Goal: Transaction & Acquisition: Purchase product/service

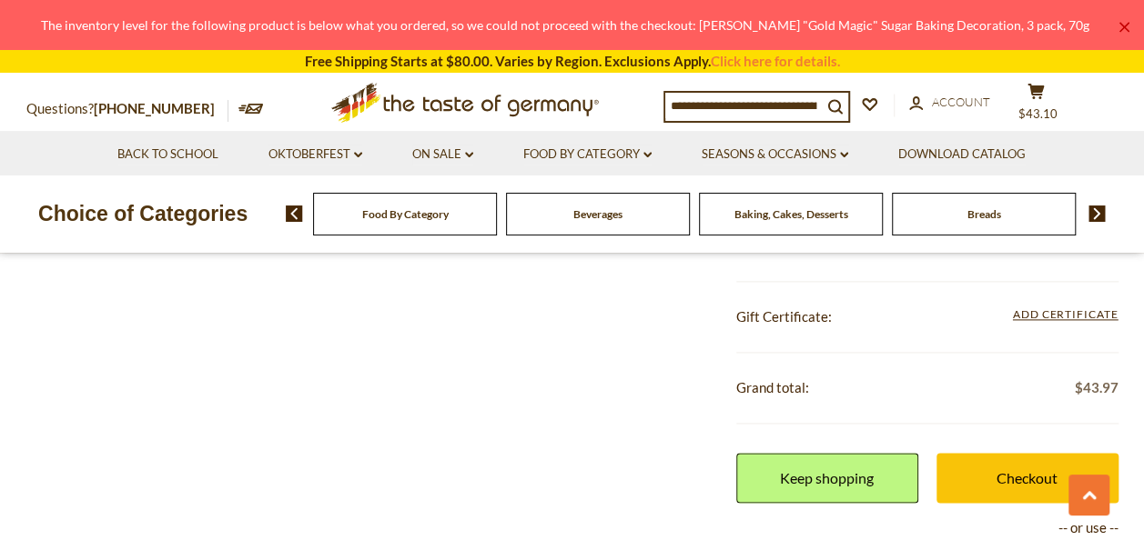
click at [795, 216] on span "Baking, Cakes, Desserts" at bounding box center [791, 214] width 114 height 14
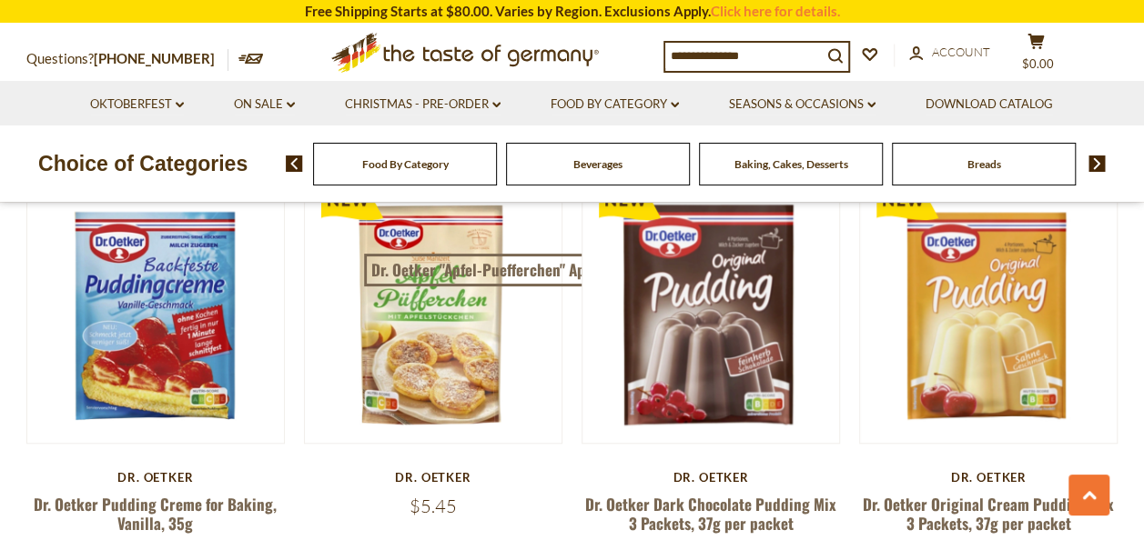
scroll to position [4095, 0]
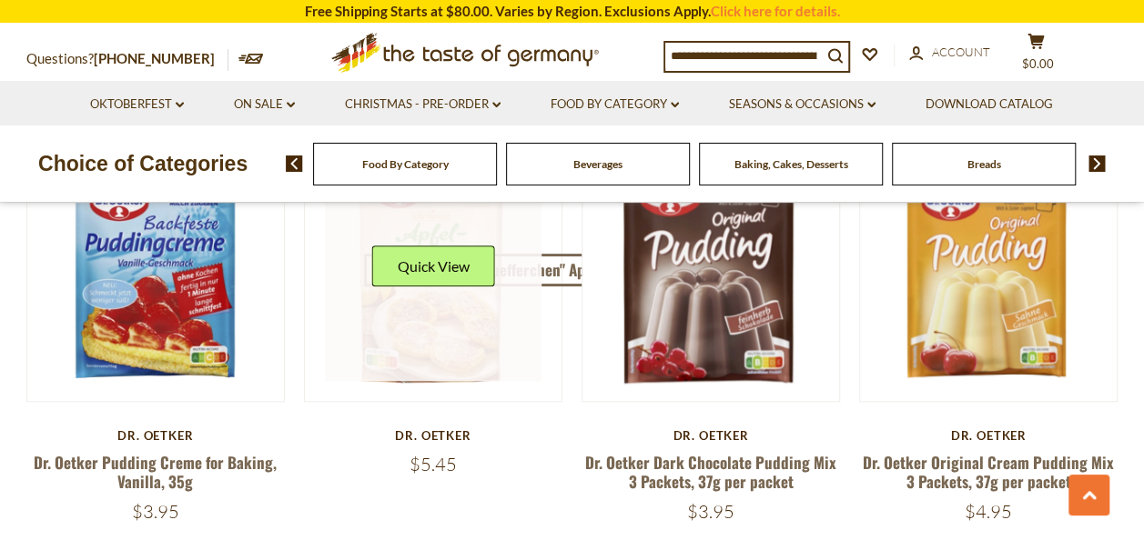
click at [469, 270] on link at bounding box center [433, 273] width 217 height 217
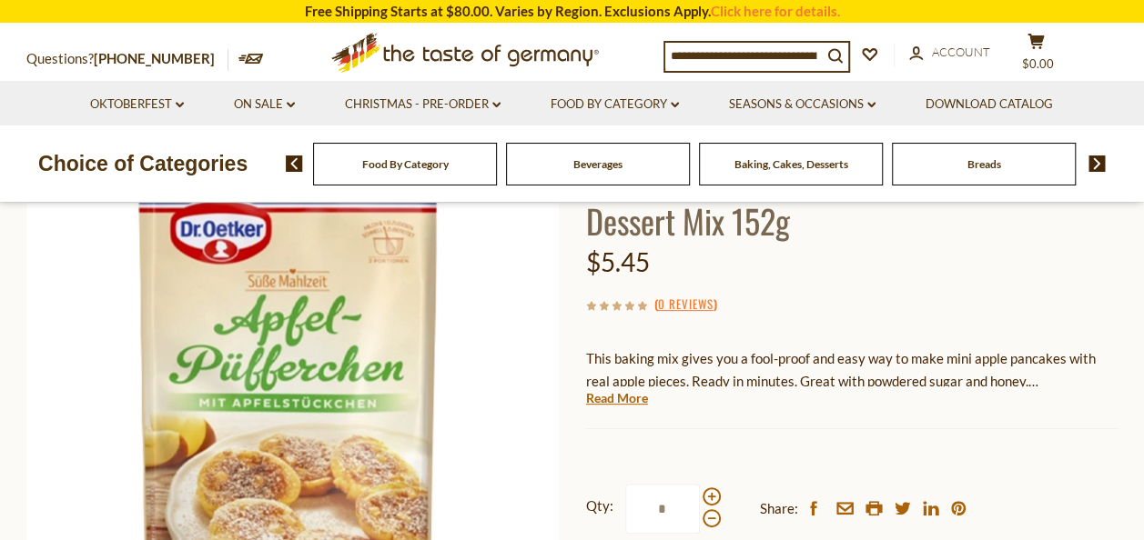
scroll to position [182, 0]
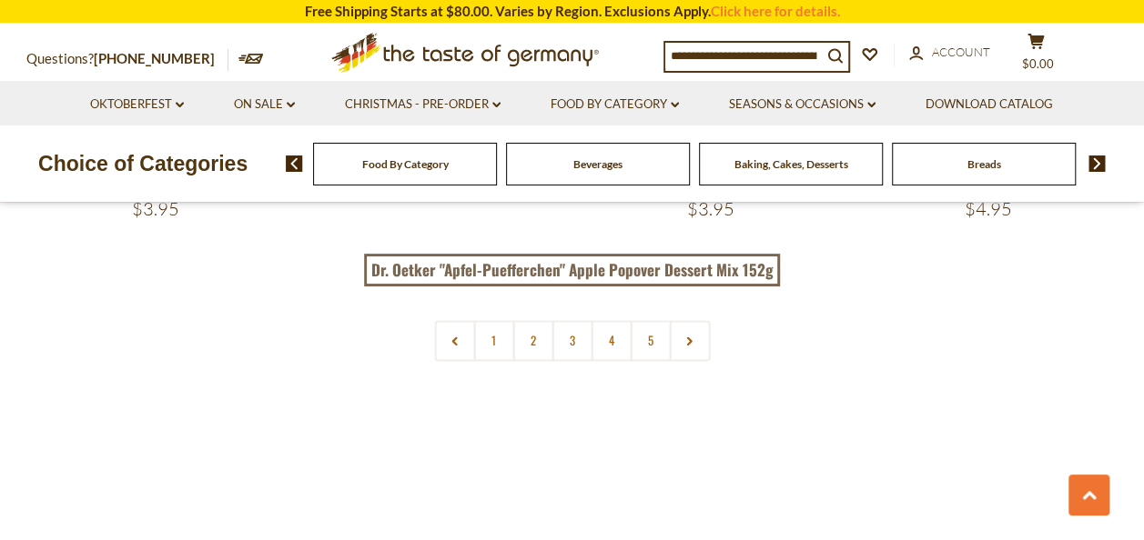
scroll to position [4277, 0]
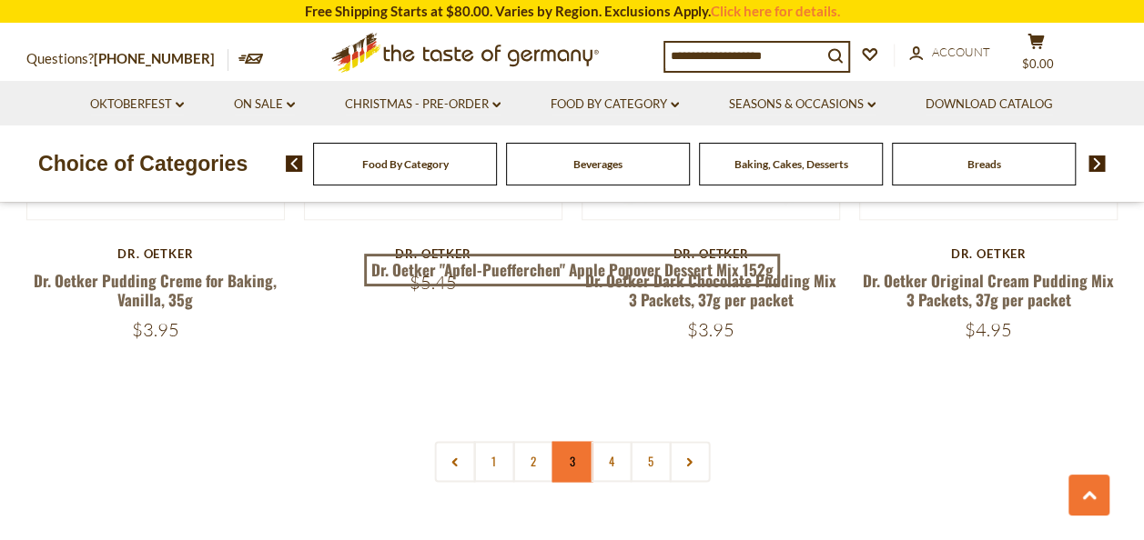
click at [570, 441] on link "3" at bounding box center [571, 461] width 41 height 41
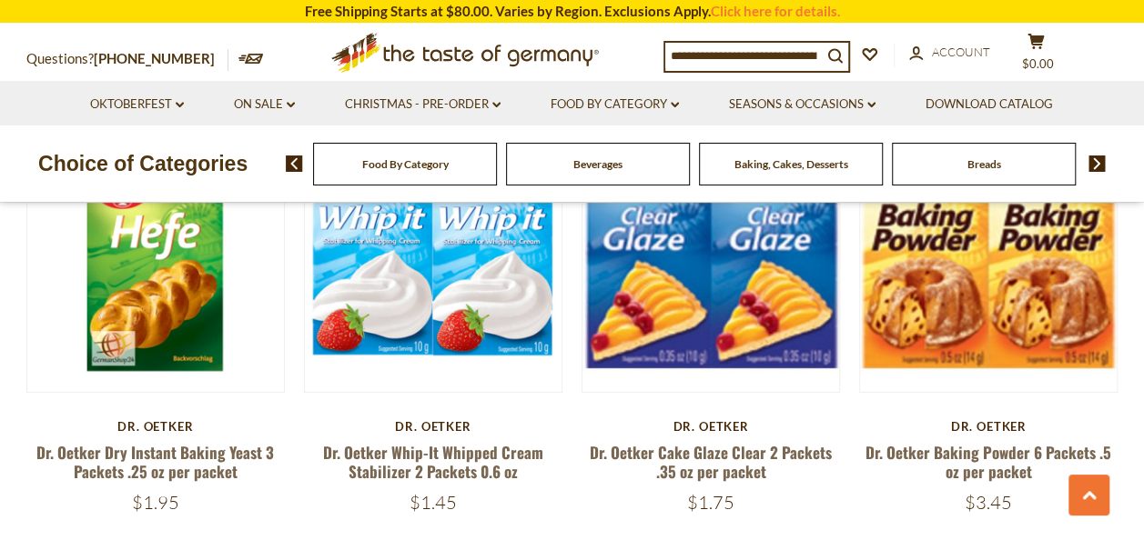
scroll to position [3256, 0]
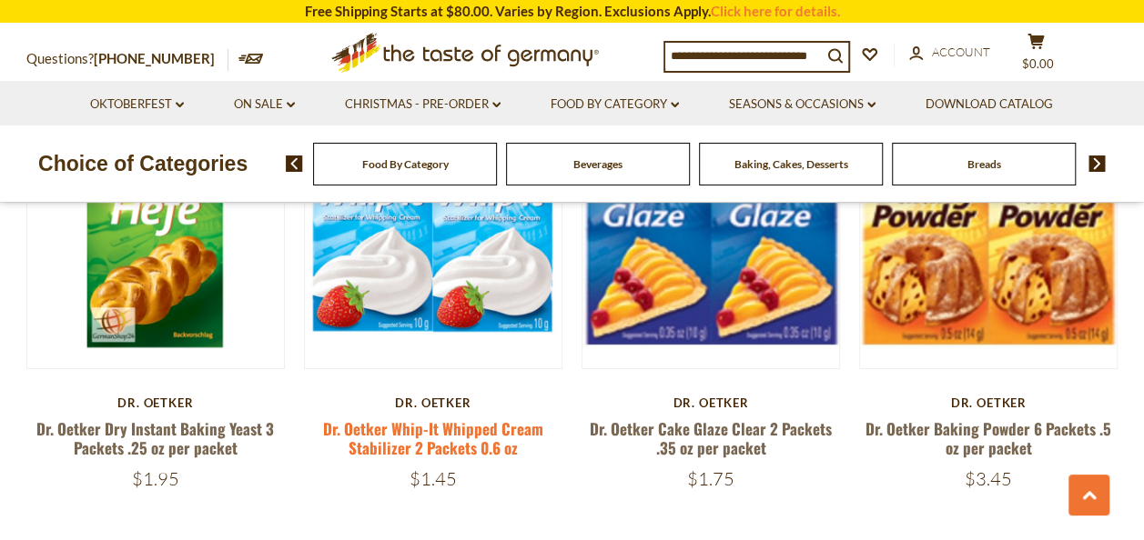
click at [460, 418] on link "Dr. Oetker Whip-It Whipped Cream Stabilizer 2 Packets 0.6 oz" at bounding box center [433, 439] width 220 height 42
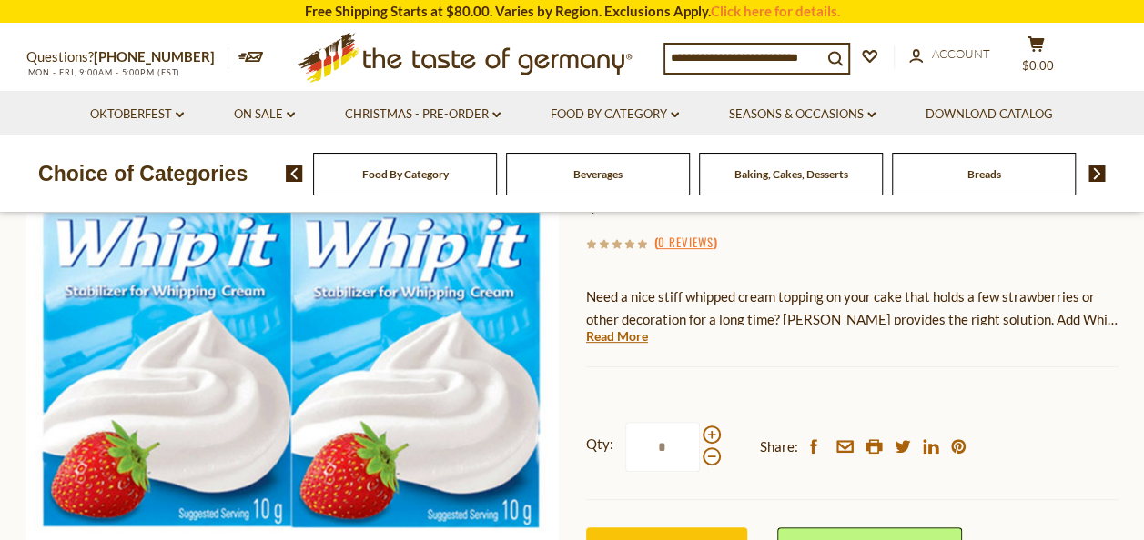
scroll to position [273, 0]
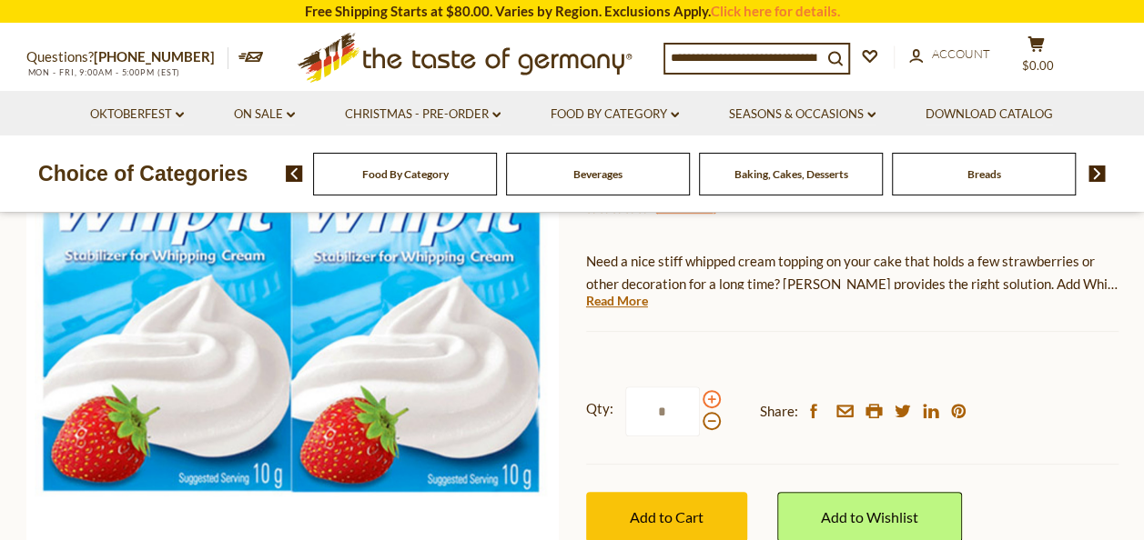
click at [715, 400] on span at bounding box center [711, 399] width 18 height 18
click at [700, 400] on input "*" at bounding box center [662, 412] width 75 height 50
click at [710, 425] on span at bounding box center [711, 421] width 18 height 18
click at [700, 425] on input "*" at bounding box center [662, 412] width 75 height 50
click at [708, 402] on span at bounding box center [711, 399] width 18 height 18
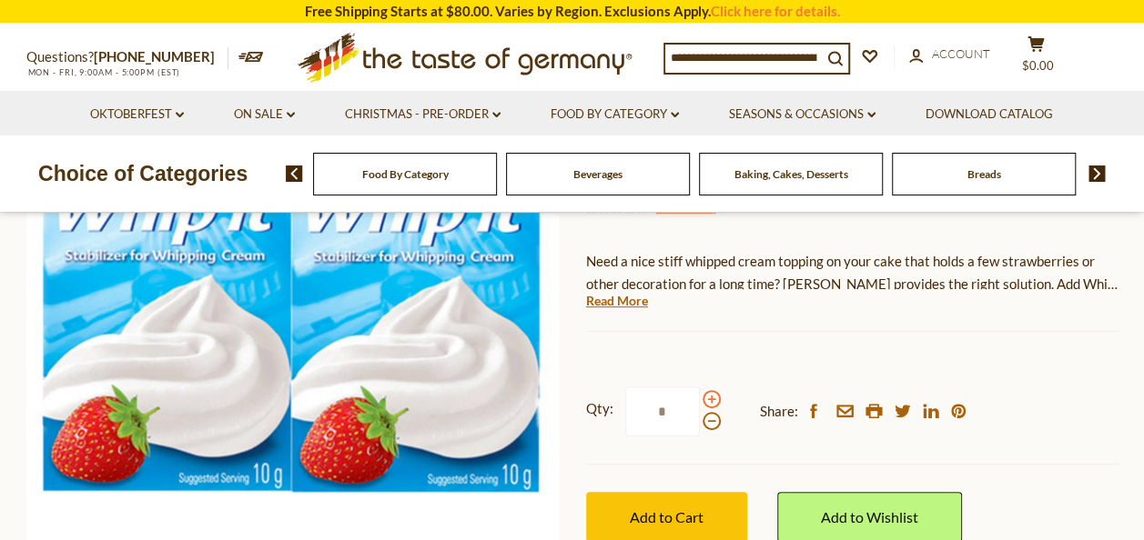
click at [700, 402] on input "*" at bounding box center [662, 412] width 75 height 50
click at [708, 396] on span at bounding box center [711, 399] width 18 height 18
click at [700, 396] on input "*" at bounding box center [662, 412] width 75 height 50
click at [710, 423] on span at bounding box center [711, 421] width 18 height 18
click at [700, 423] on input "*" at bounding box center [662, 412] width 75 height 50
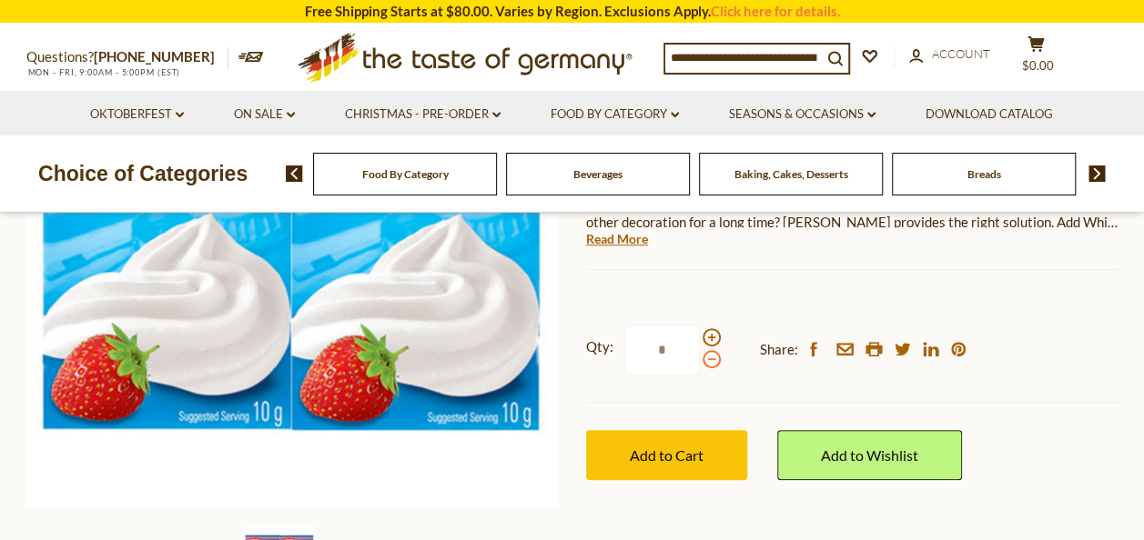
scroll to position [364, 0]
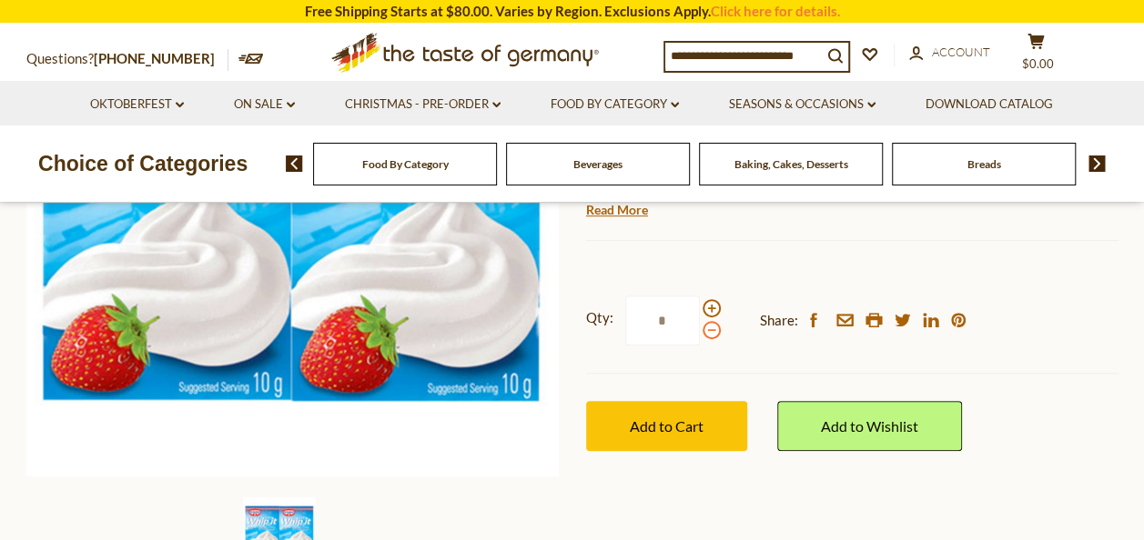
click at [707, 328] on span at bounding box center [711, 330] width 18 height 18
click at [700, 328] on input "*" at bounding box center [662, 321] width 75 height 50
click at [707, 308] on span at bounding box center [711, 308] width 18 height 18
click at [700, 308] on input "*" at bounding box center [662, 321] width 75 height 50
type input "*"
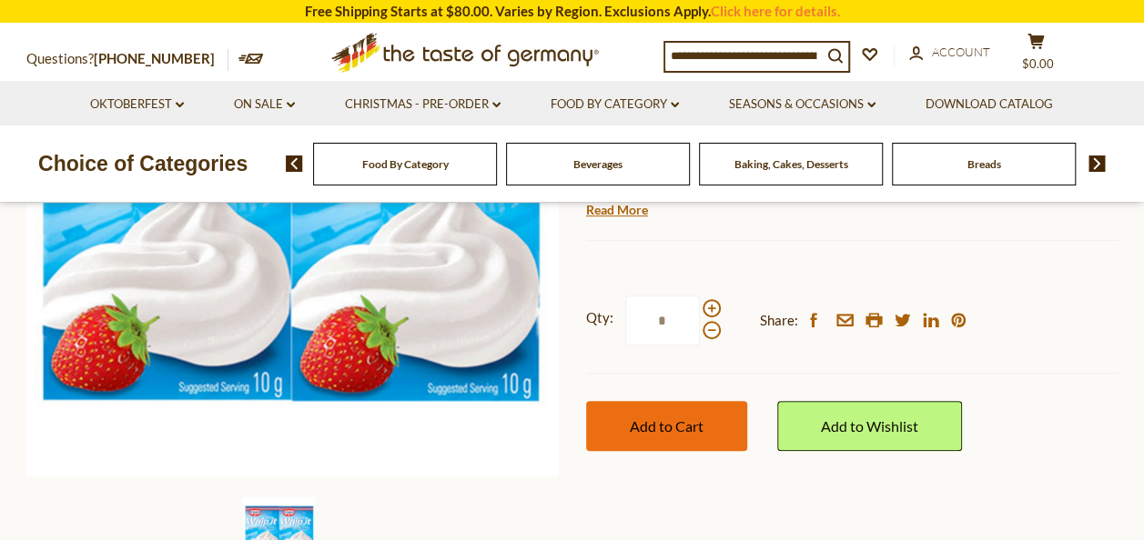
click at [661, 422] on span "Add to Cart" at bounding box center [667, 426] width 74 height 17
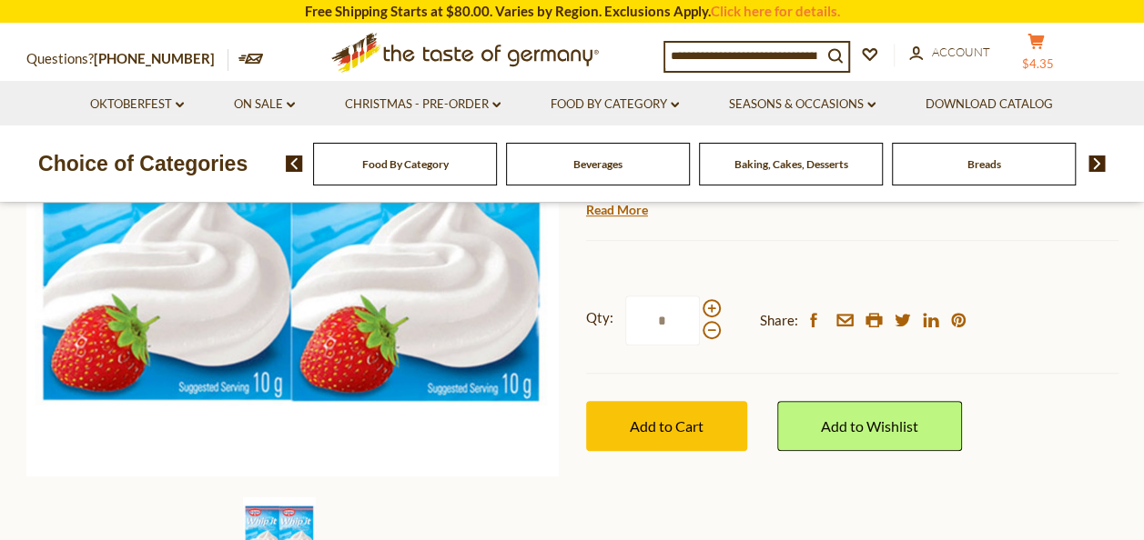
click at [1054, 56] on span "$4.35" at bounding box center [1038, 63] width 32 height 15
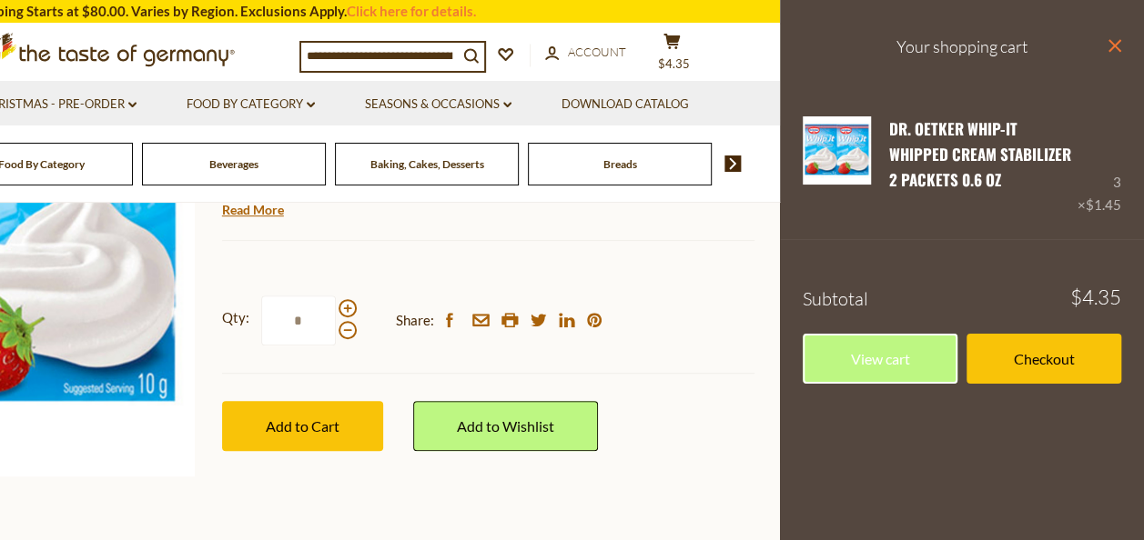
click at [1107, 46] on icon "close" at bounding box center [1114, 46] width 14 height 14
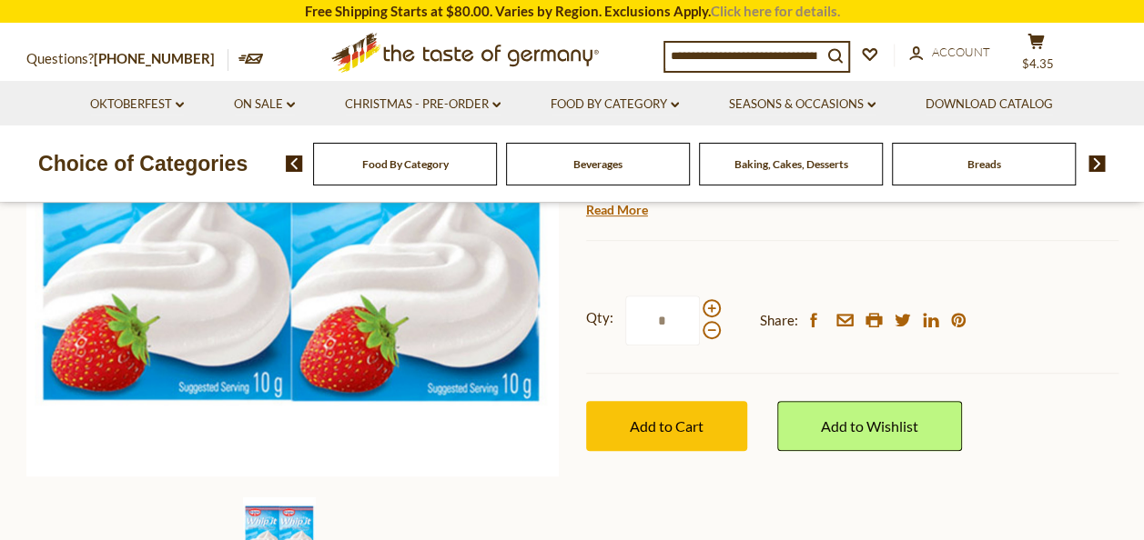
click at [756, 6] on link "Click here for details." at bounding box center [775, 11] width 129 height 16
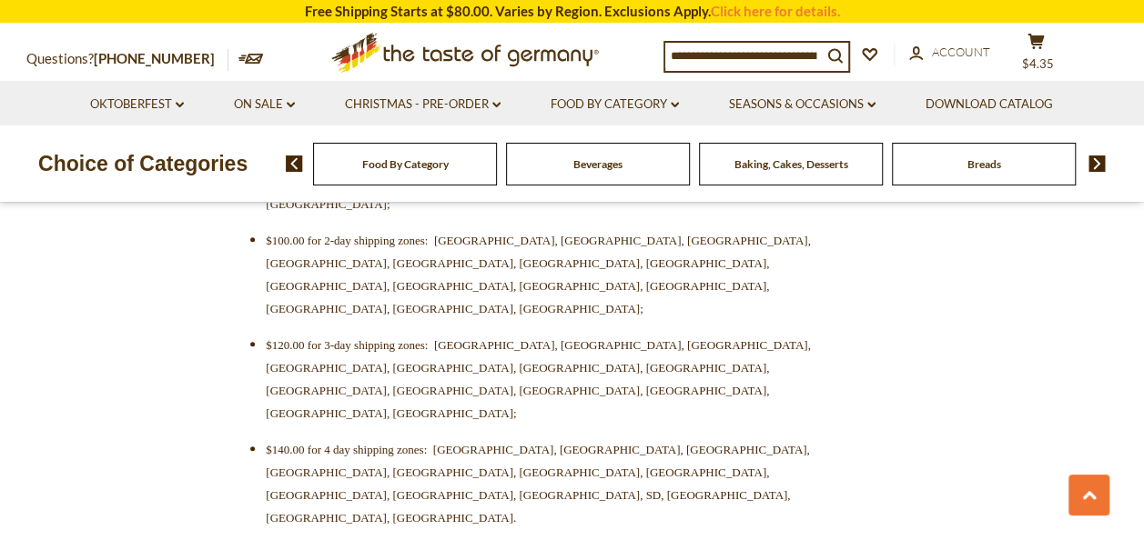
scroll to position [819, 0]
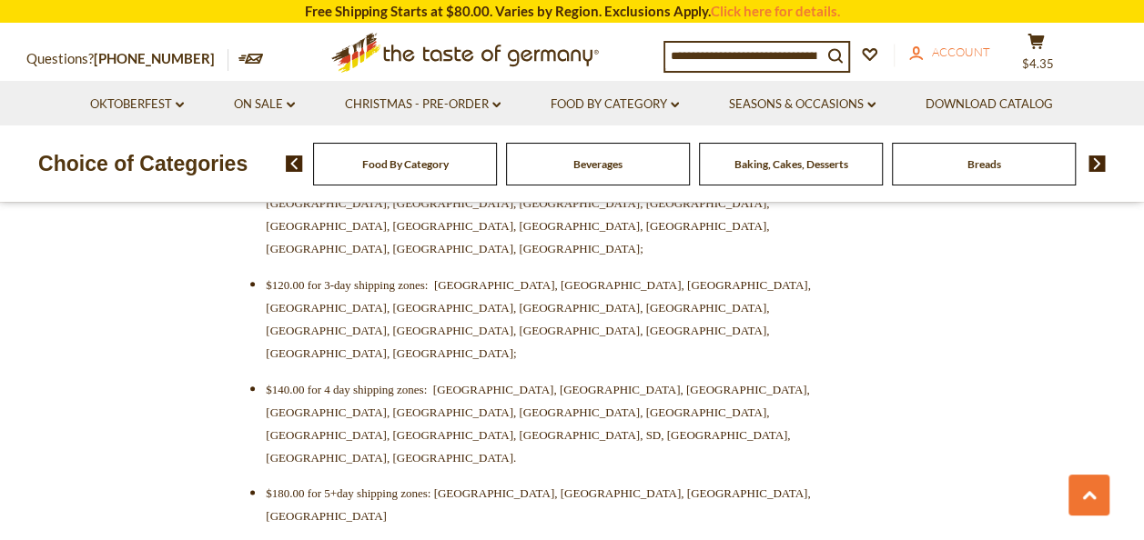
click at [959, 54] on span "Account" at bounding box center [961, 52] width 58 height 15
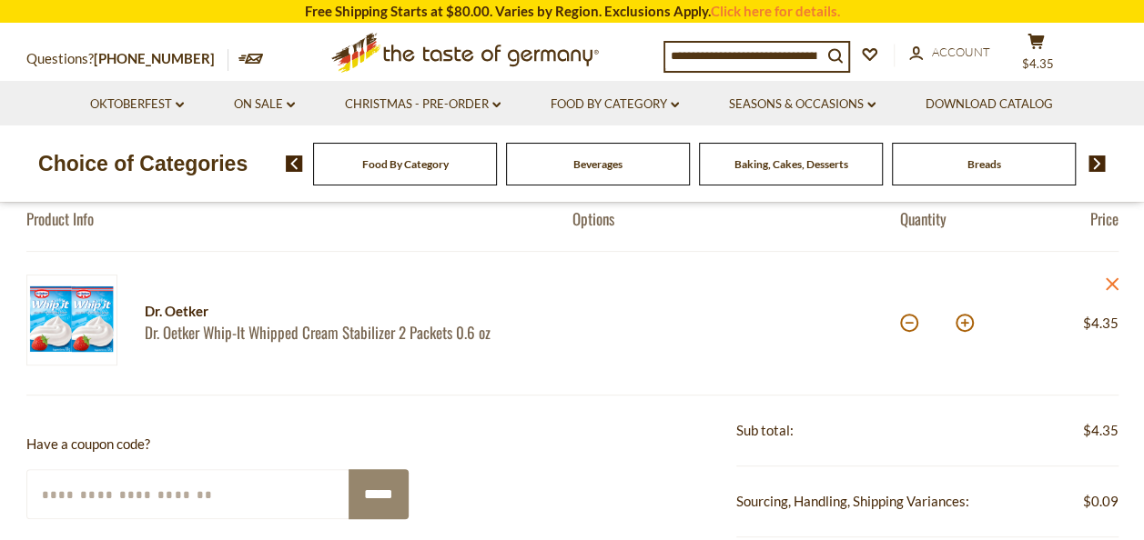
scroll to position [273, 0]
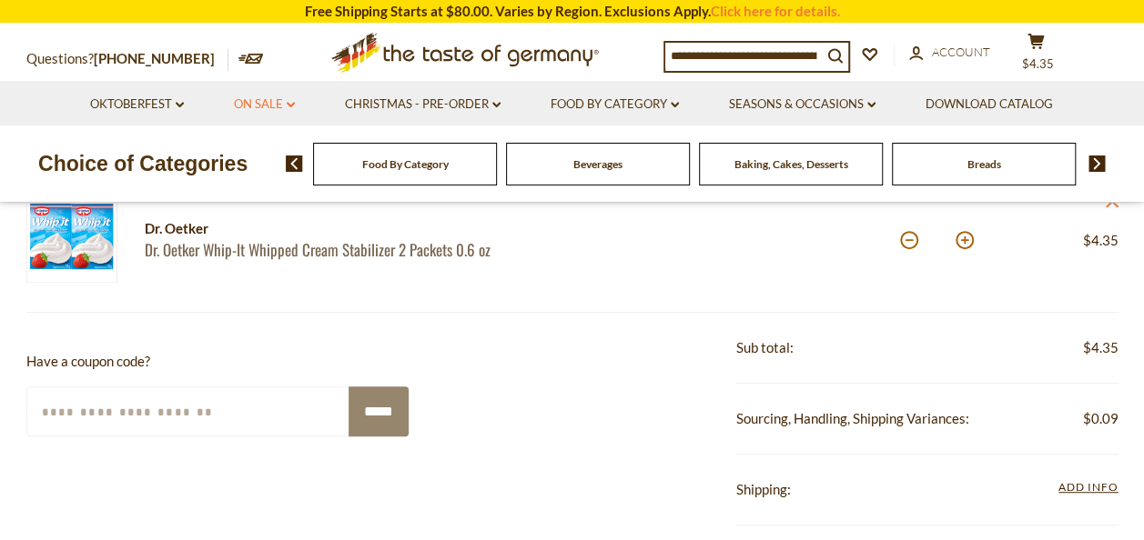
click at [258, 99] on link "On Sale dropdown_arrow" at bounding box center [264, 105] width 61 height 20
click at [264, 153] on link "All On Sale" at bounding box center [257, 152] width 66 height 16
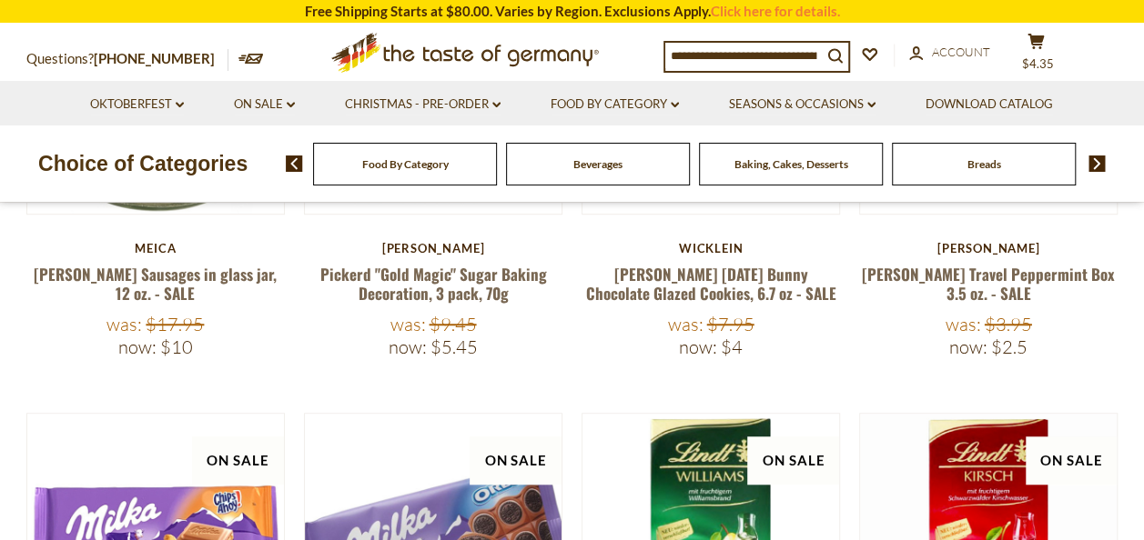
scroll to position [455, 0]
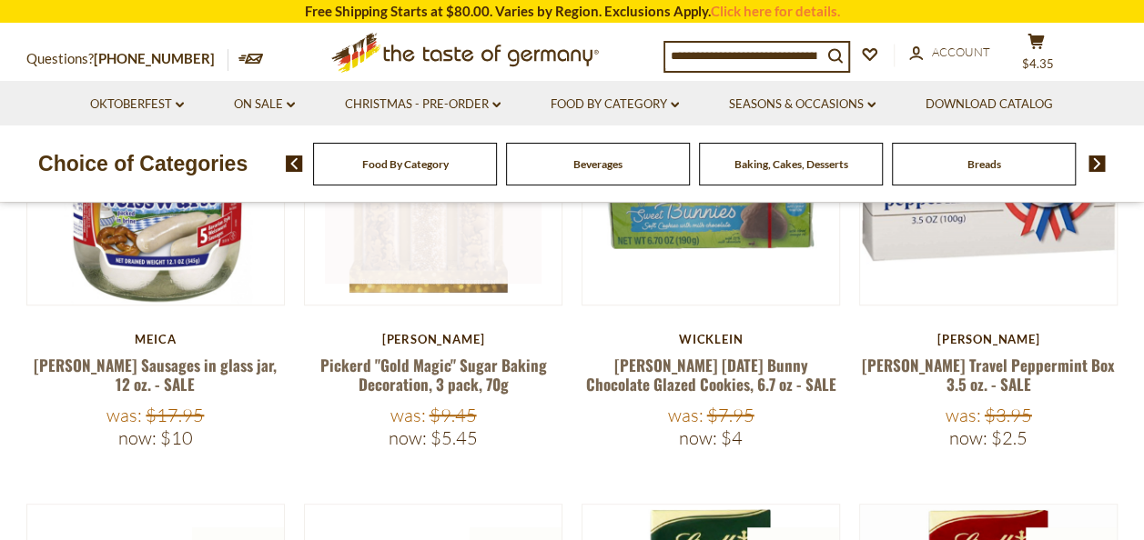
click at [417, 268] on link at bounding box center [433, 176] width 217 height 217
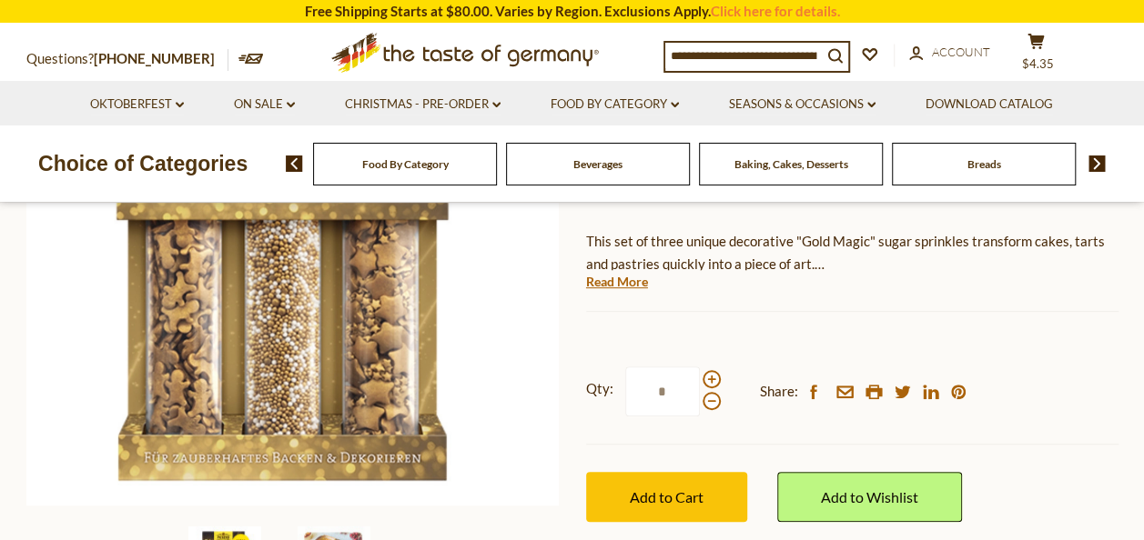
scroll to position [364, 0]
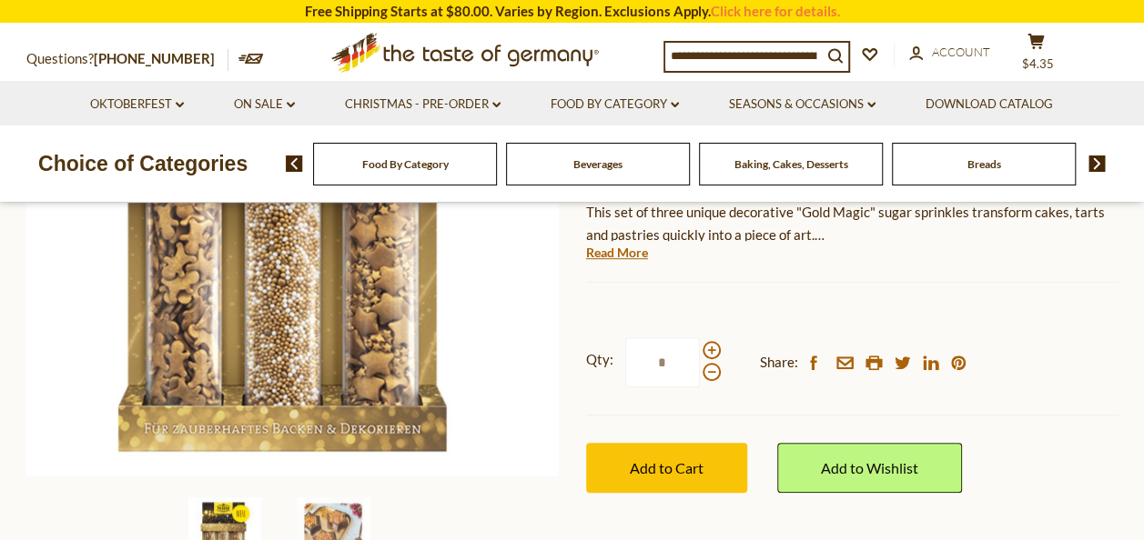
click at [680, 460] on span "Add to Cart" at bounding box center [667, 468] width 74 height 17
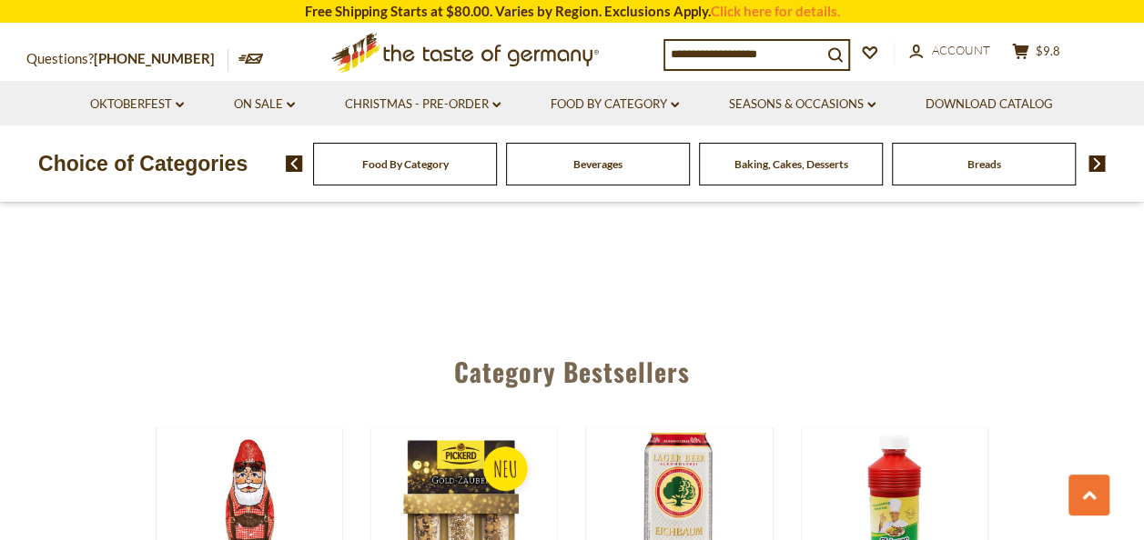
scroll to position [4459, 0]
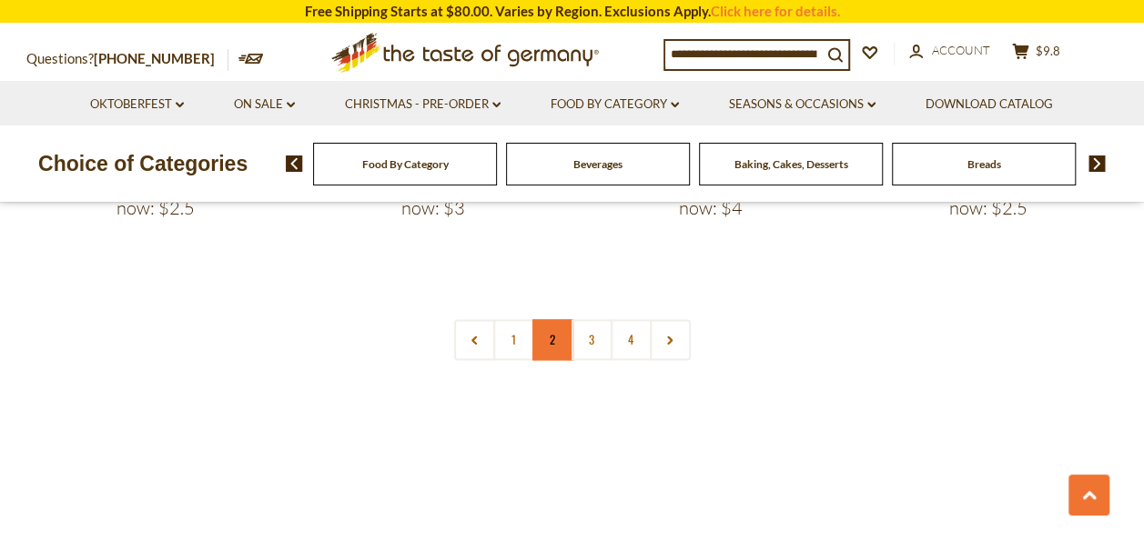
click at [561, 319] on link "2" at bounding box center [552, 339] width 41 height 41
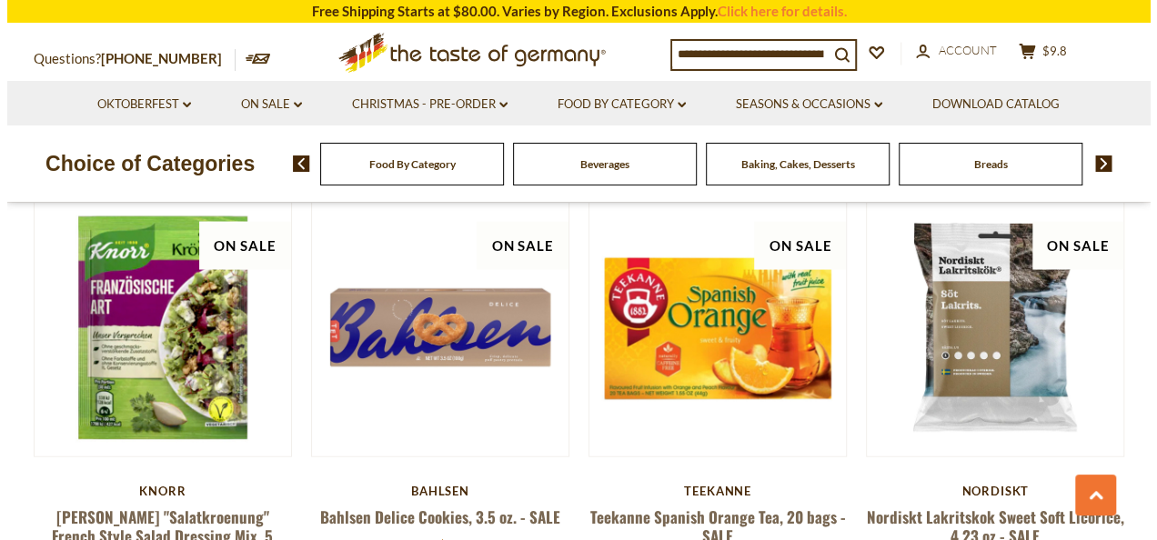
scroll to position [1786, 0]
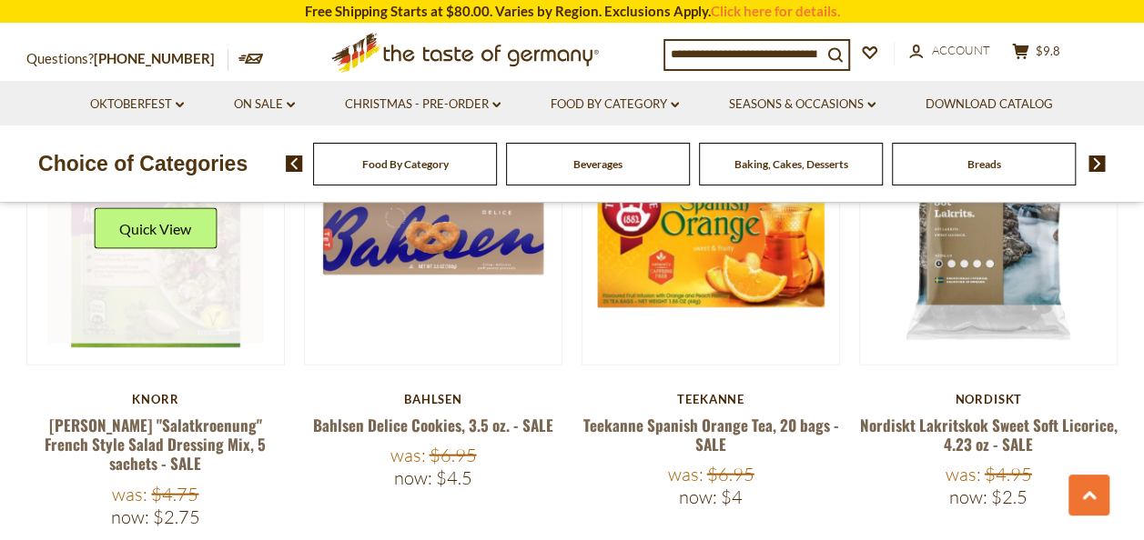
click at [148, 233] on div "Quick View" at bounding box center [155, 235] width 123 height 55
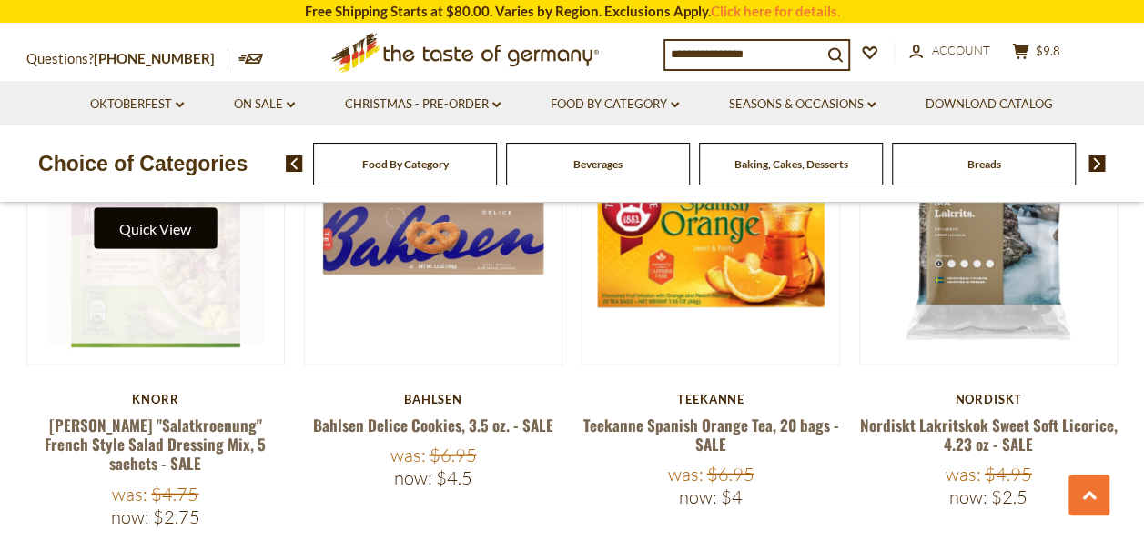
click at [152, 215] on button "Quick View" at bounding box center [155, 228] width 123 height 41
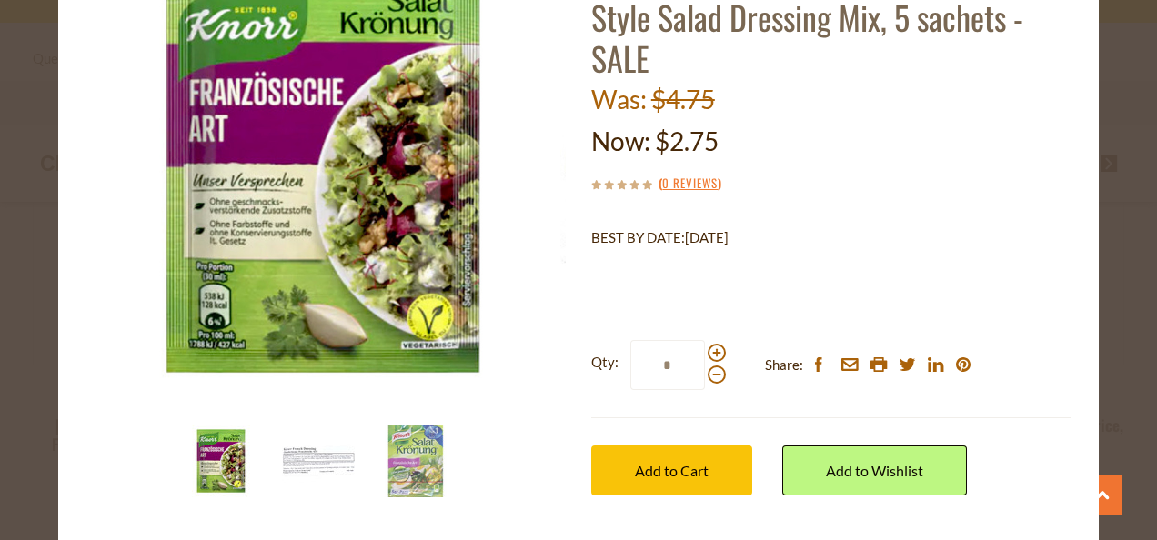
scroll to position [162, 0]
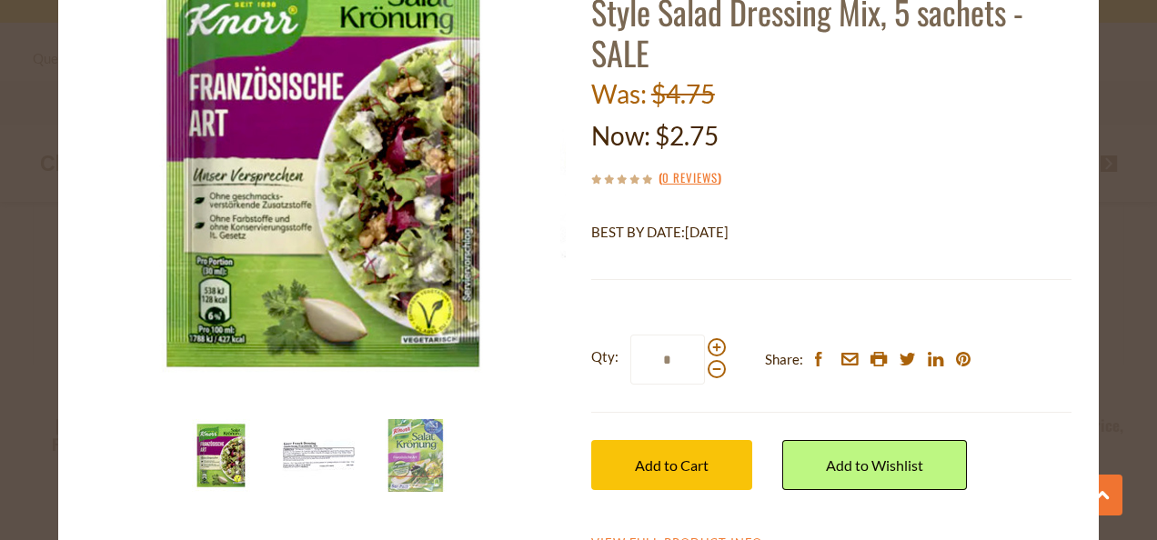
click at [293, 448] on img at bounding box center [318, 455] width 73 height 73
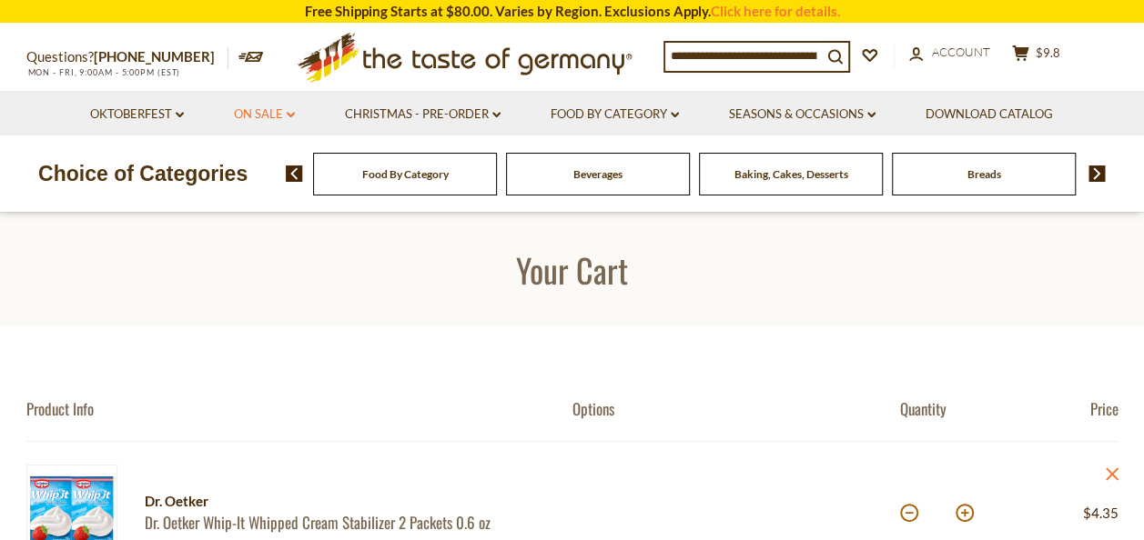
click at [273, 113] on link "On Sale dropdown_arrow" at bounding box center [264, 115] width 61 height 20
click at [261, 166] on link "All On Sale" at bounding box center [257, 162] width 66 height 16
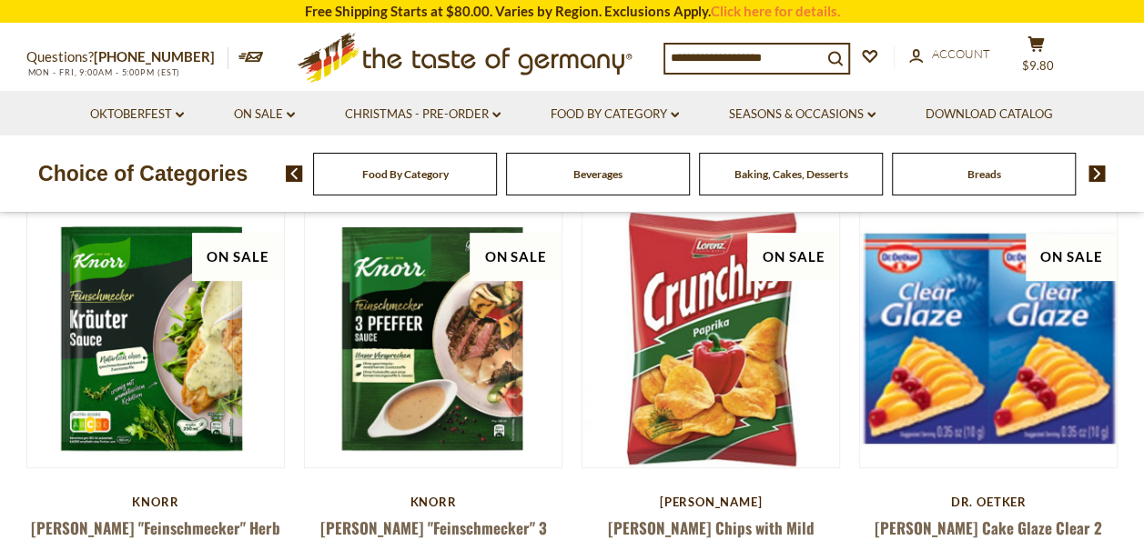
scroll to position [455, 0]
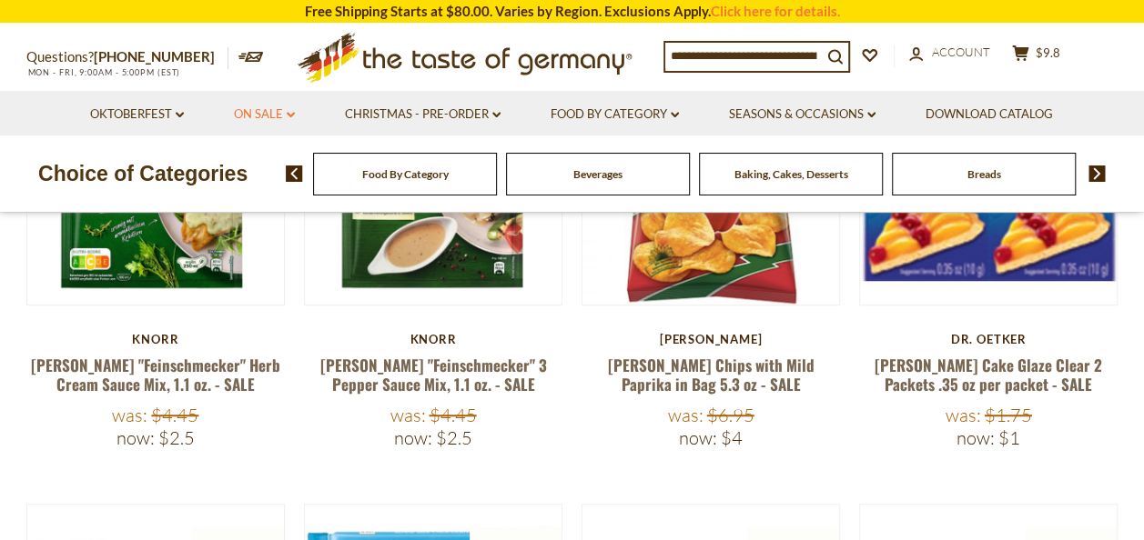
click at [276, 111] on link "On Sale dropdown_arrow" at bounding box center [264, 115] width 61 height 20
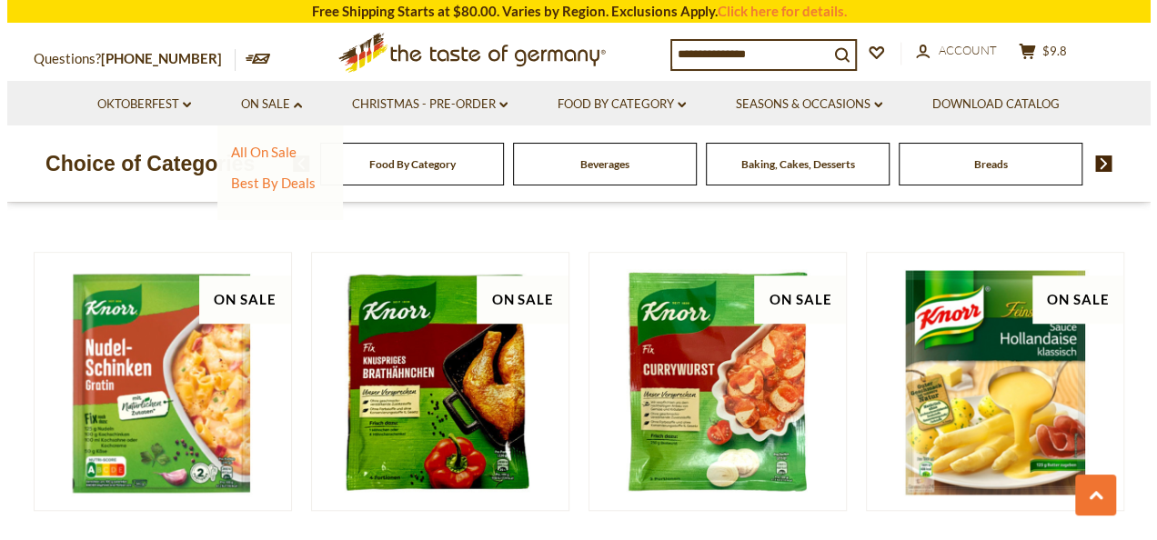
scroll to position [4004, 0]
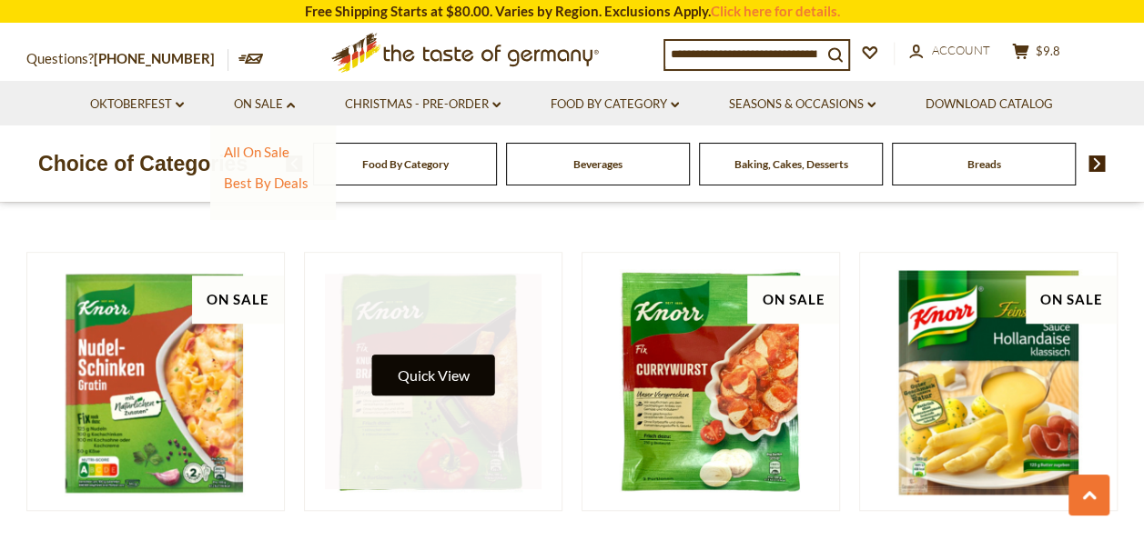
click at [404, 355] on button "Quick View" at bounding box center [432, 375] width 123 height 41
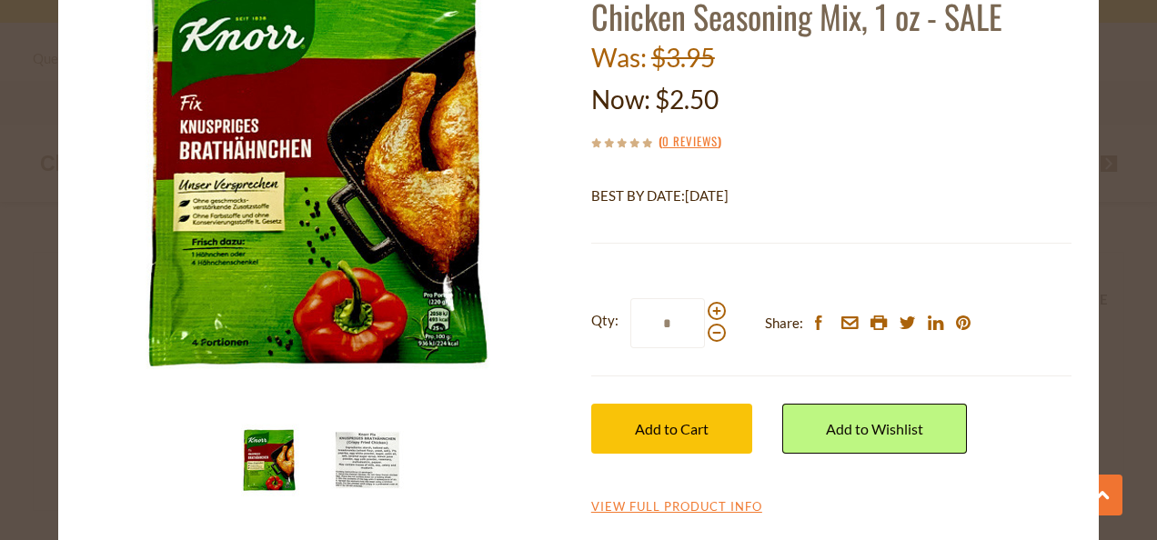
scroll to position [162, 0]
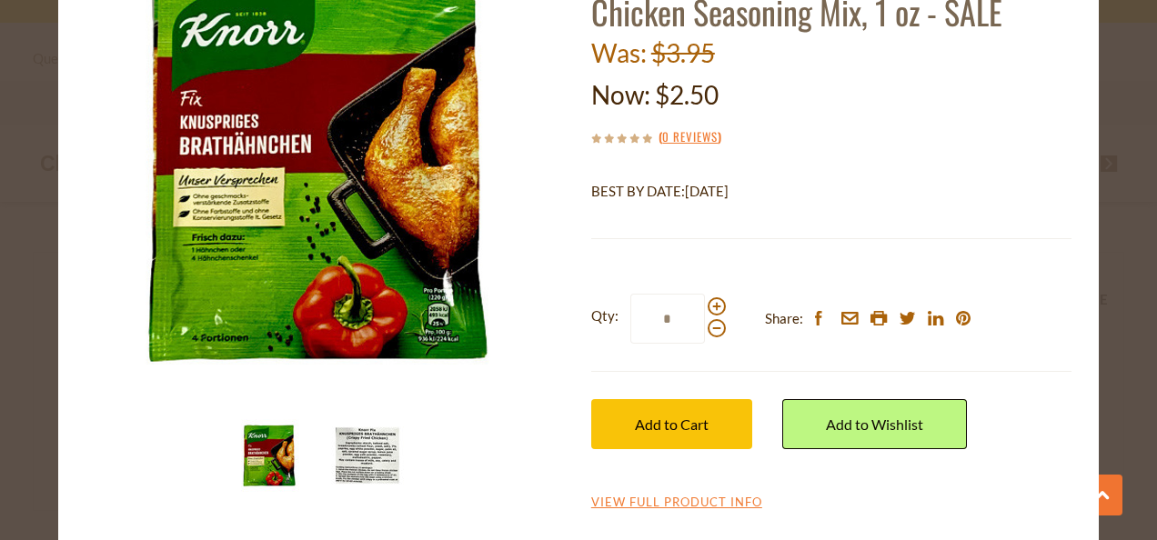
click at [373, 444] on img at bounding box center [367, 455] width 73 height 73
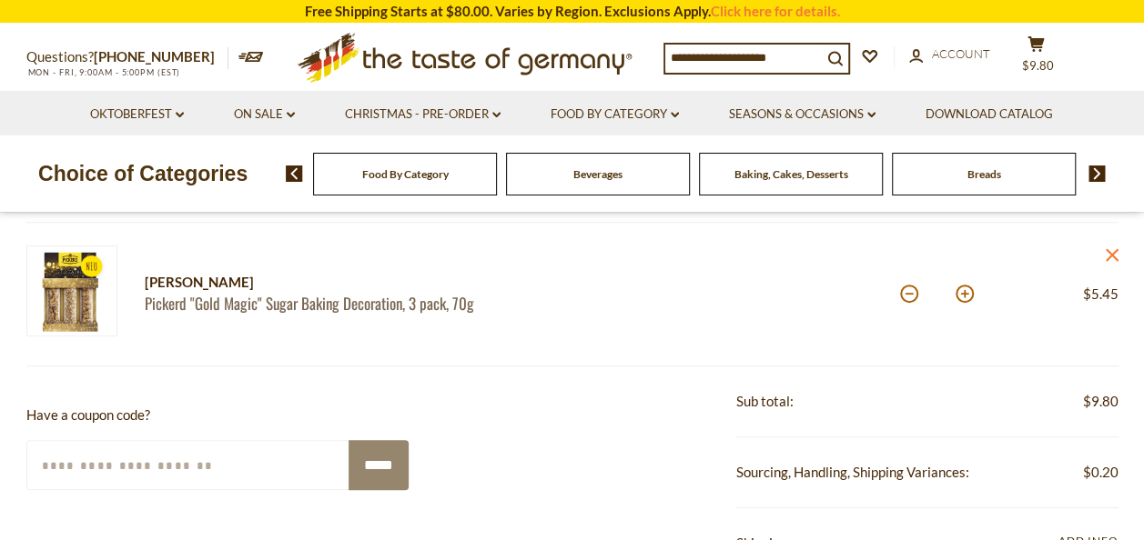
scroll to position [364, 0]
click at [244, 106] on link "On Sale dropdown_arrow" at bounding box center [264, 115] width 61 height 20
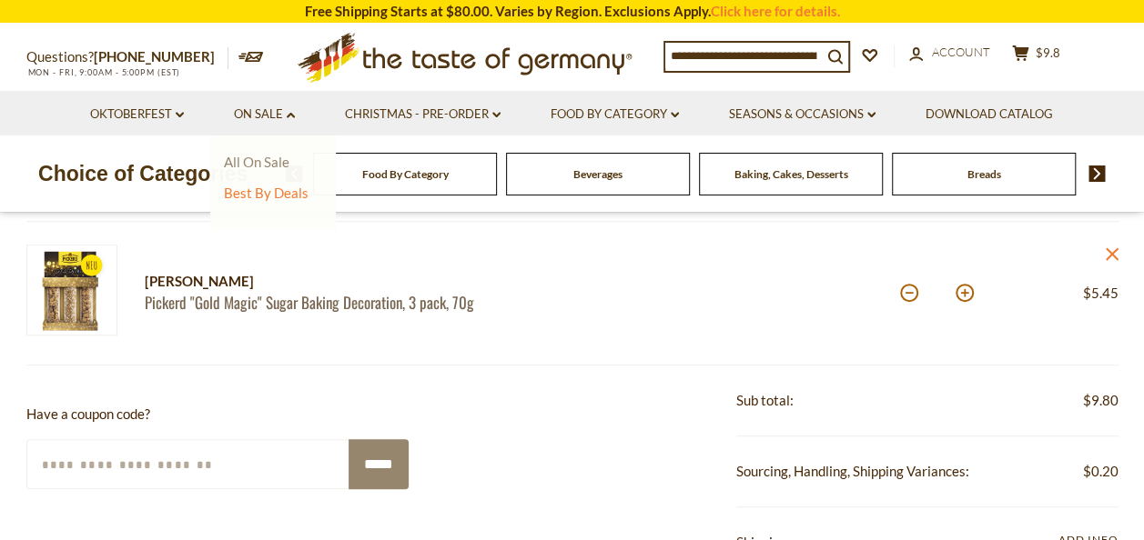
click at [266, 160] on link "All On Sale" at bounding box center [257, 162] width 66 height 16
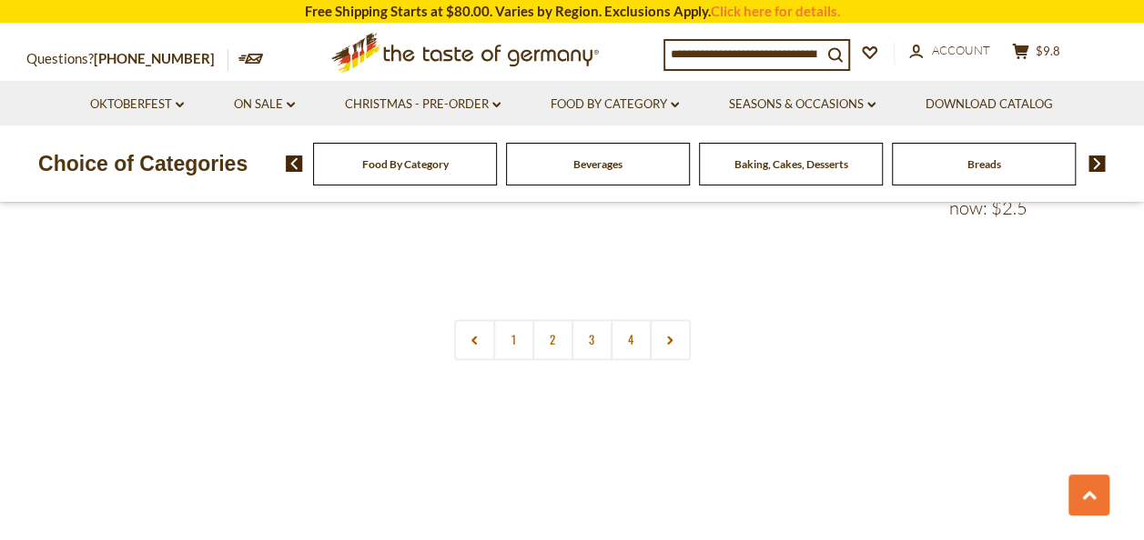
scroll to position [4368, 0]
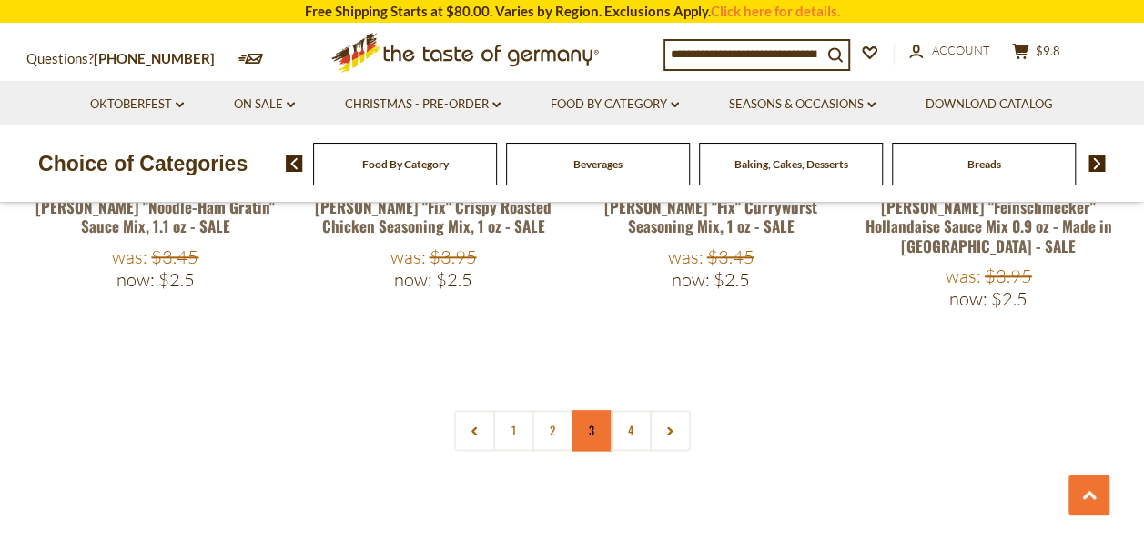
click at [595, 410] on link "3" at bounding box center [591, 430] width 41 height 41
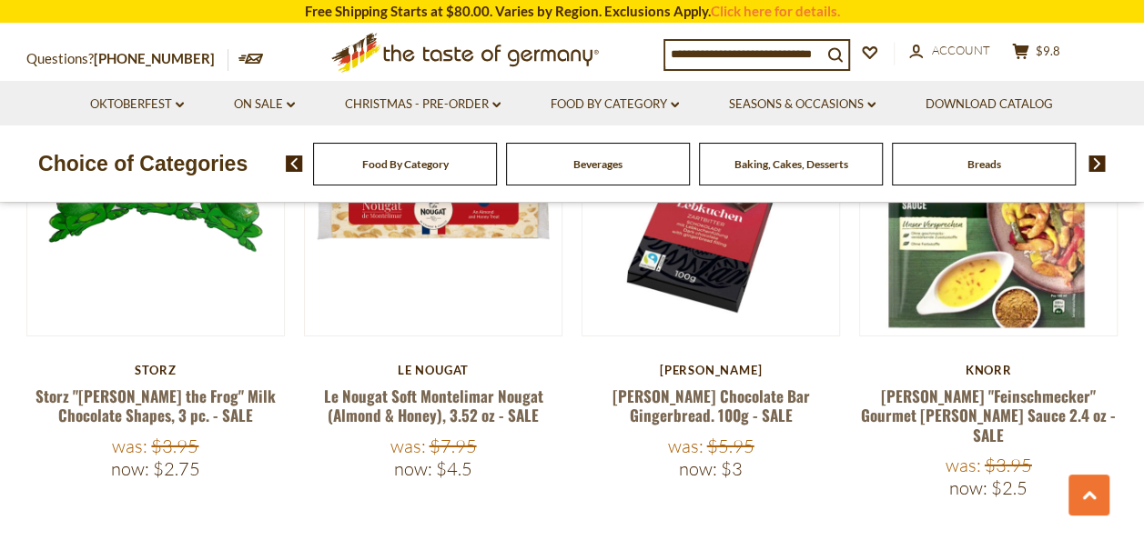
scroll to position [2878, 0]
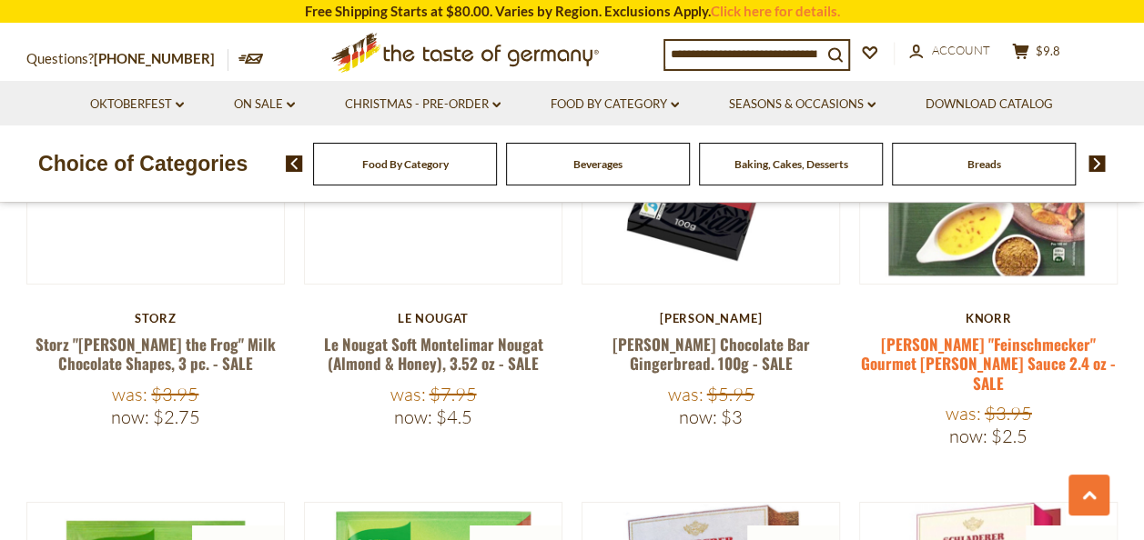
click at [1015, 333] on link "[PERSON_NAME] "Feinschmecker" Gourmet [PERSON_NAME] Sauce 2.4 oz - SALE" at bounding box center [988, 364] width 255 height 62
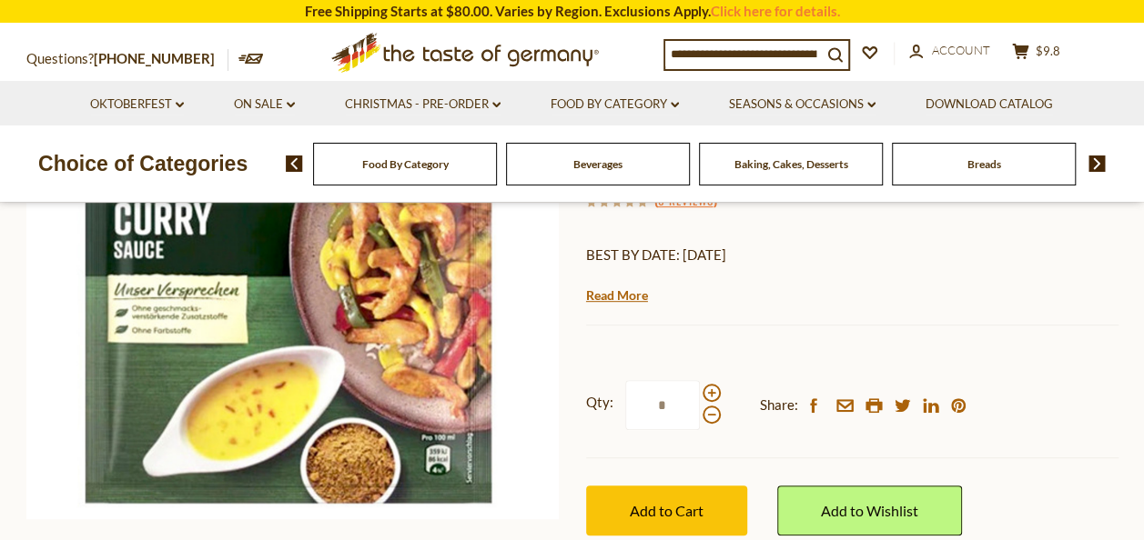
scroll to position [364, 0]
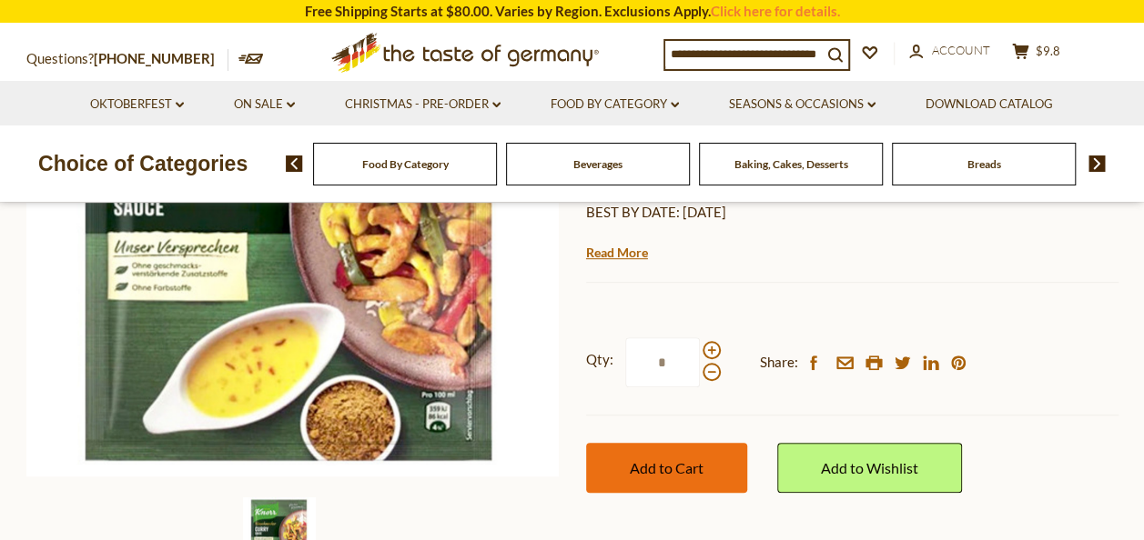
click at [682, 457] on button "Add to Cart" at bounding box center [666, 468] width 161 height 50
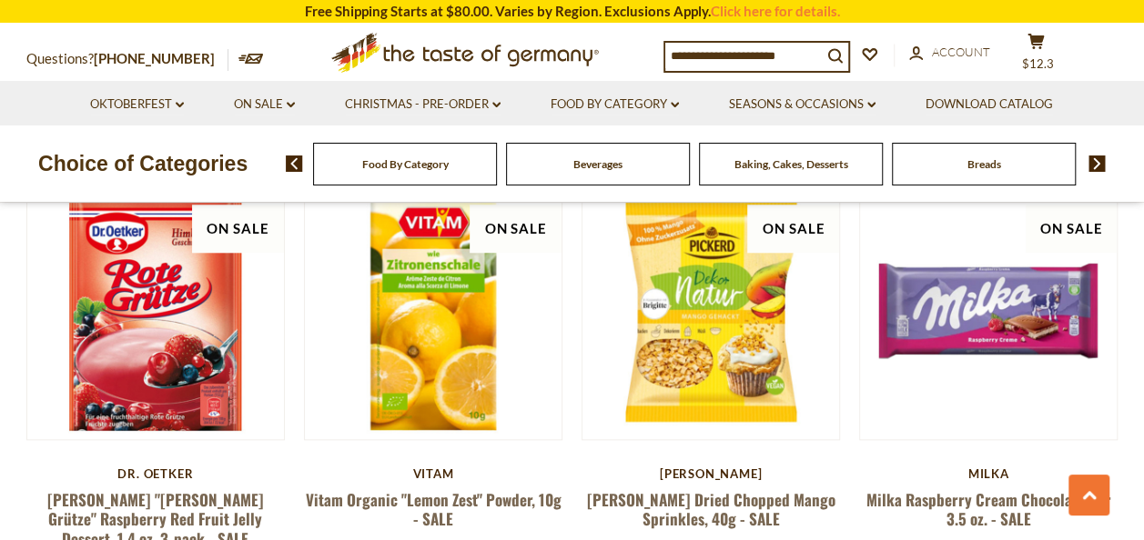
scroll to position [4516, 0]
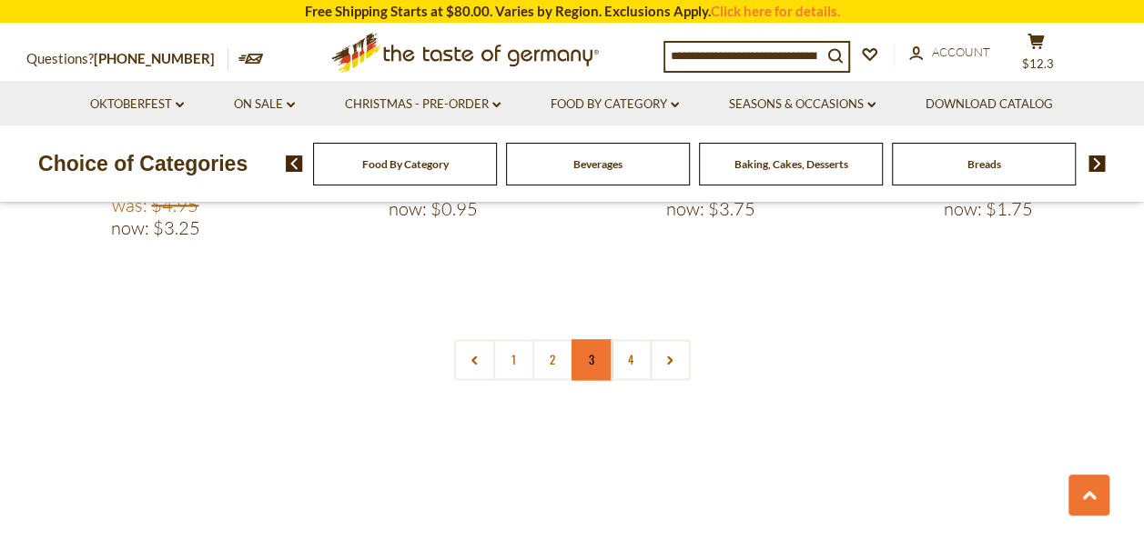
click at [599, 339] on link "3" at bounding box center [591, 359] width 41 height 41
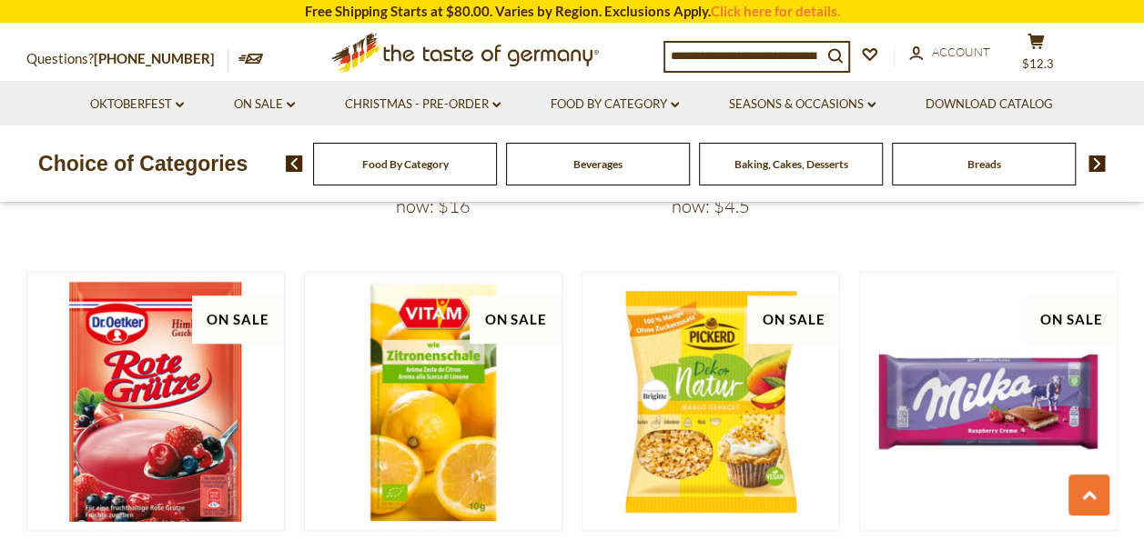
scroll to position [4425, 0]
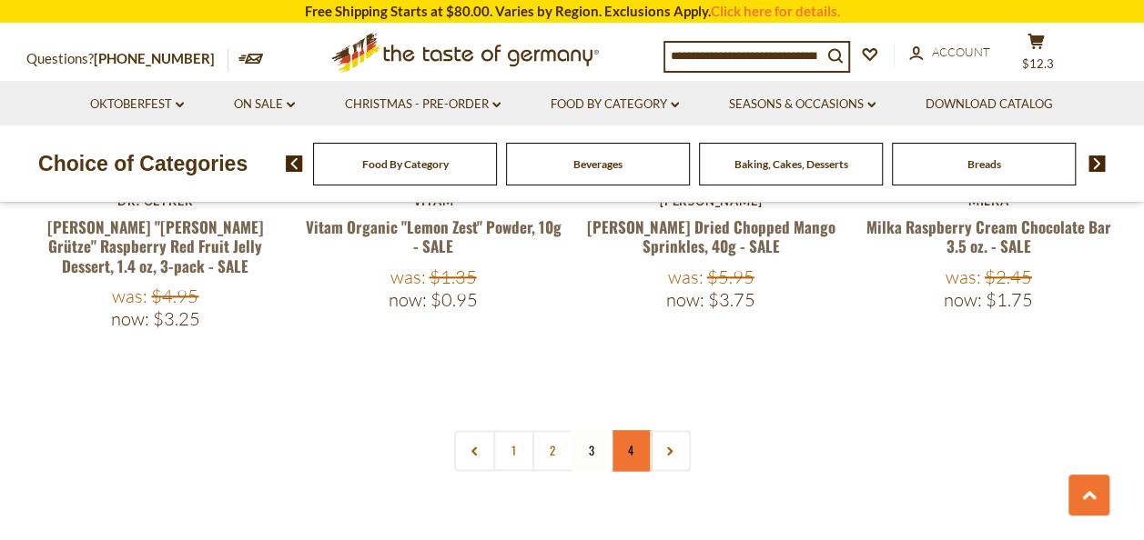
click at [636, 430] on link "4" at bounding box center [631, 450] width 41 height 41
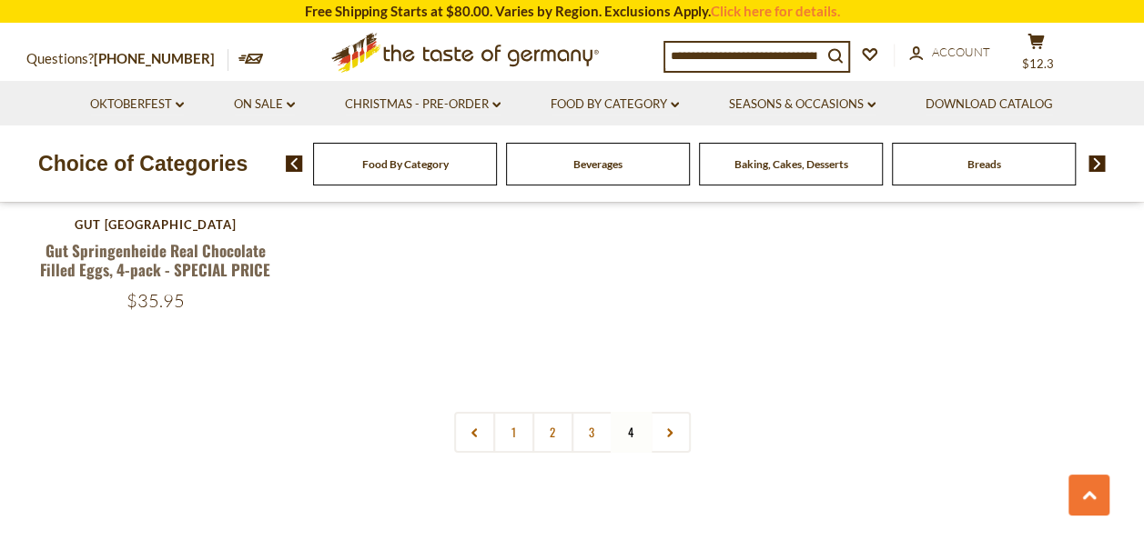
scroll to position [3424, 0]
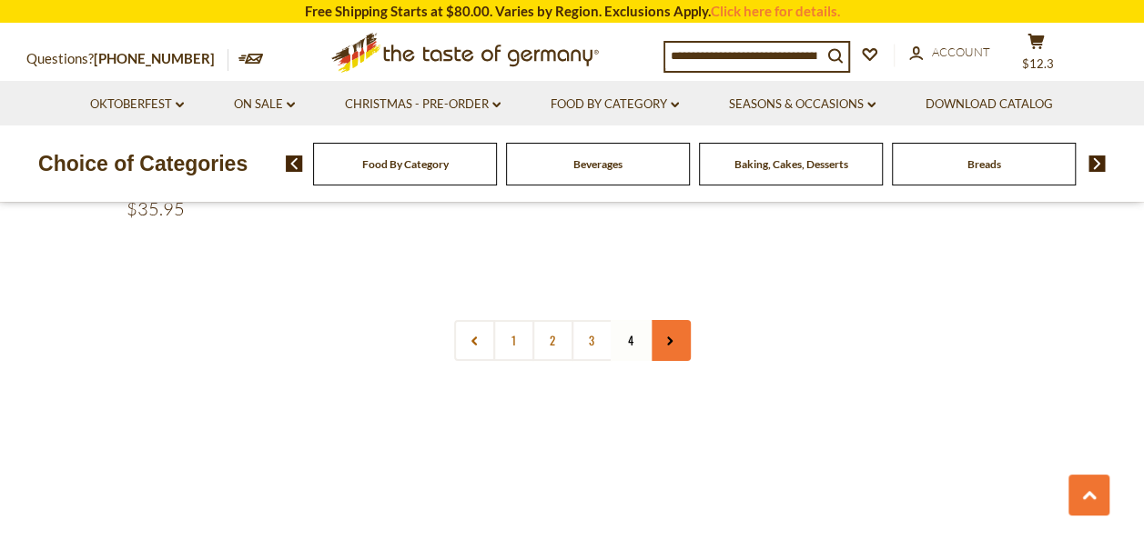
click at [671, 341] on use at bounding box center [669, 341] width 5 height 9
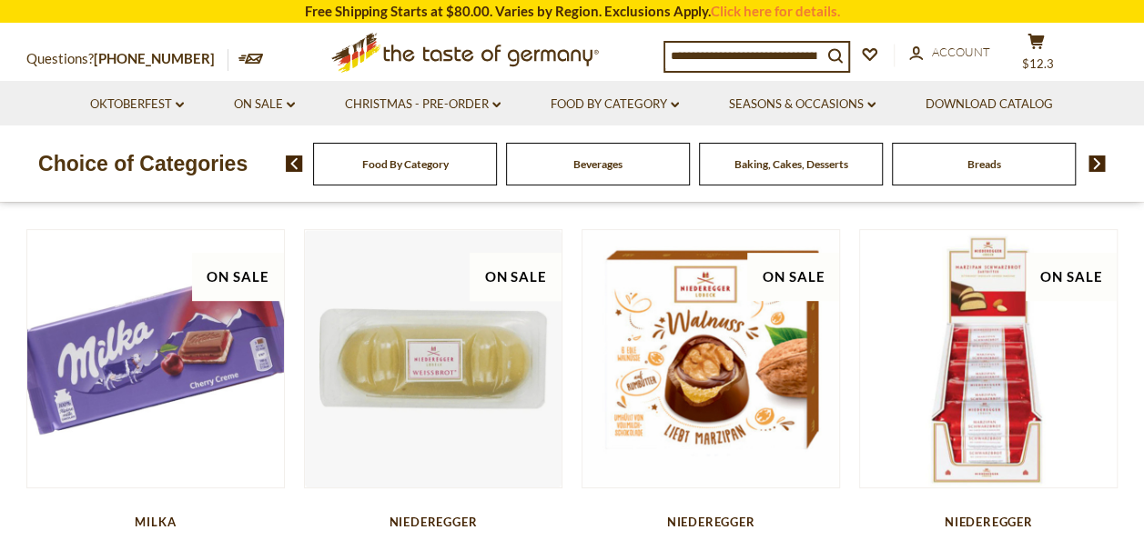
scroll to position [273, 0]
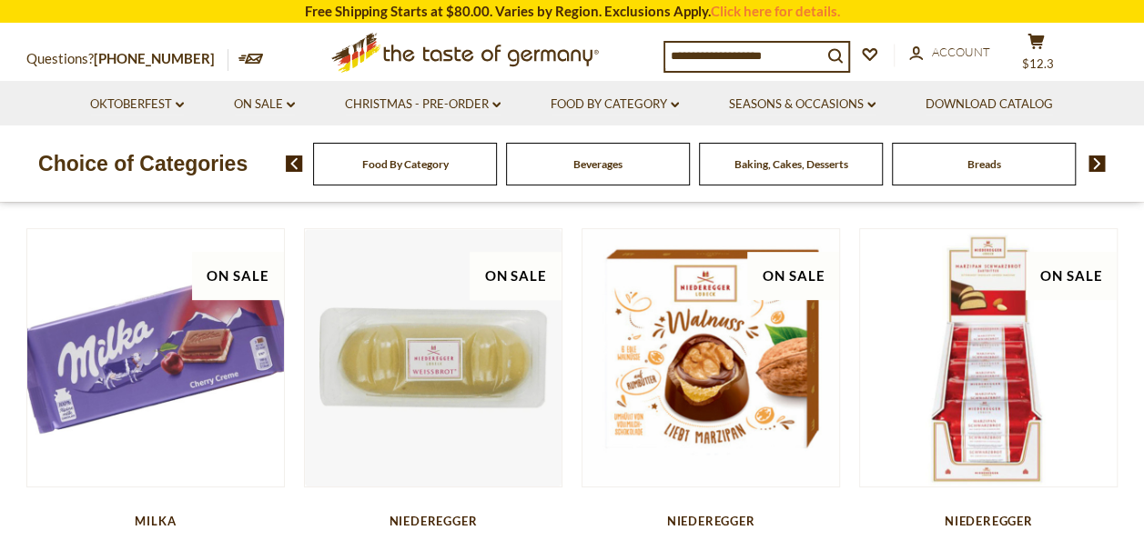
click at [772, 53] on input at bounding box center [743, 55] width 157 height 25
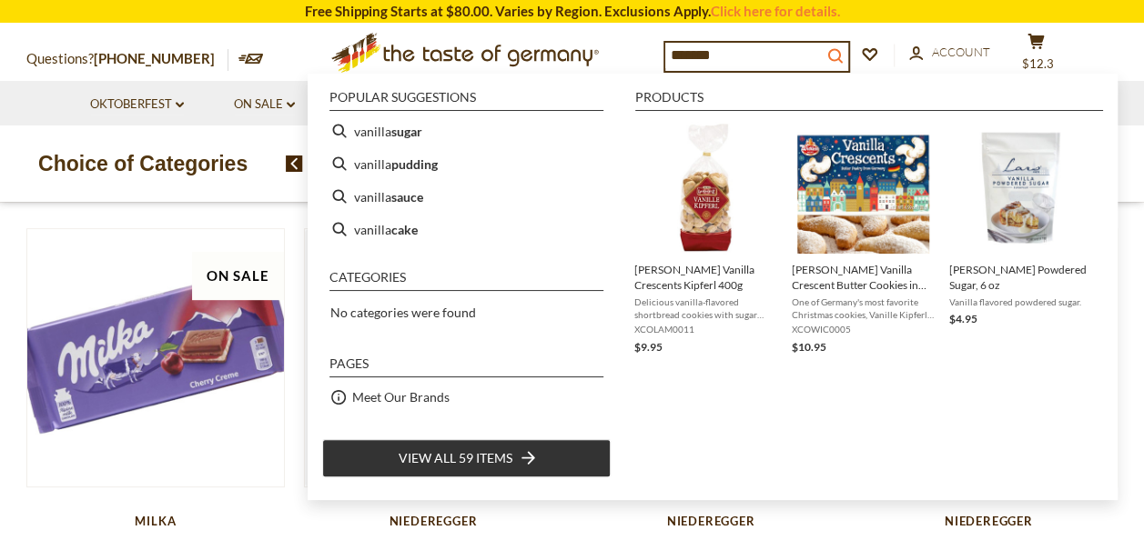
type input "*******"
click at [843, 56] on icon "search_icon" at bounding box center [834, 55] width 15 height 15
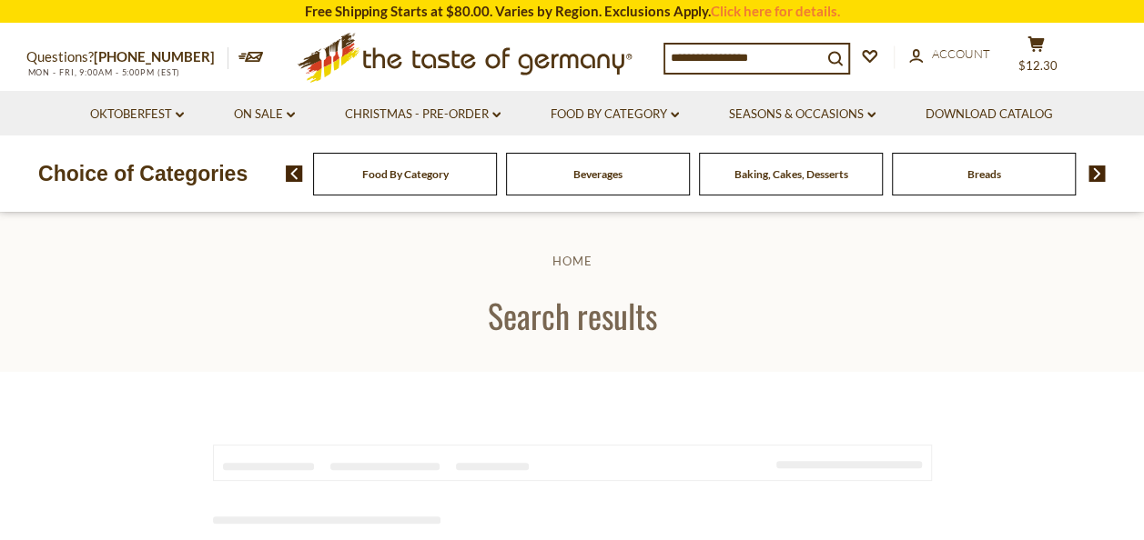
type input "*******"
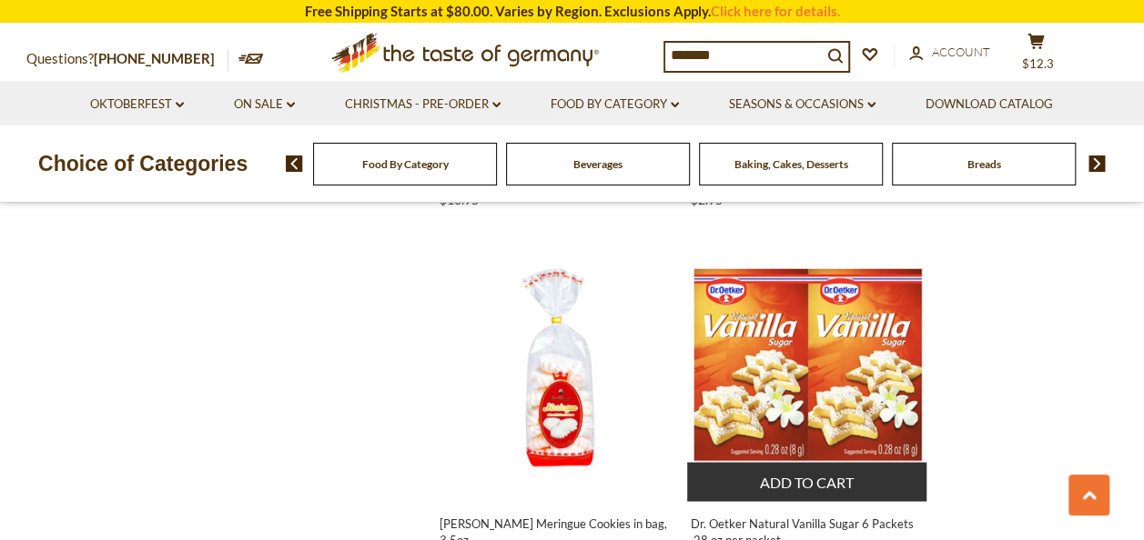
scroll to position [1638, 0]
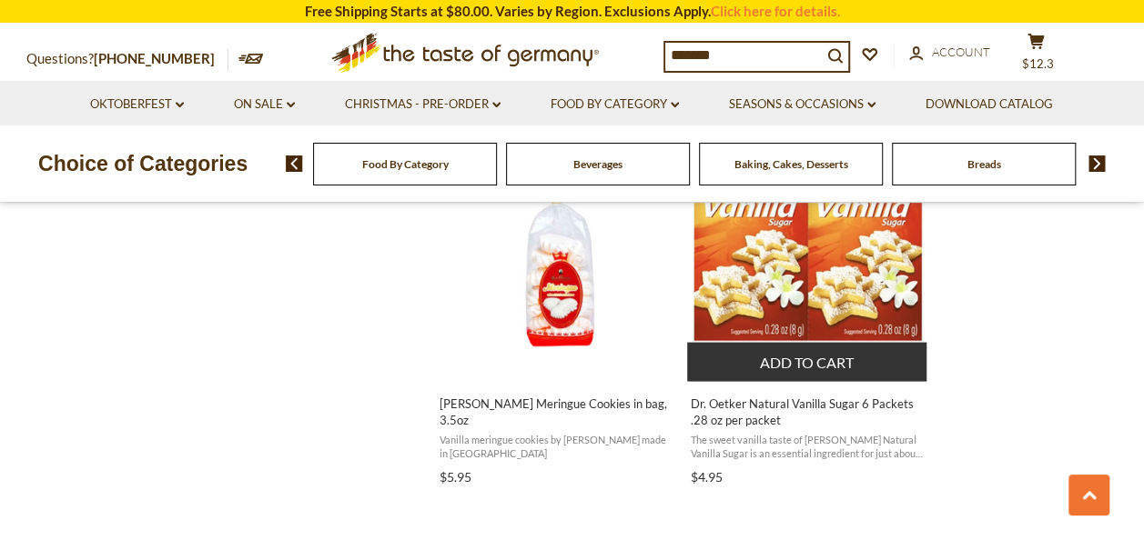
click at [841, 363] on button "Add to cart" at bounding box center [806, 361] width 239 height 39
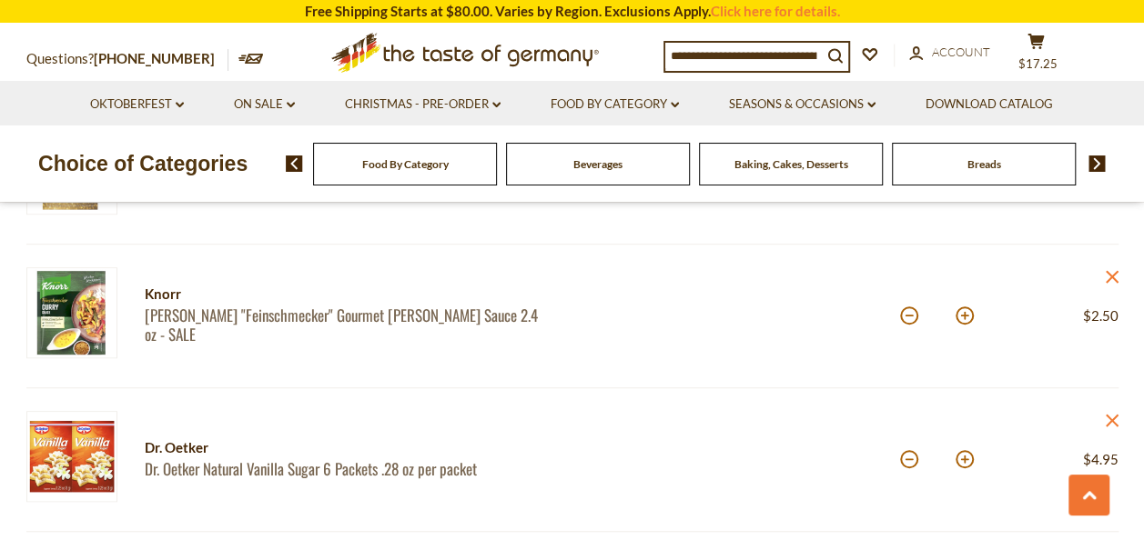
scroll to position [546, 0]
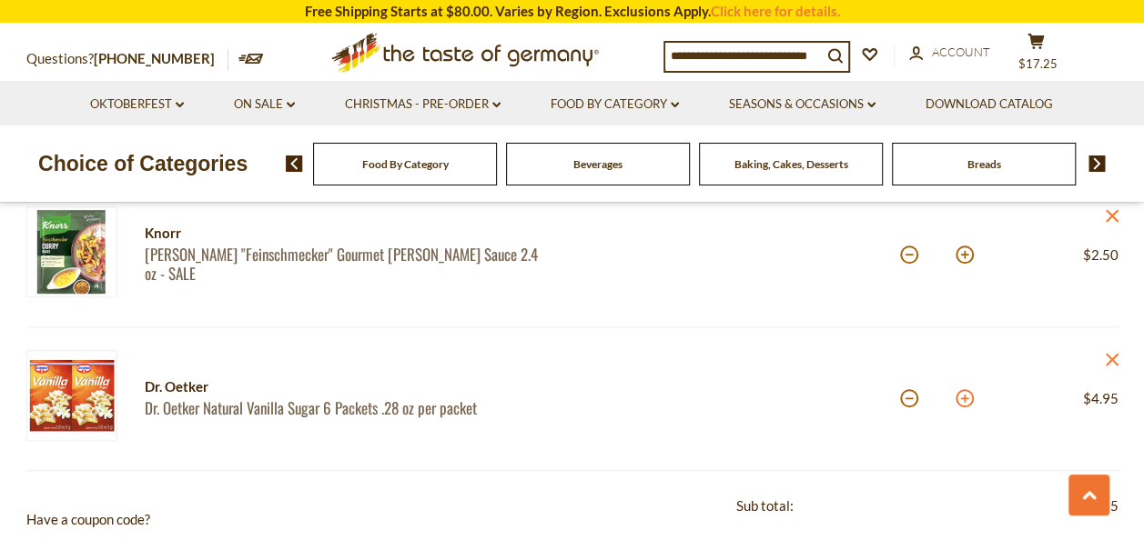
click at [965, 399] on button at bounding box center [964, 398] width 18 height 18
type input "*"
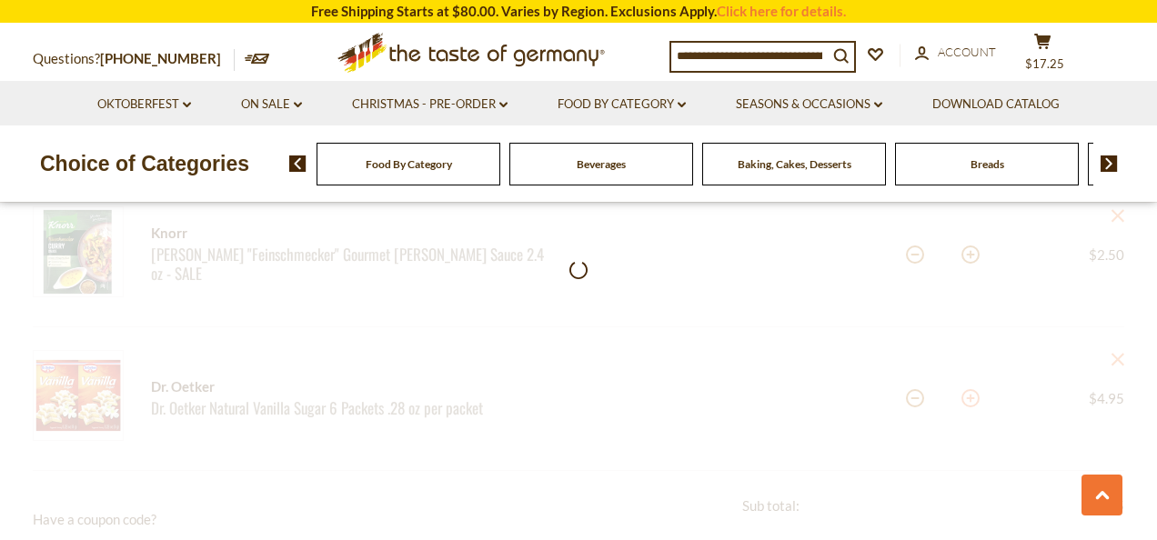
click at [965, 399] on div at bounding box center [578, 478] width 1157 height 1395
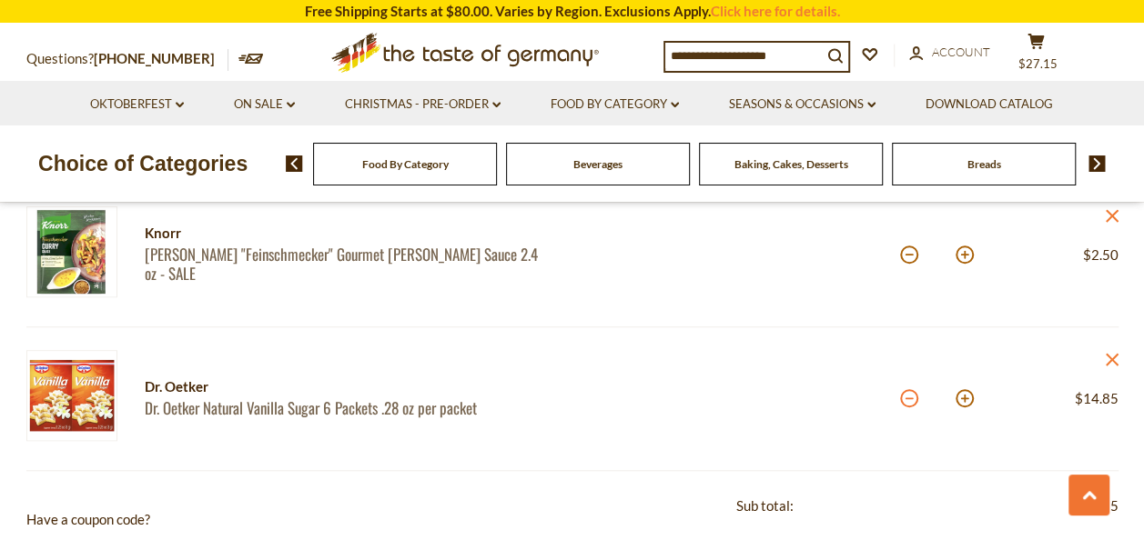
click at [910, 397] on button at bounding box center [909, 398] width 18 height 18
type input "*"
click at [719, 56] on input at bounding box center [743, 55] width 157 height 25
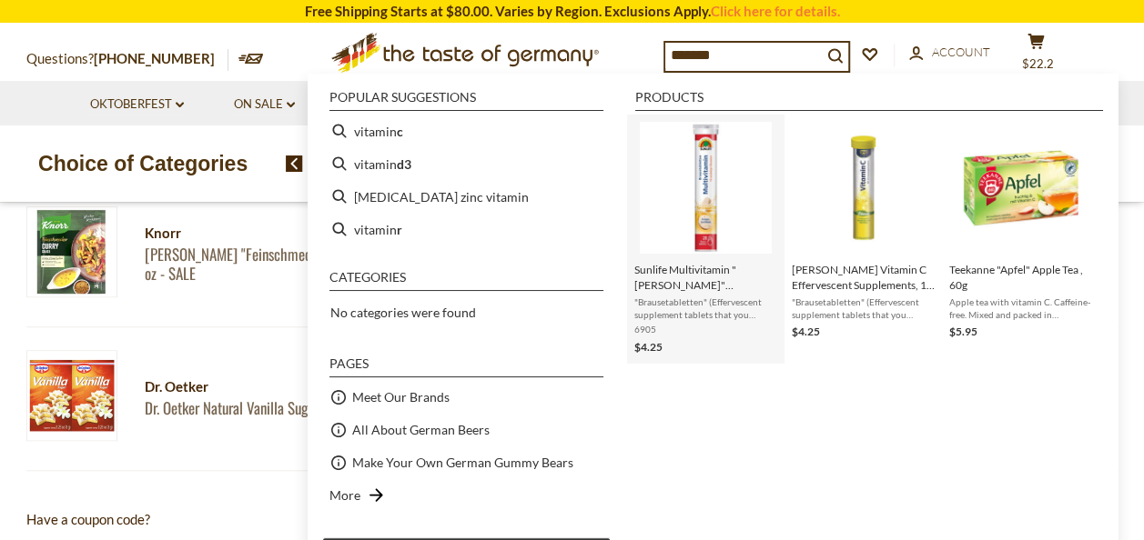
type input "*******"
click at [713, 271] on span "Sunlife Multivitamin "Brause" Effervescent Supplements, 20 ct." at bounding box center [705, 277] width 143 height 31
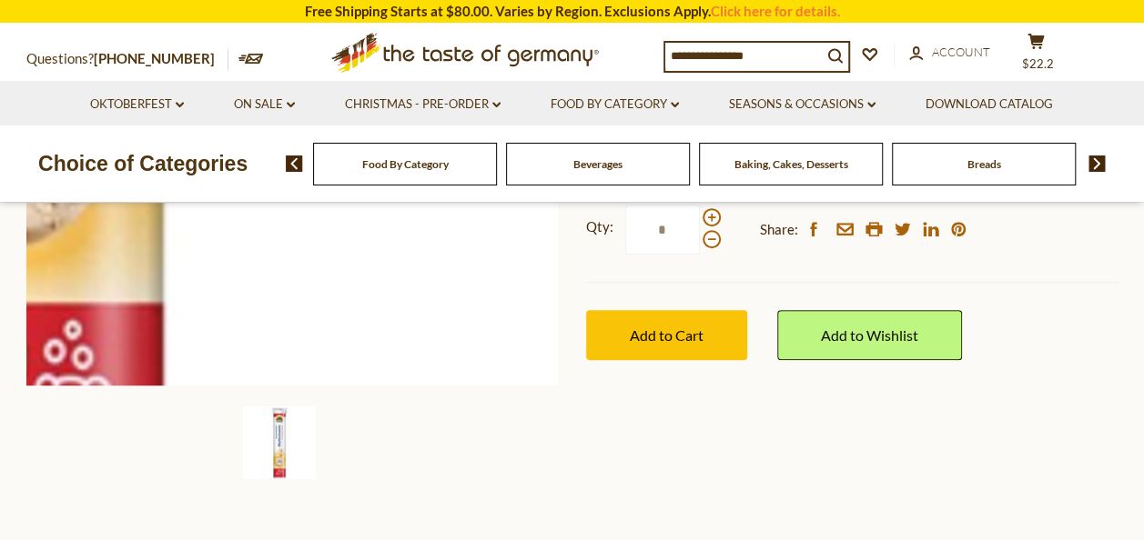
scroll to position [182, 0]
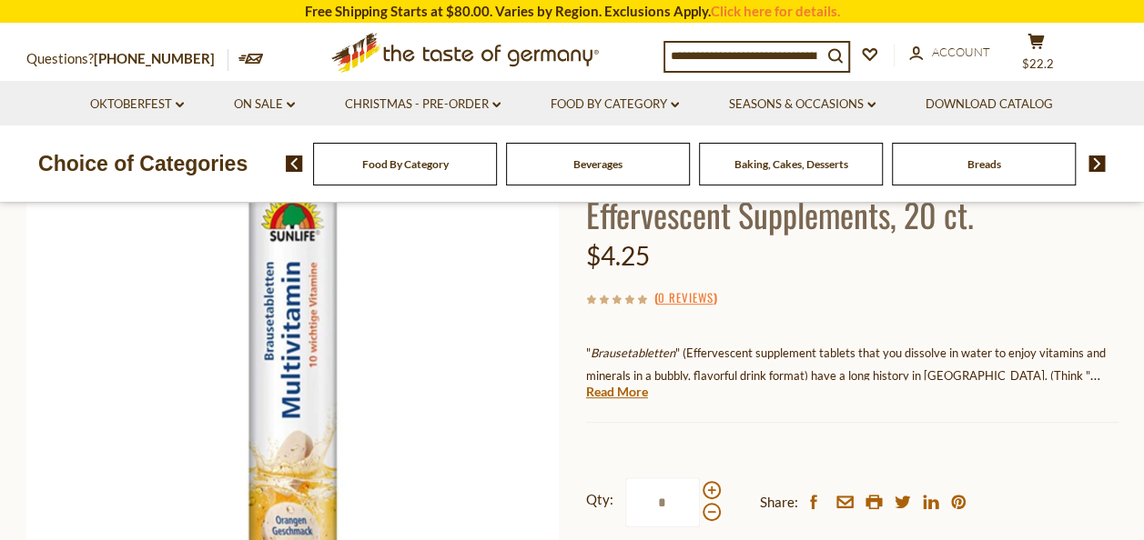
click at [621, 401] on div "Sunlife Sunlife Multivitamin "Brause" Effervescent Supplements, 20 ct. $4.25 ( …" at bounding box center [852, 400] width 532 height 548
click at [628, 389] on link "Read More" at bounding box center [617, 392] width 62 height 18
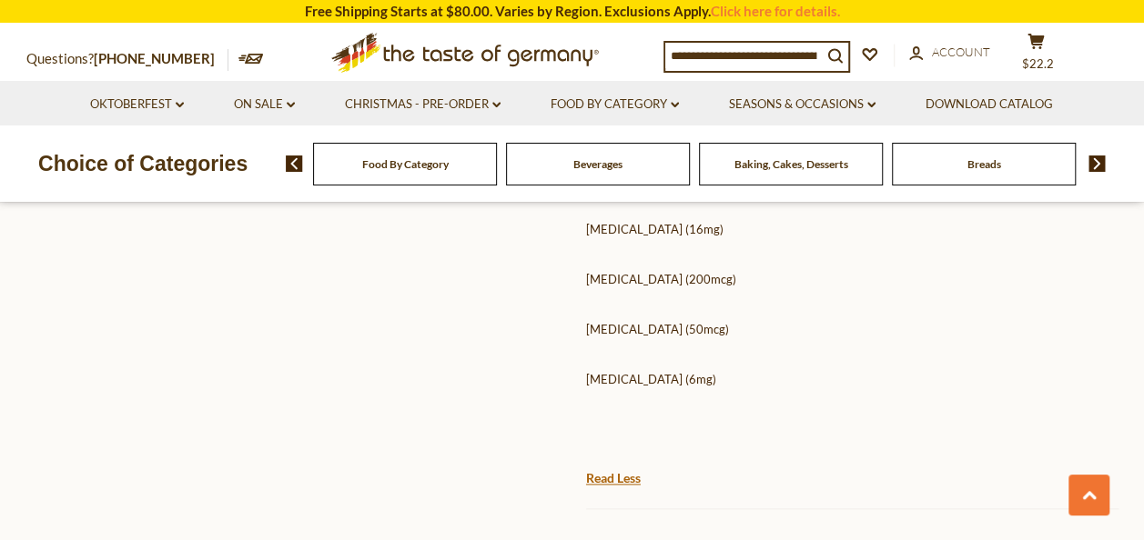
scroll to position [1001, 0]
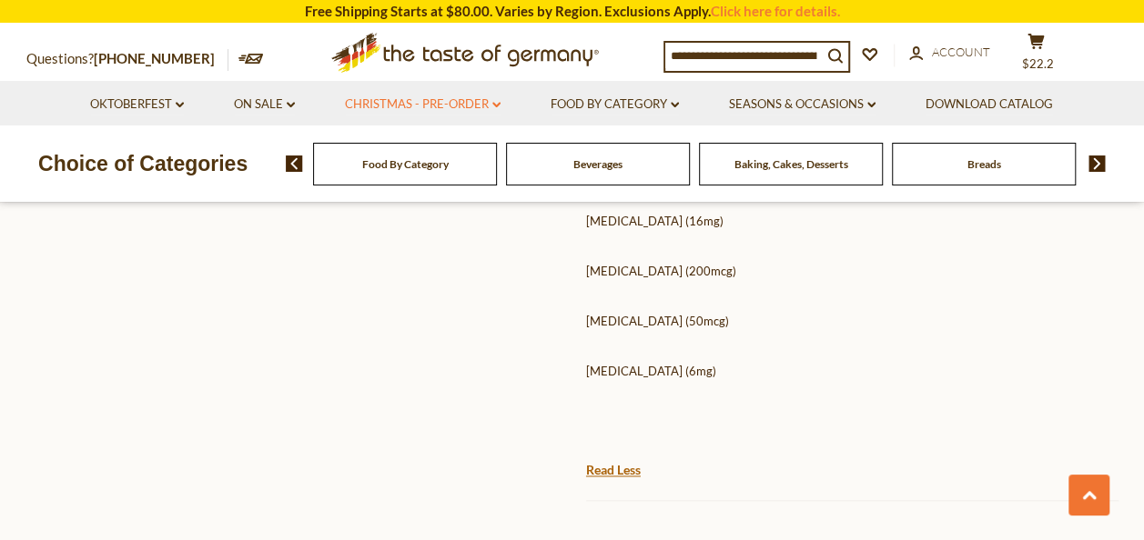
click at [442, 107] on link "Christmas - PRE-ORDER dropdown_arrow" at bounding box center [423, 105] width 156 height 20
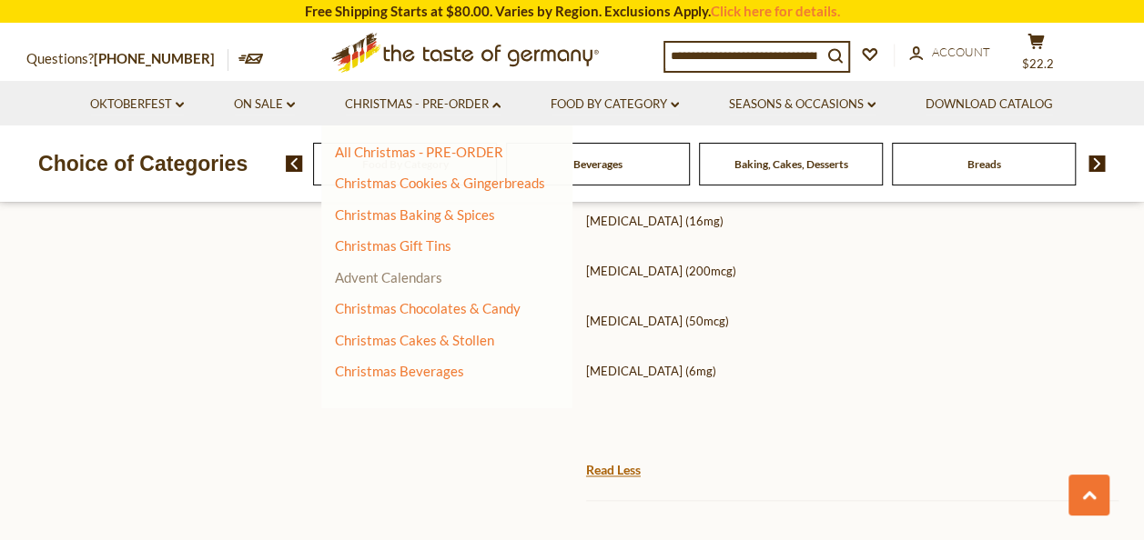
click at [416, 278] on link "Advent Calendars" at bounding box center [388, 277] width 107 height 16
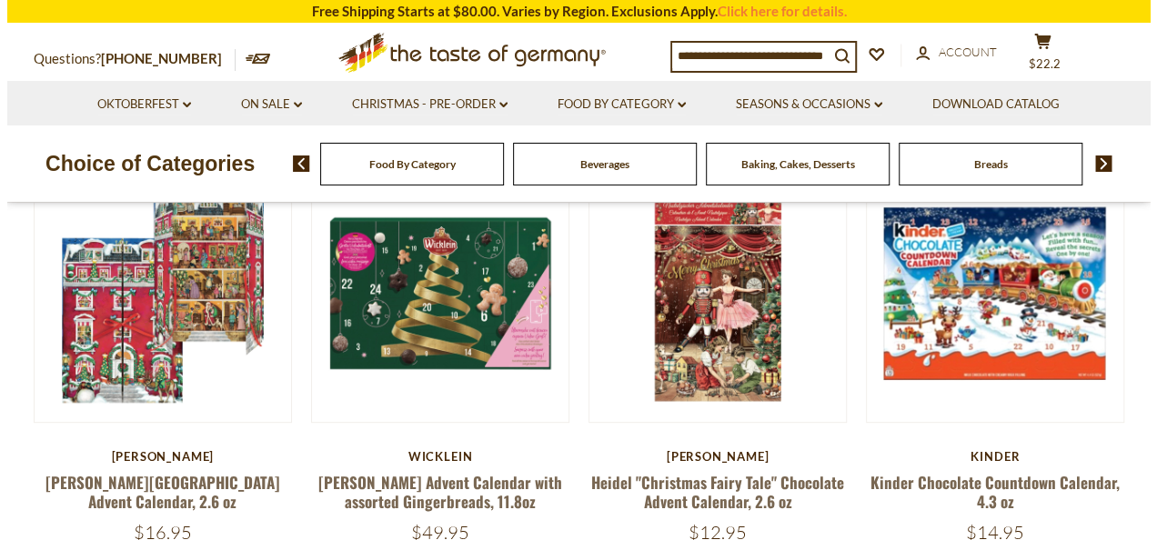
scroll to position [273, 0]
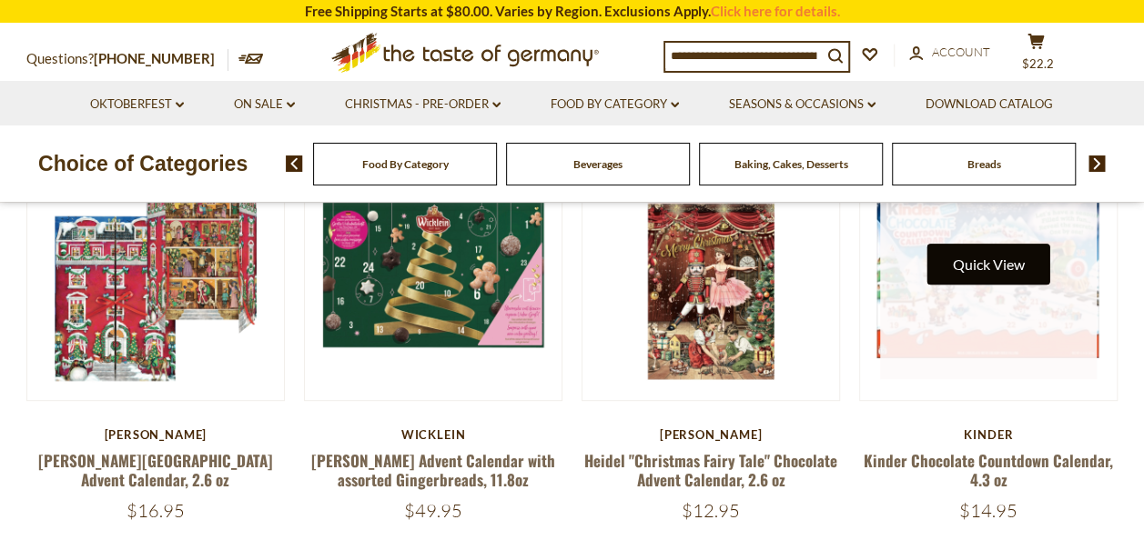
click at [968, 263] on button "Quick View" at bounding box center [988, 264] width 123 height 41
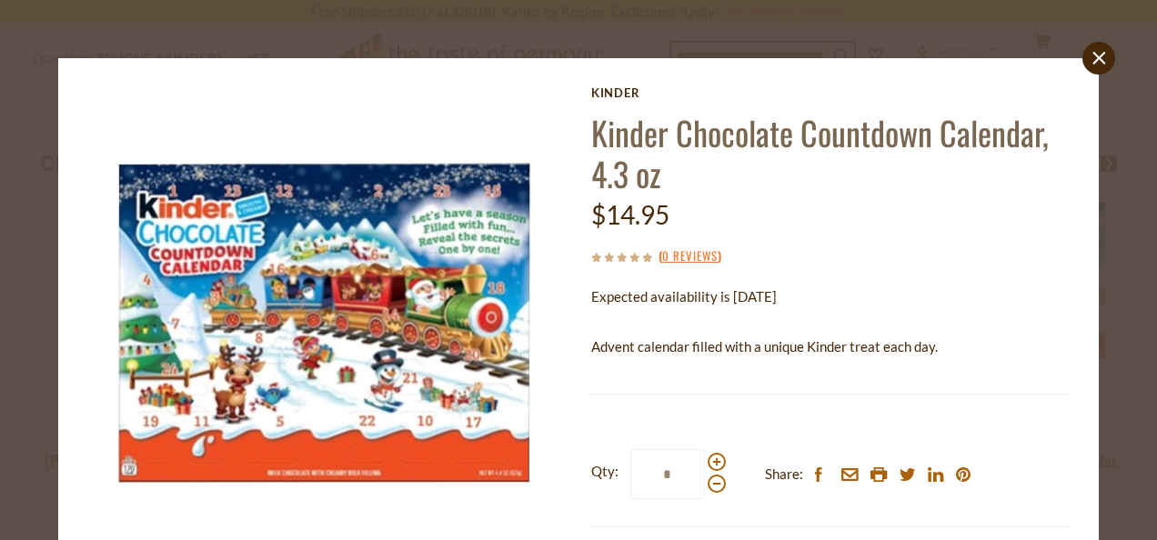
scroll to position [91, 0]
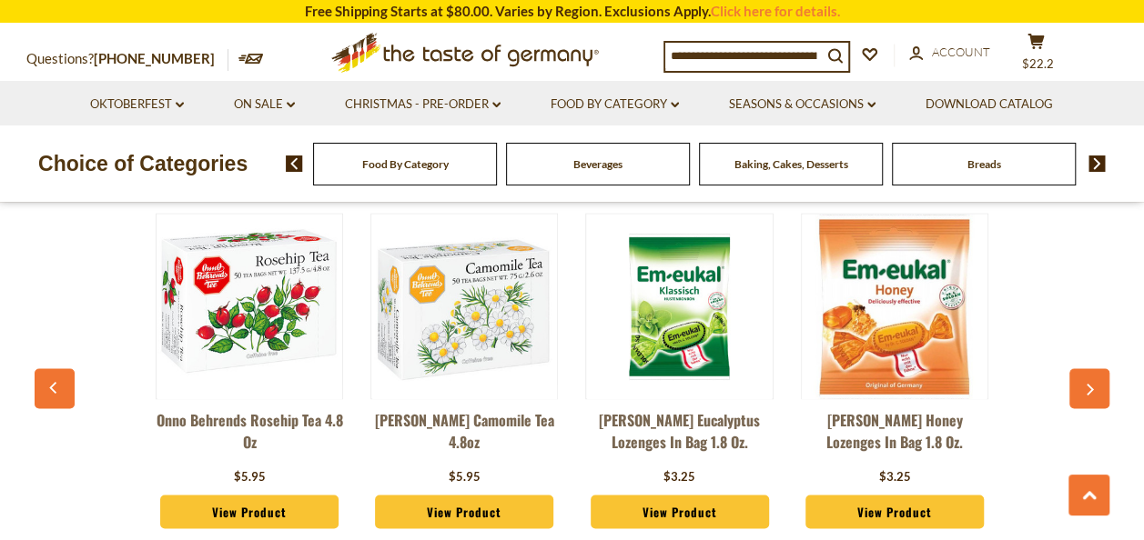
scroll to position [1365, 0]
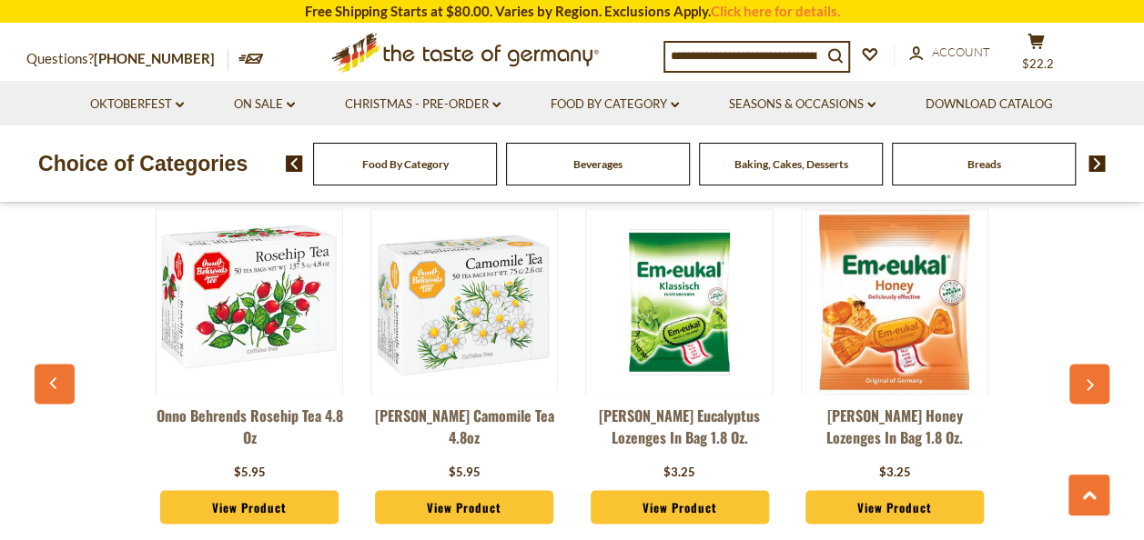
click at [747, 47] on input at bounding box center [743, 55] width 157 height 25
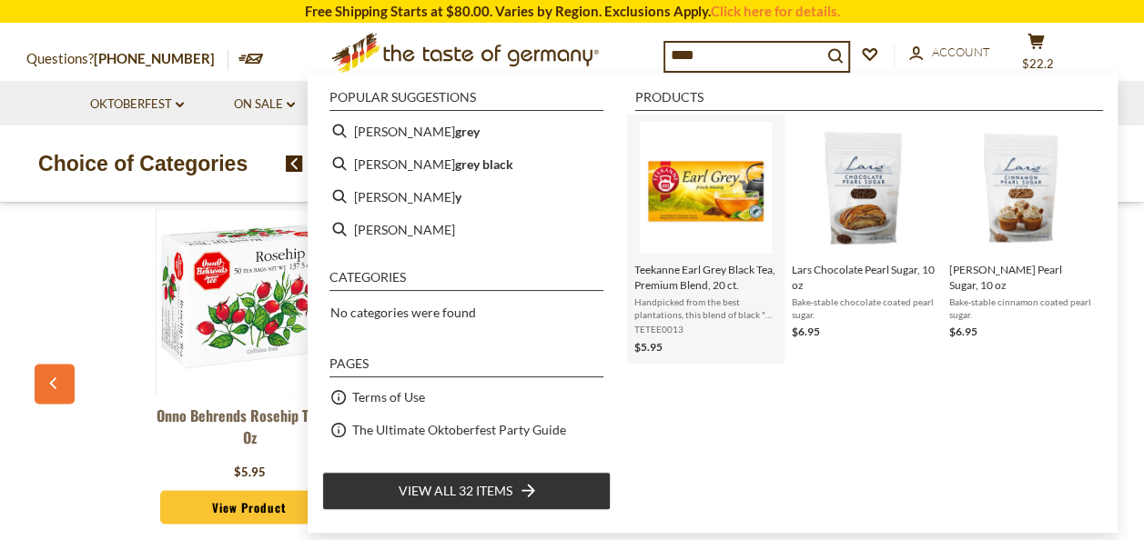
type input "****"
click at [672, 268] on span "Teekanne Earl Grey Black Tea, Premium Blend, 20 ct." at bounding box center [705, 277] width 143 height 31
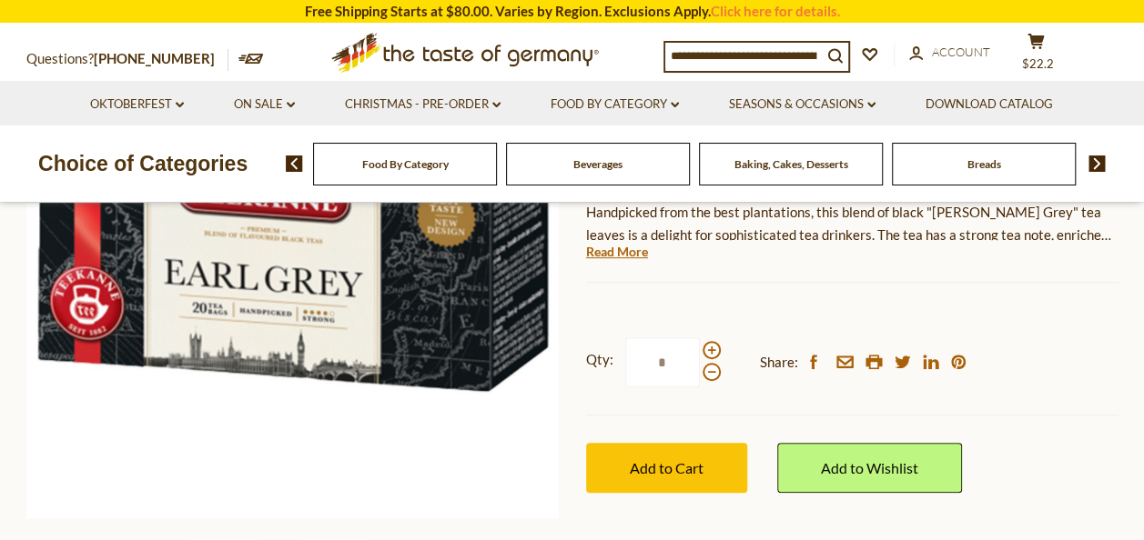
scroll to position [364, 0]
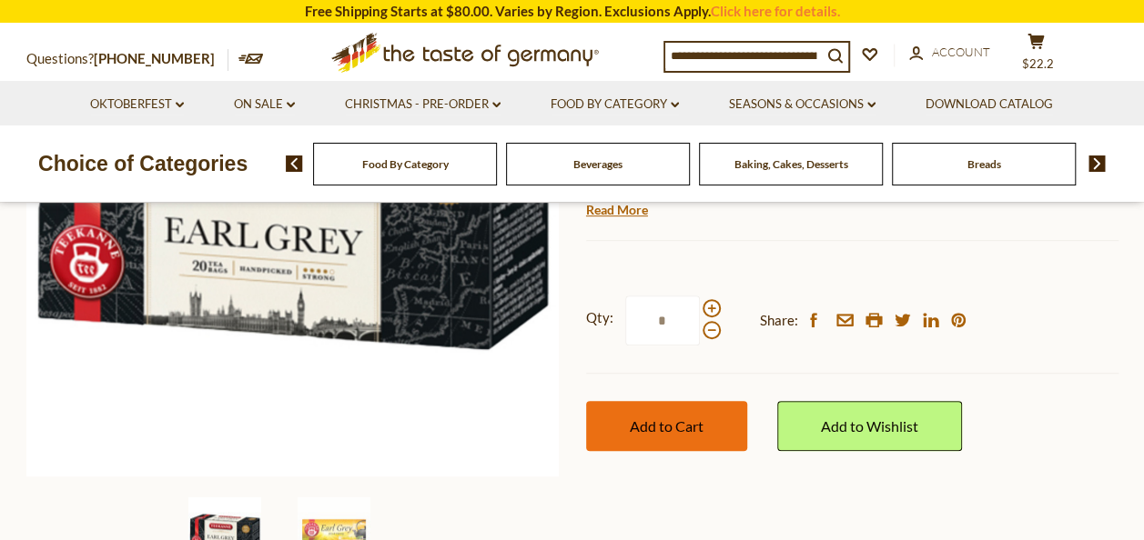
click at [679, 427] on span "Add to Cart" at bounding box center [667, 426] width 74 height 17
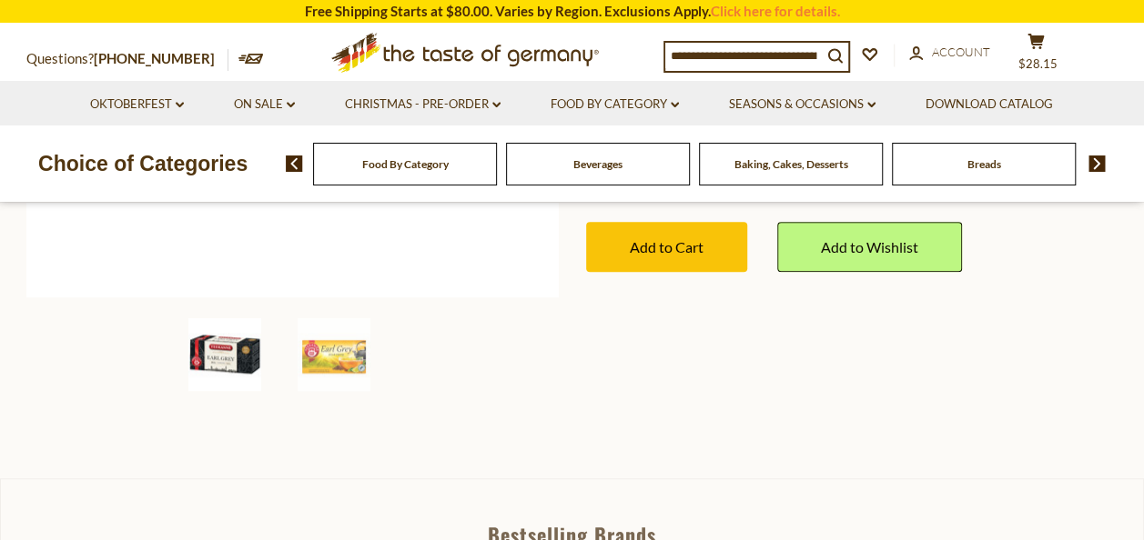
scroll to position [546, 0]
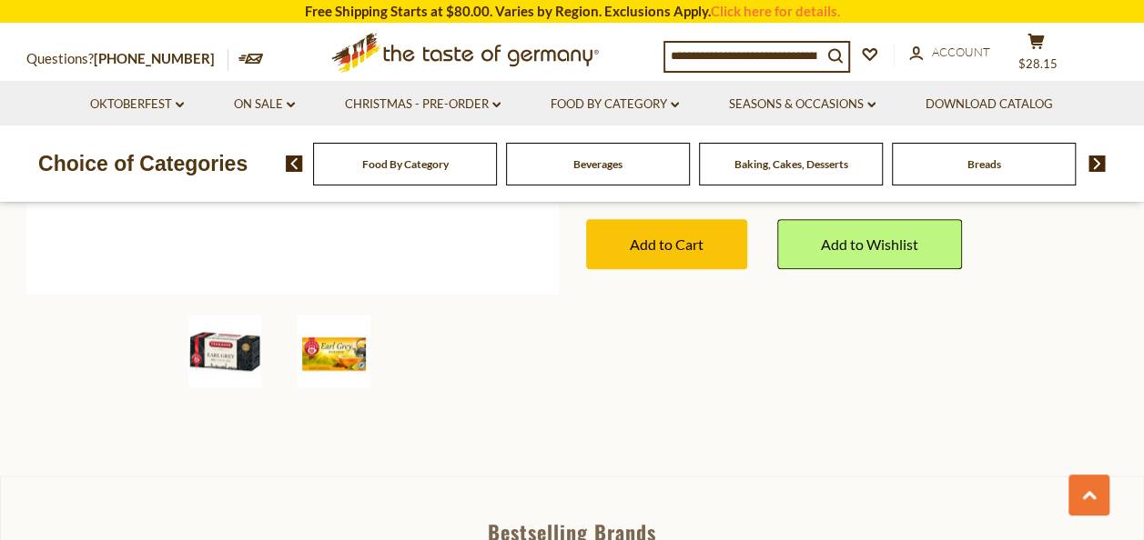
click at [340, 338] on img at bounding box center [334, 352] width 73 height 73
click at [356, 359] on img at bounding box center [334, 352] width 73 height 73
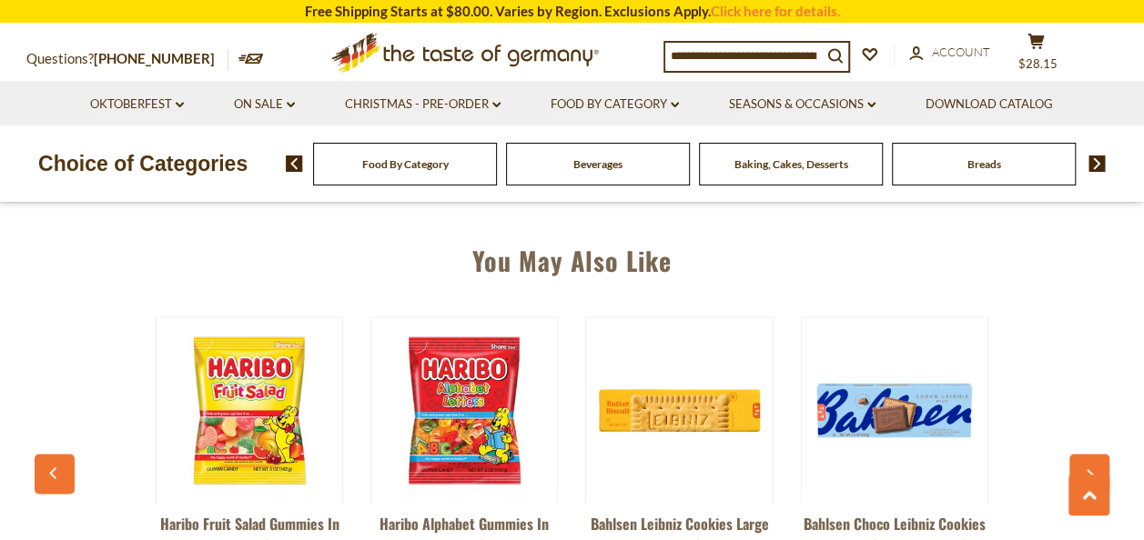
scroll to position [1274, 0]
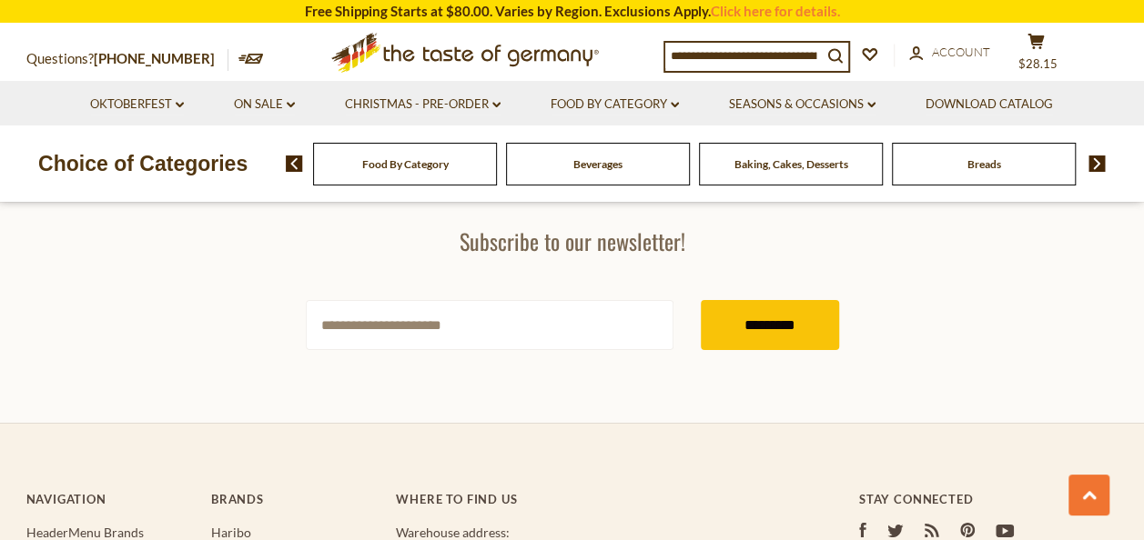
scroll to position [3003, 0]
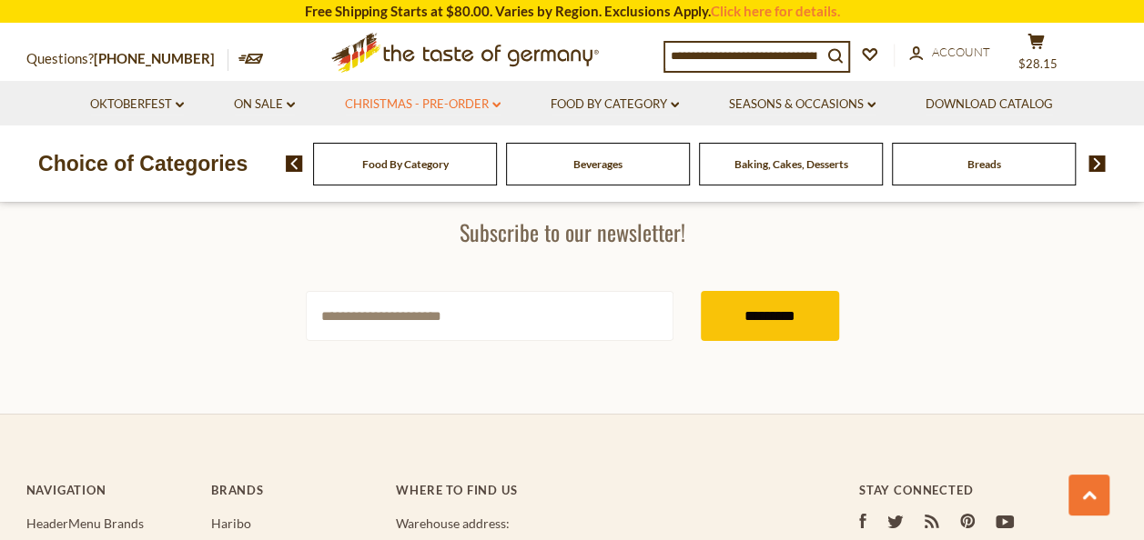
click at [473, 109] on link "Christmas - PRE-ORDER dropdown_arrow" at bounding box center [423, 105] width 156 height 20
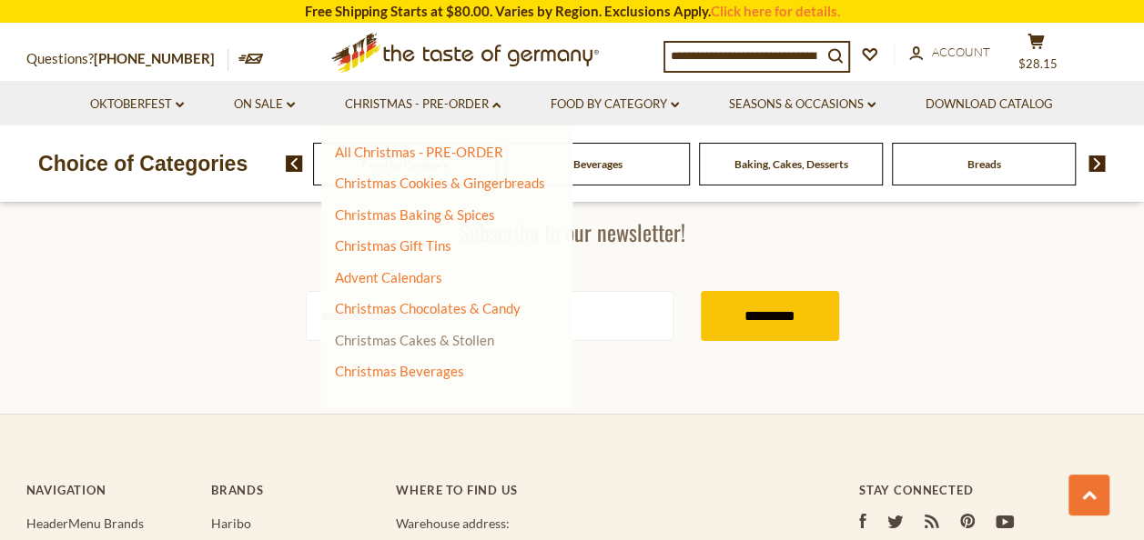
click at [444, 344] on link "Christmas Cakes & Stollen" at bounding box center [414, 340] width 159 height 16
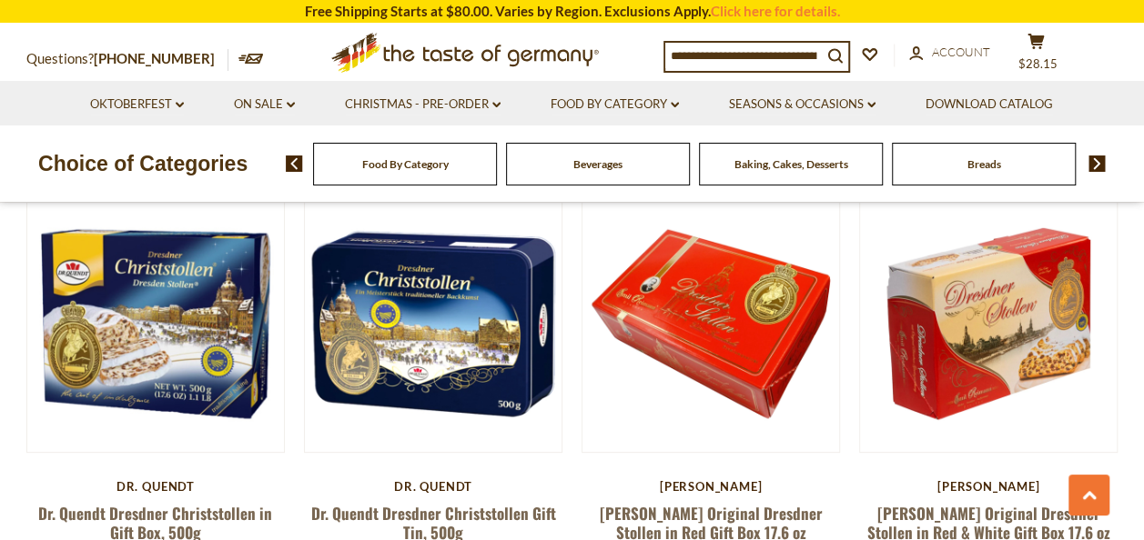
scroll to position [3549, 0]
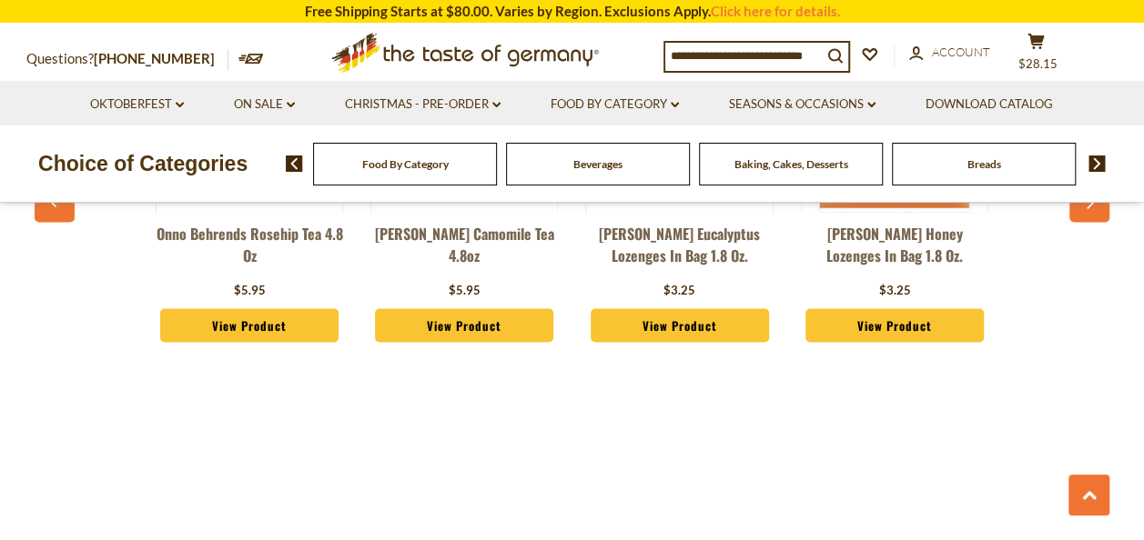
scroll to position [1274, 0]
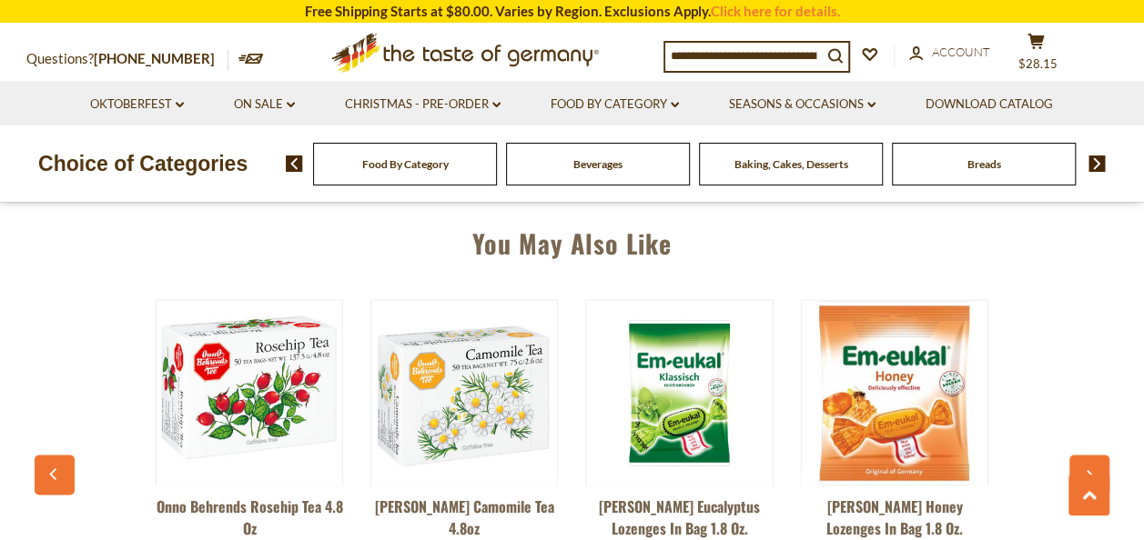
click at [433, 158] on span "Food By Category" at bounding box center [405, 164] width 86 height 14
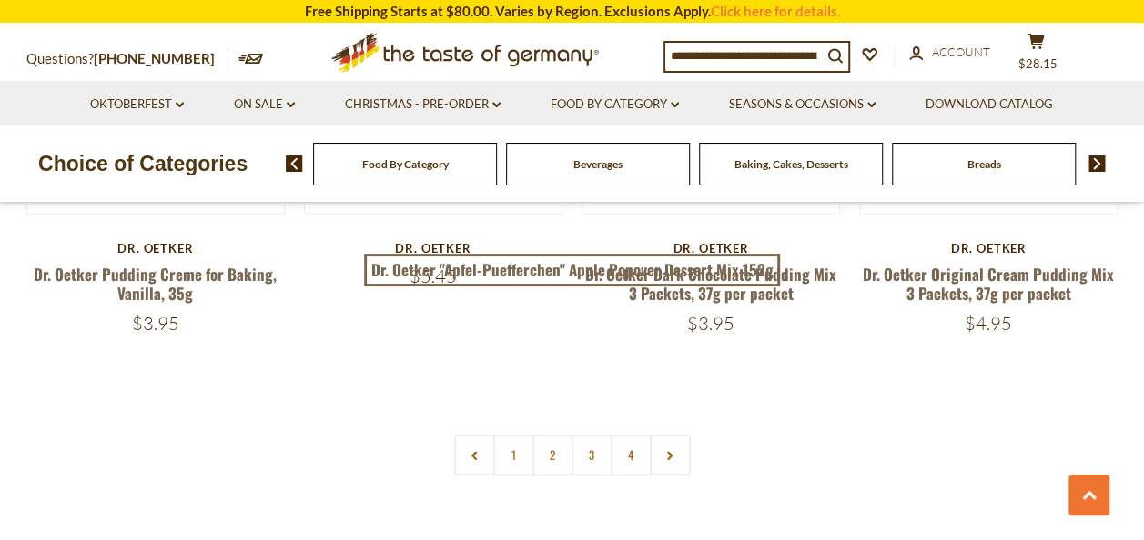
scroll to position [4186, 0]
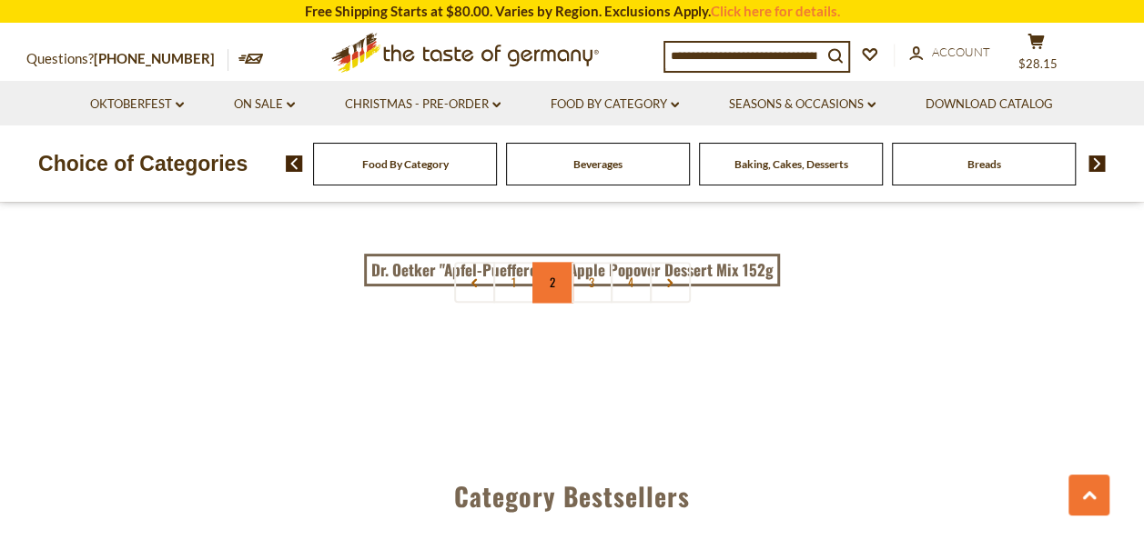
click at [548, 263] on link "2" at bounding box center [552, 282] width 41 height 41
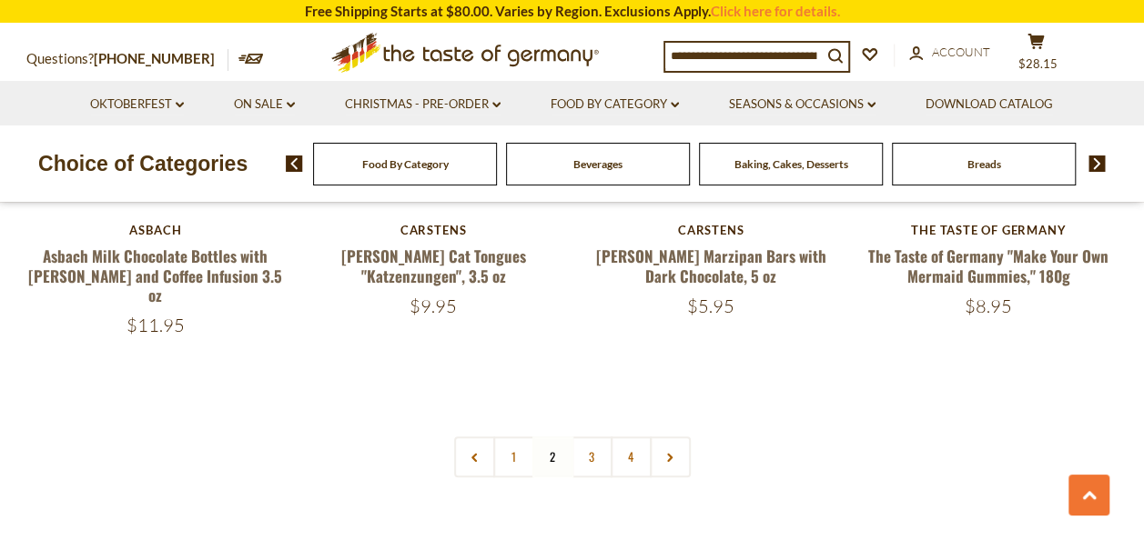
scroll to position [4152, 0]
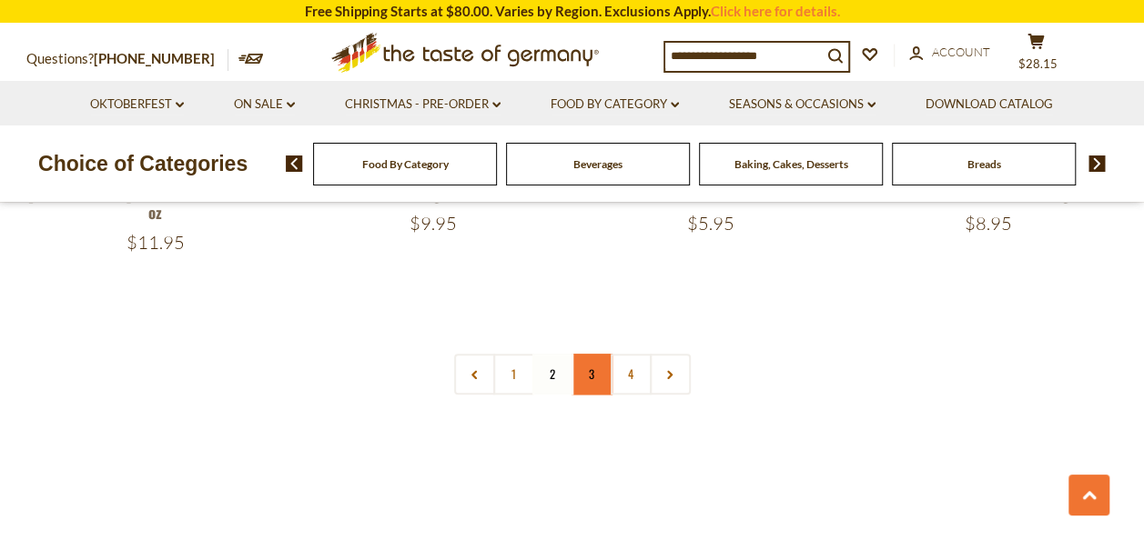
click at [597, 354] on link "3" at bounding box center [591, 374] width 41 height 41
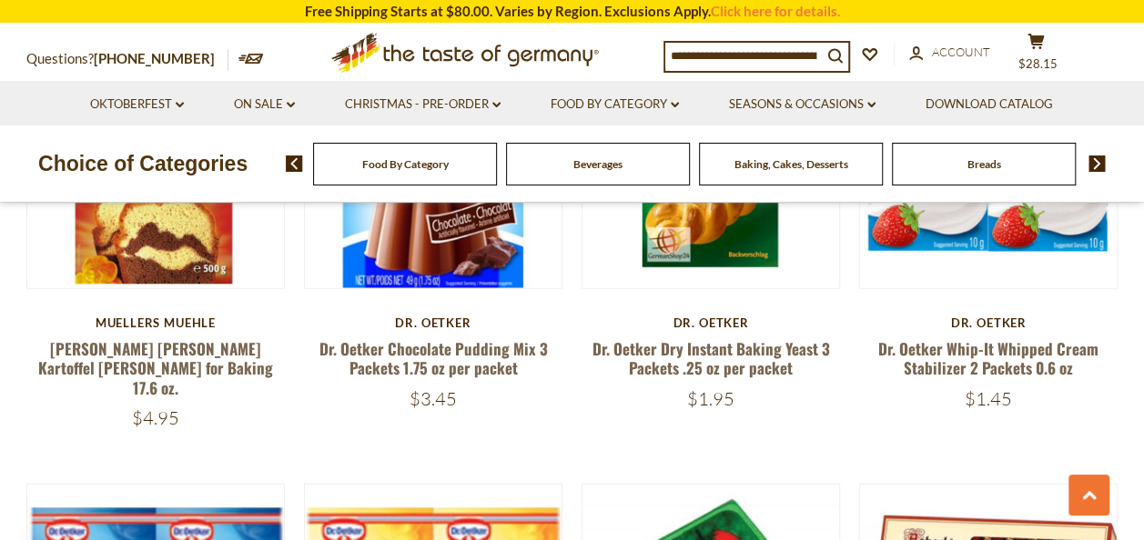
scroll to position [2150, 0]
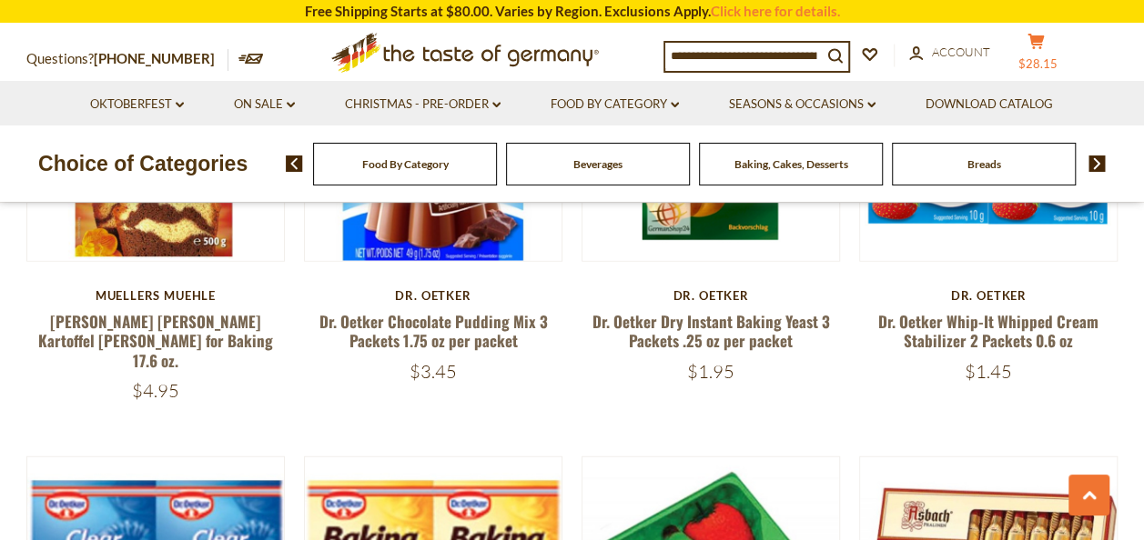
click at [1043, 62] on span "$28.15" at bounding box center [1037, 63] width 39 height 15
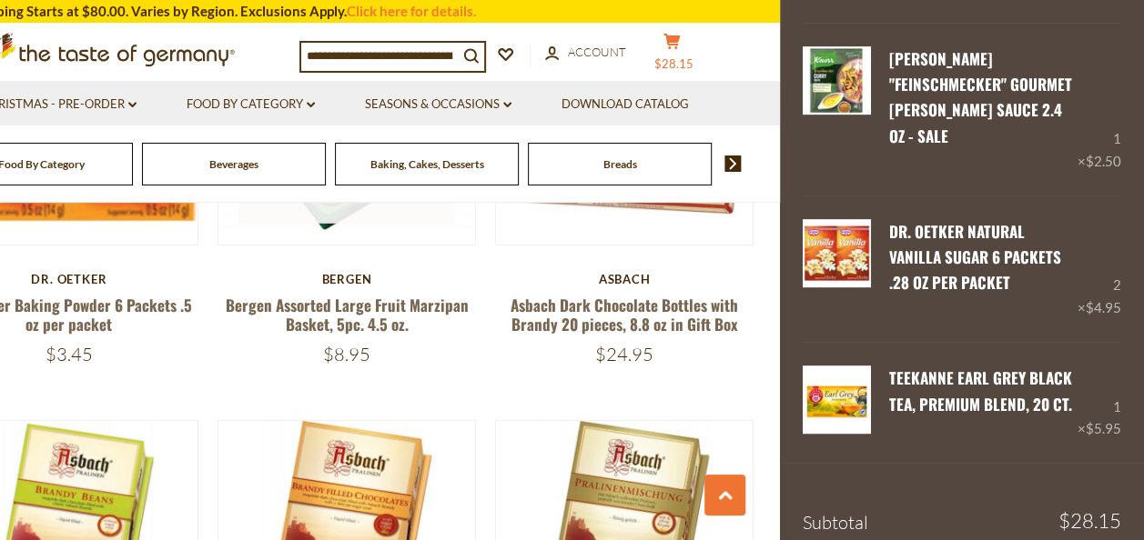
scroll to position [2514, 0]
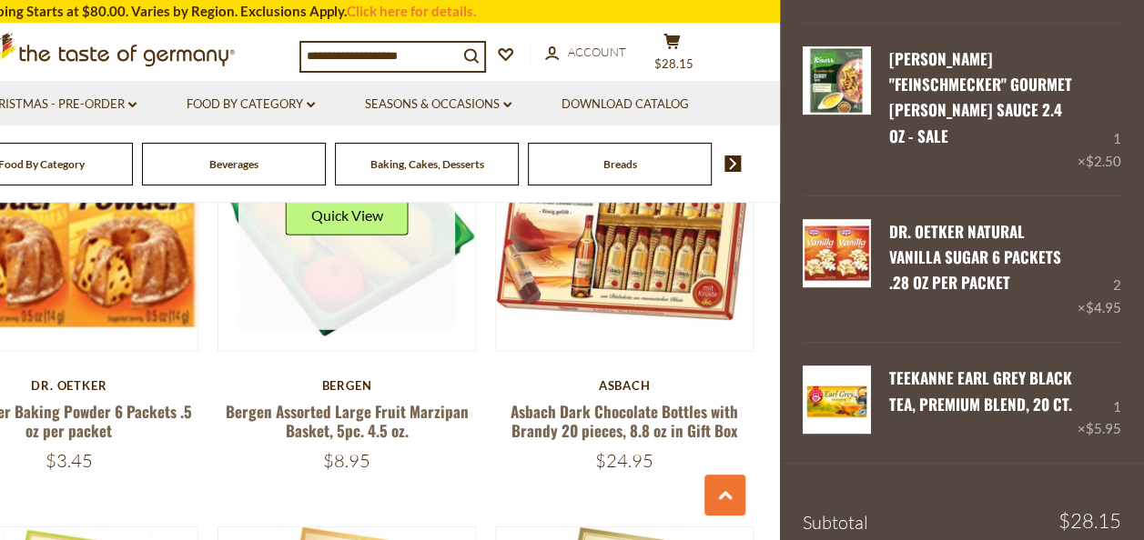
click at [411, 312] on img at bounding box center [347, 223] width 258 height 258
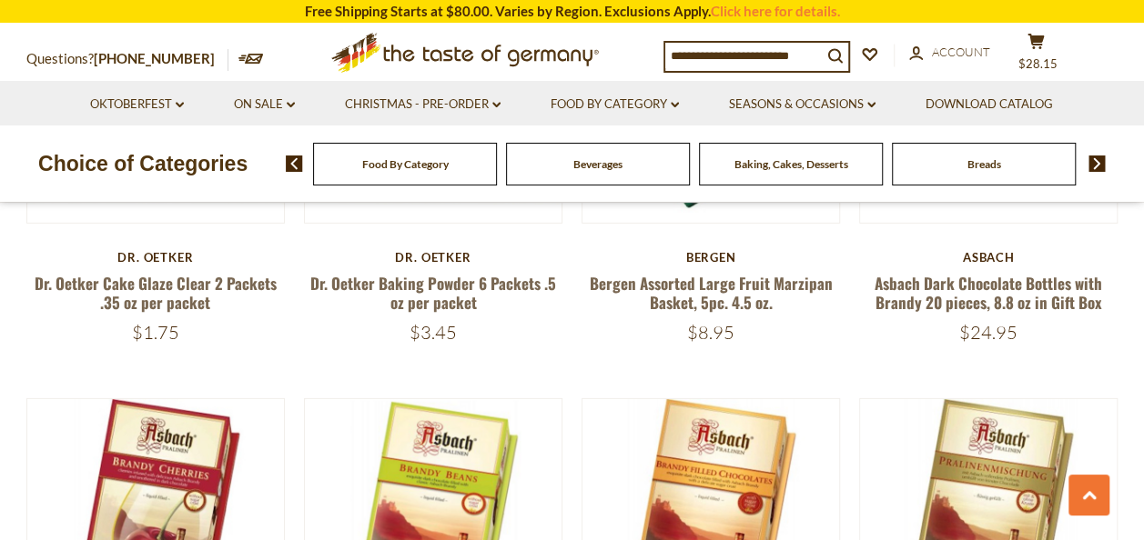
scroll to position [2696, 0]
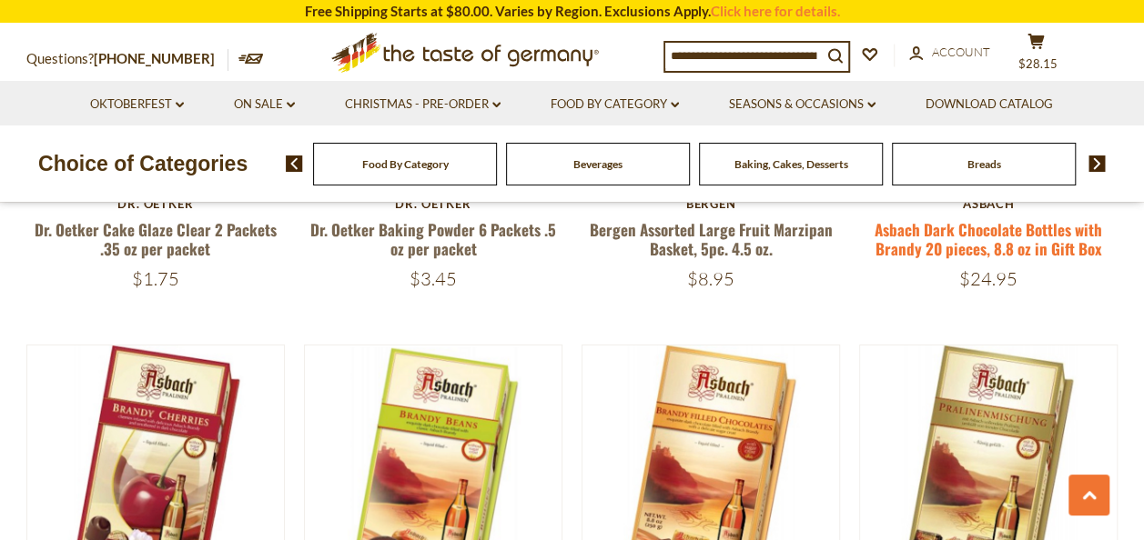
click at [943, 231] on link "Asbach Dark Chocolate Bottles with Brandy 20 pieces, 8.8 oz in Gift Box" at bounding box center [987, 239] width 227 height 42
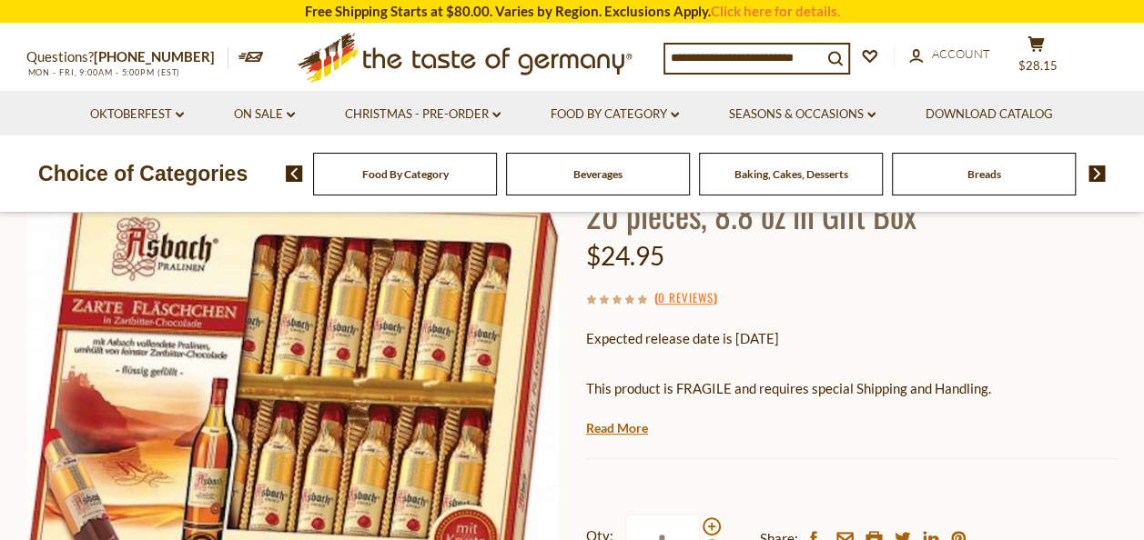
scroll to position [273, 0]
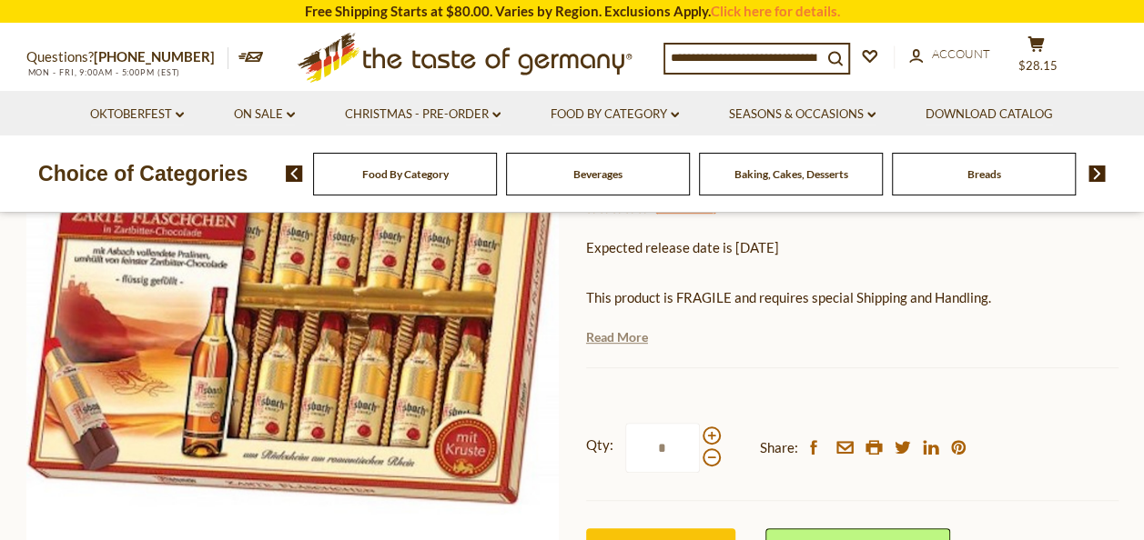
click at [609, 335] on link "Read More" at bounding box center [617, 337] width 62 height 18
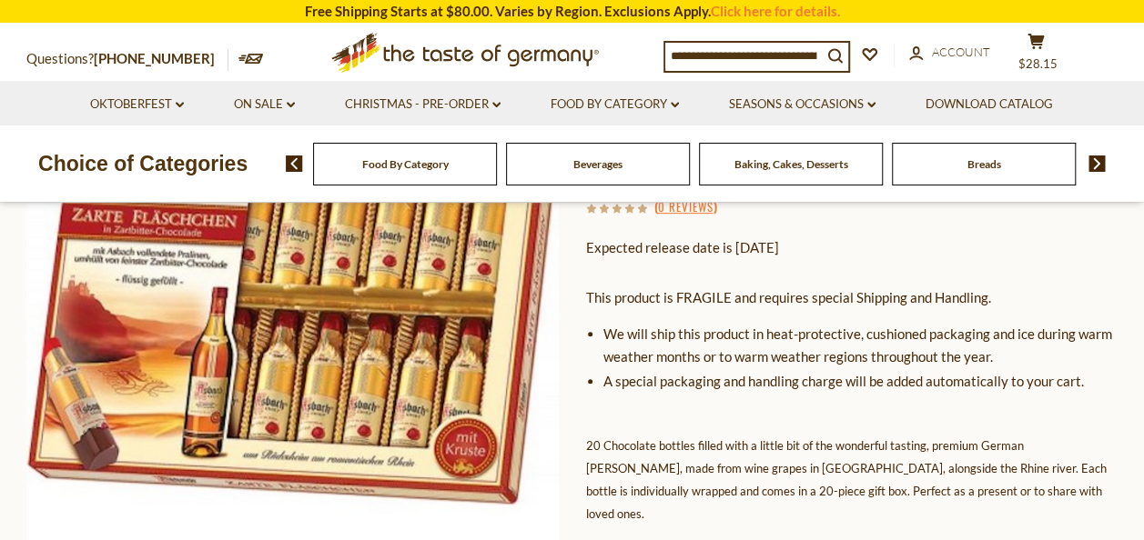
scroll to position [364, 0]
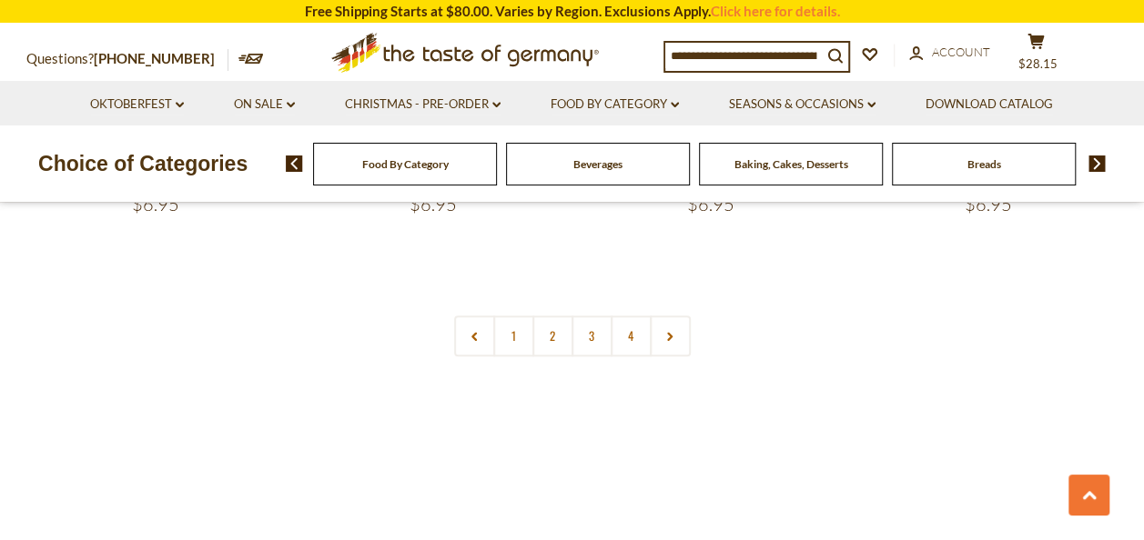
scroll to position [4152, 0]
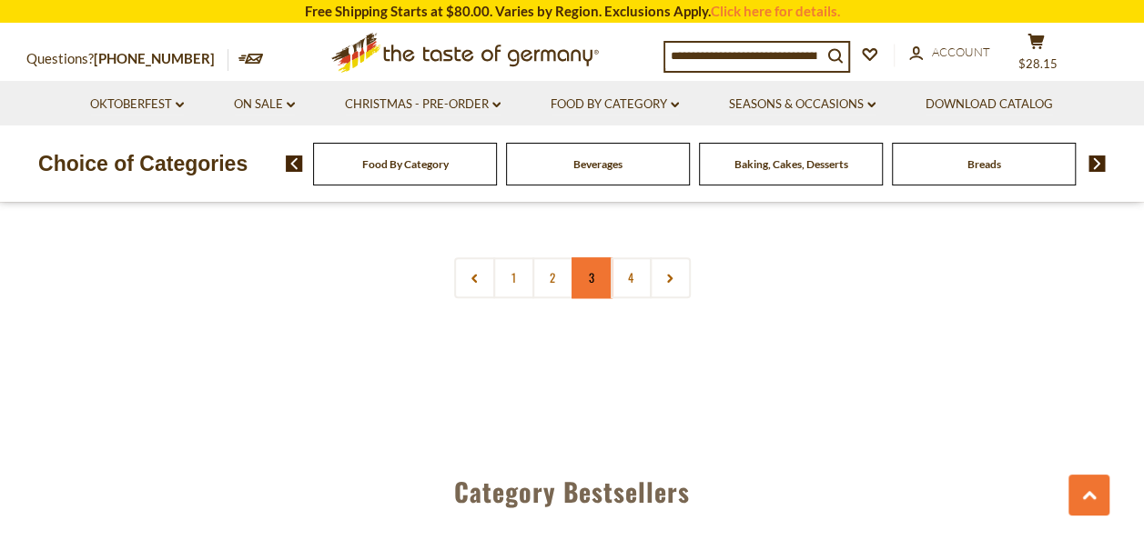
click at [601, 261] on link "3" at bounding box center [591, 278] width 41 height 41
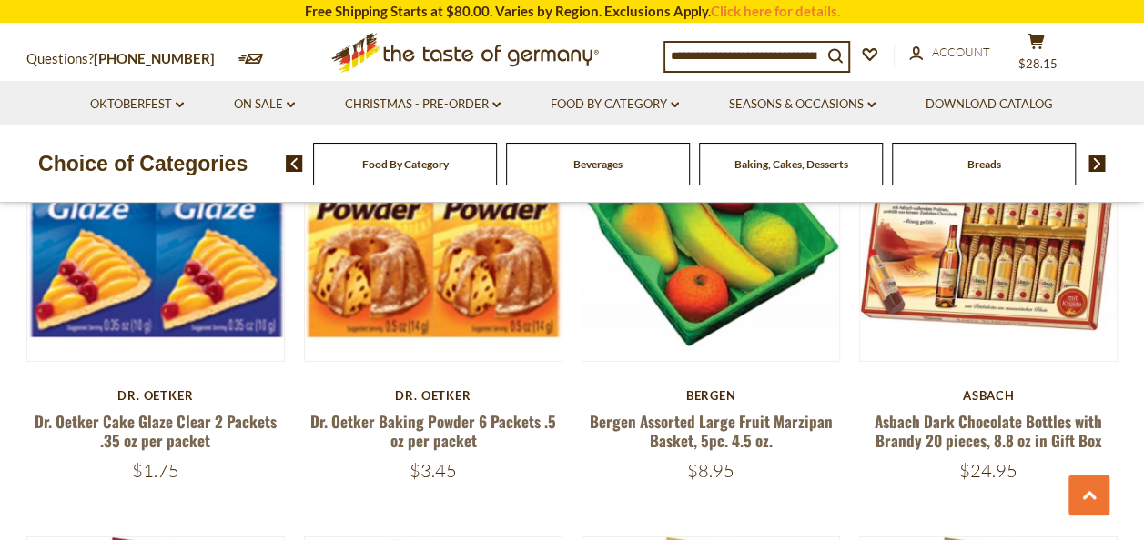
scroll to position [2514, 0]
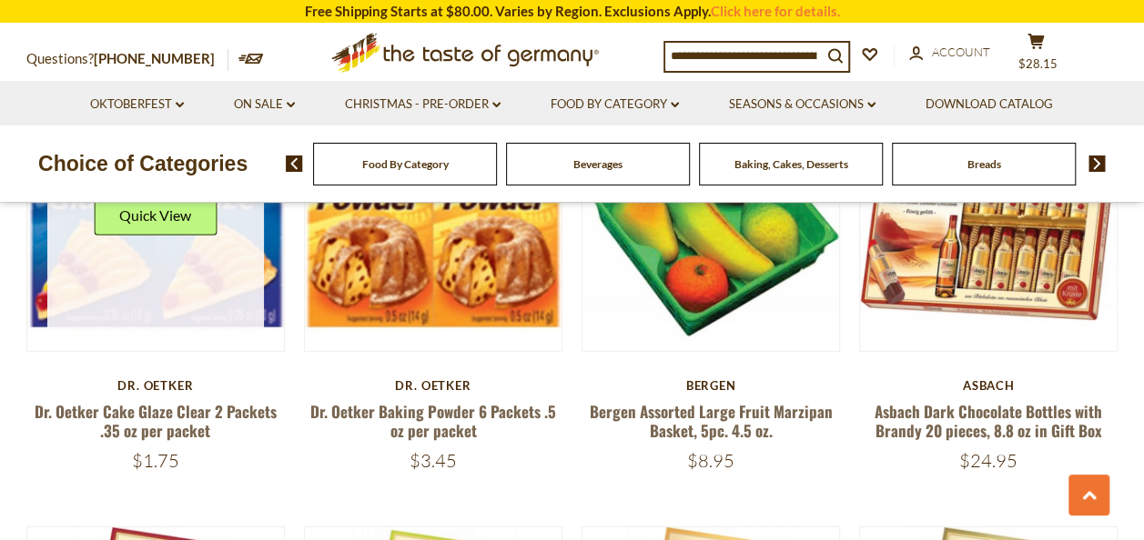
click at [174, 271] on link at bounding box center [155, 222] width 217 height 217
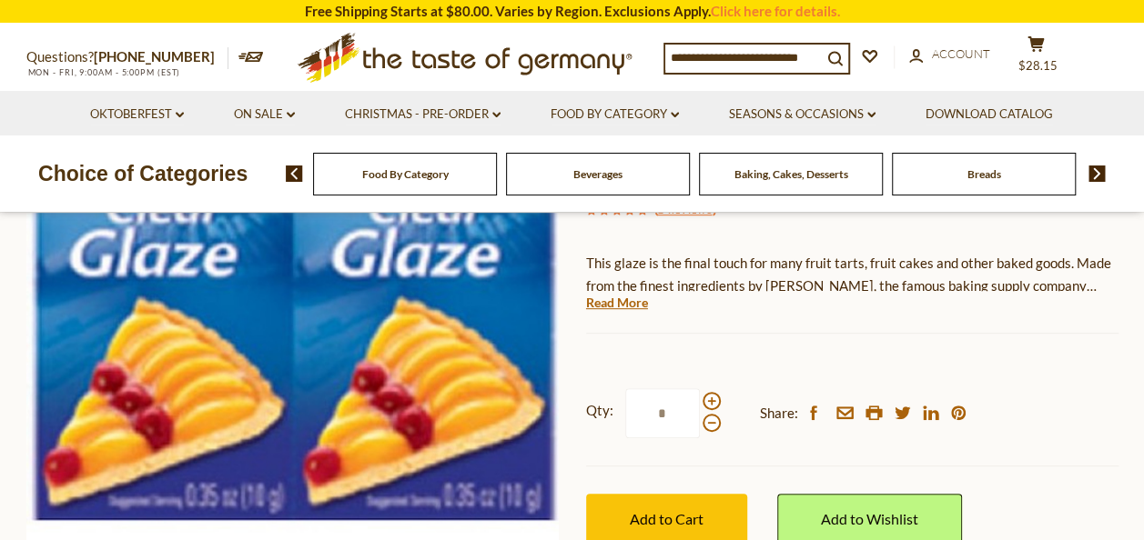
scroll to position [273, 0]
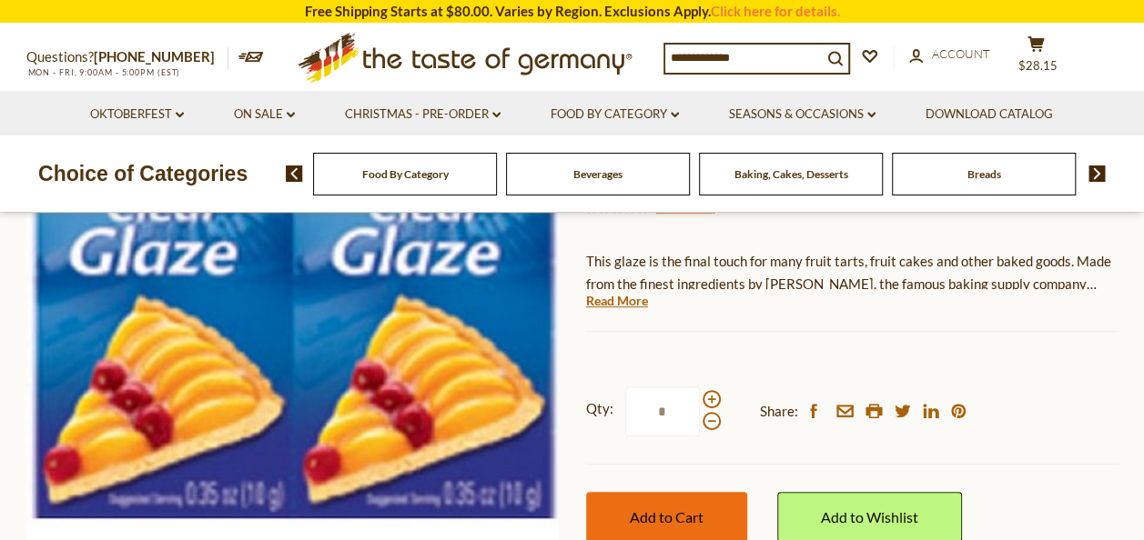
click at [668, 510] on span "Add to Cart" at bounding box center [667, 517] width 74 height 17
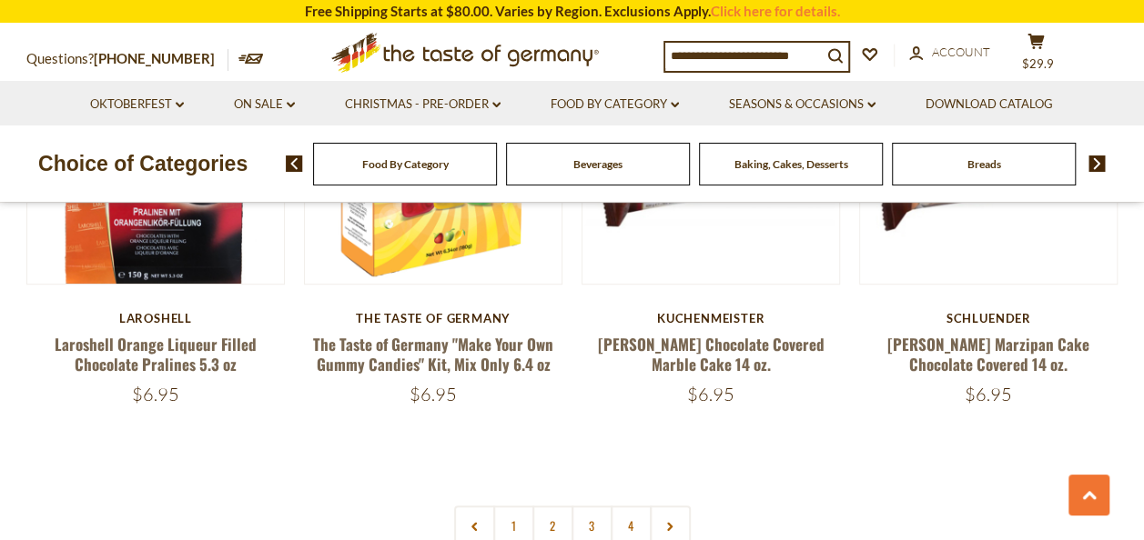
scroll to position [3970, 0]
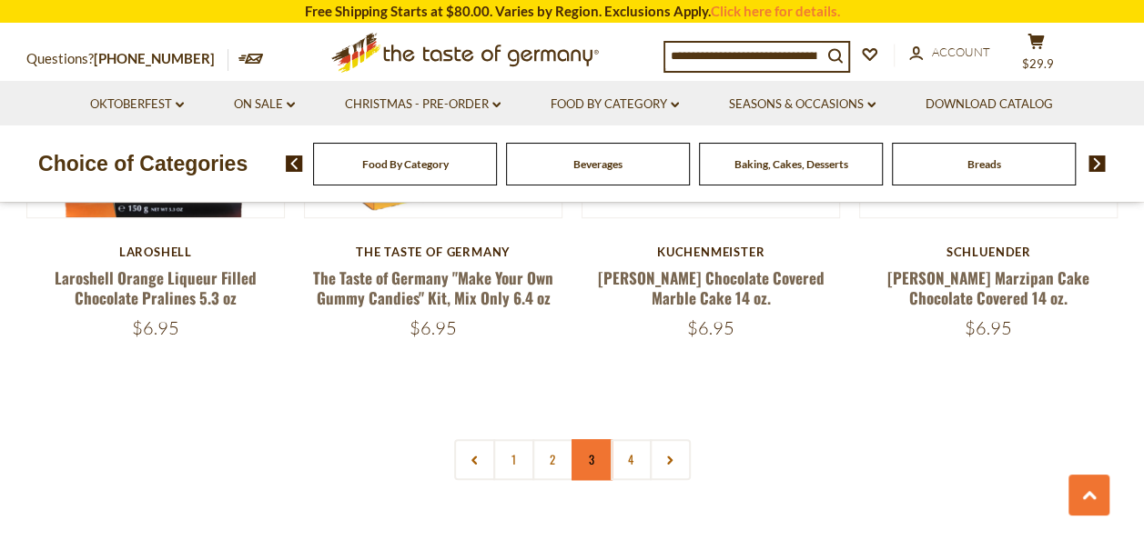
click at [592, 443] on link "3" at bounding box center [591, 459] width 41 height 41
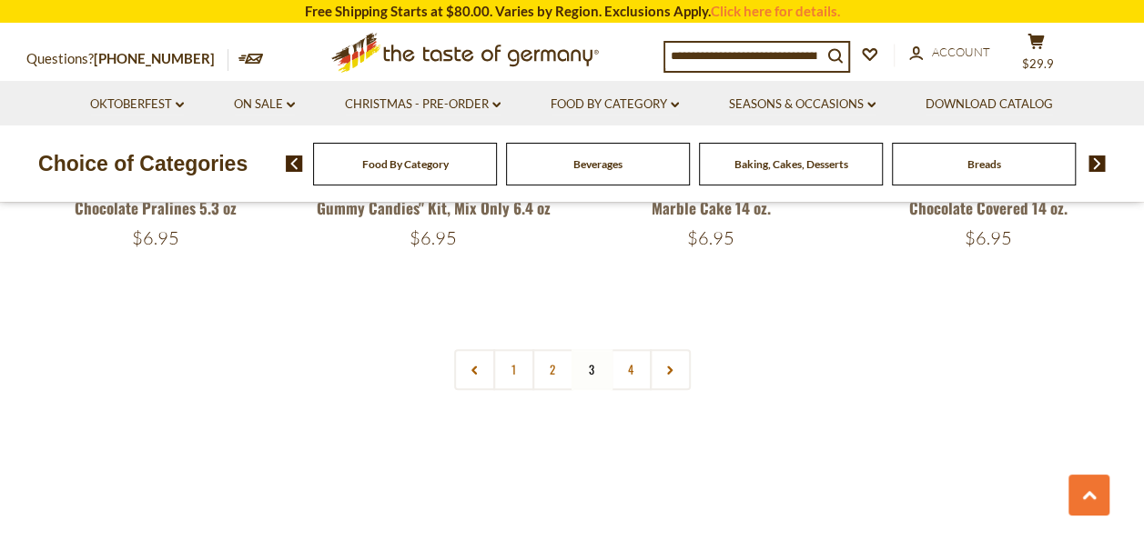
scroll to position [4061, 0]
click at [626, 348] on link "4" at bounding box center [631, 368] width 41 height 41
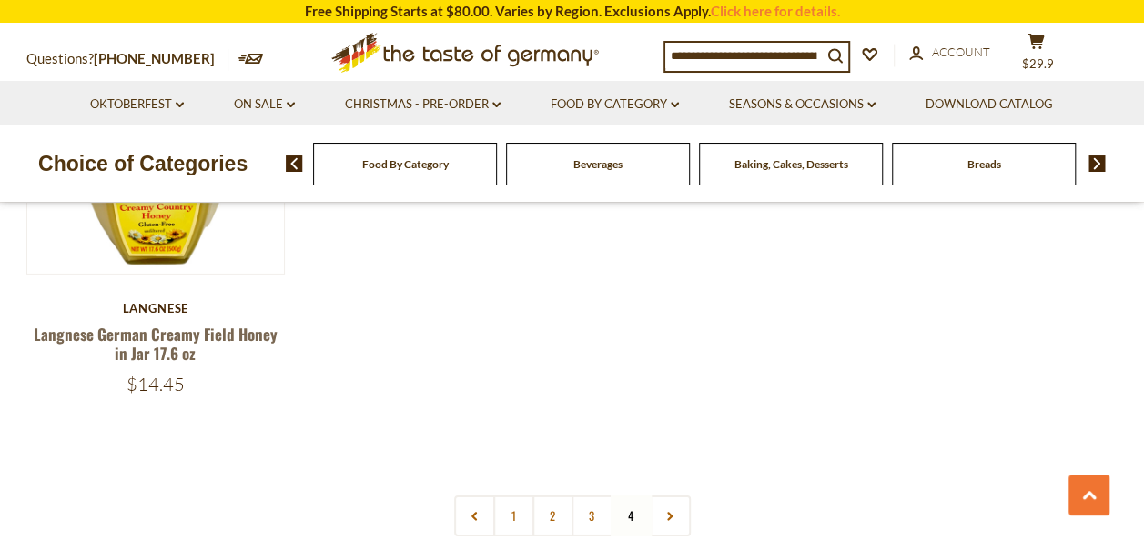
scroll to position [2787, 0]
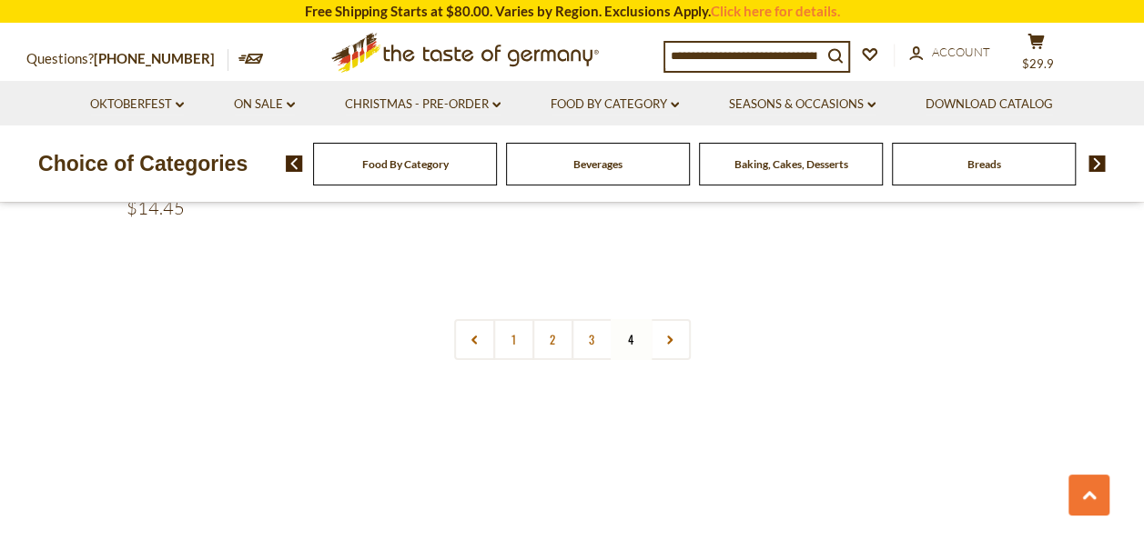
click at [497, 173] on div "Beverages" at bounding box center [405, 164] width 184 height 43
